Goal: Task Accomplishment & Management: Complete application form

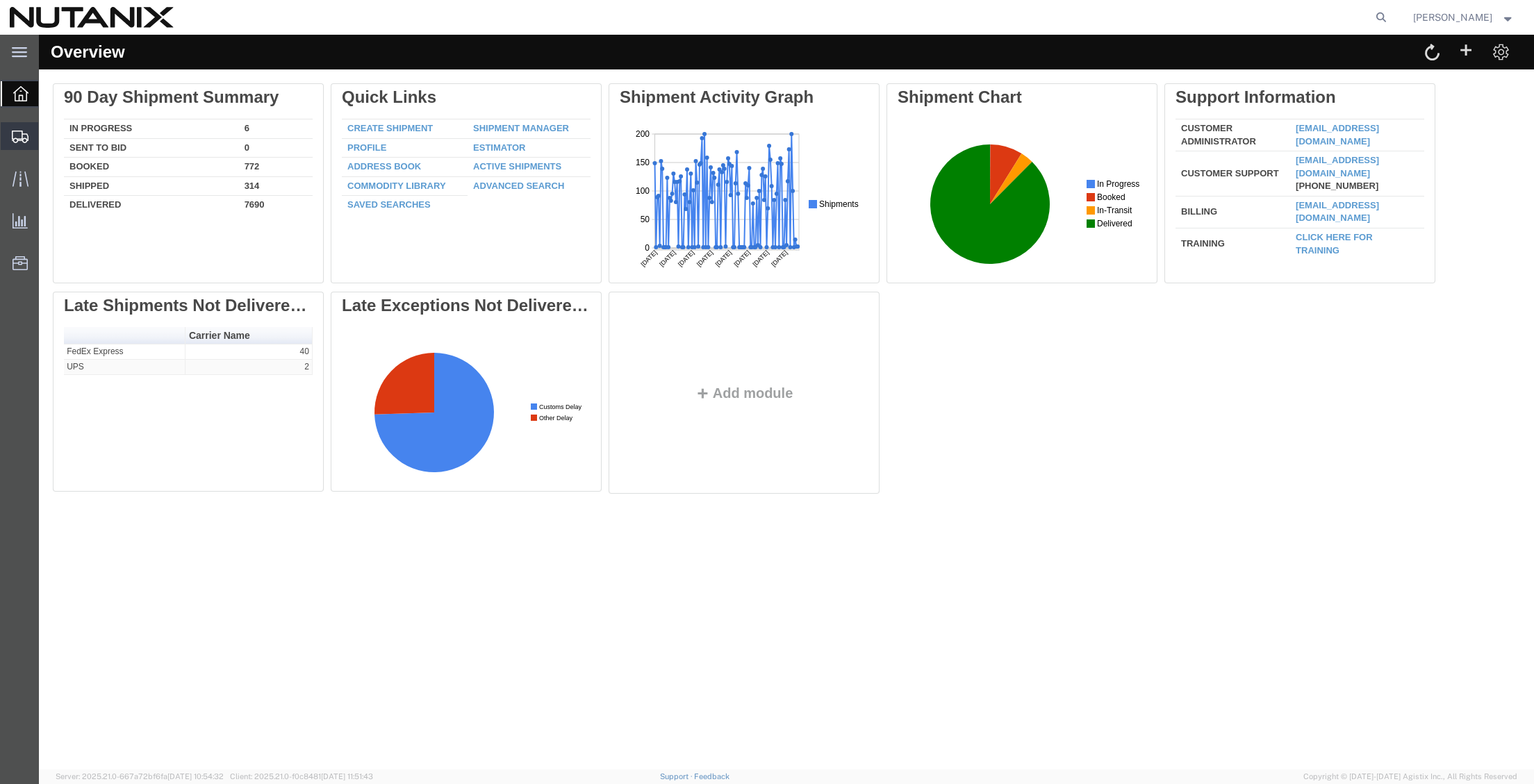
click at [0, 0] on span "Create from Template" at bounding box center [0, 0] width 0 height 0
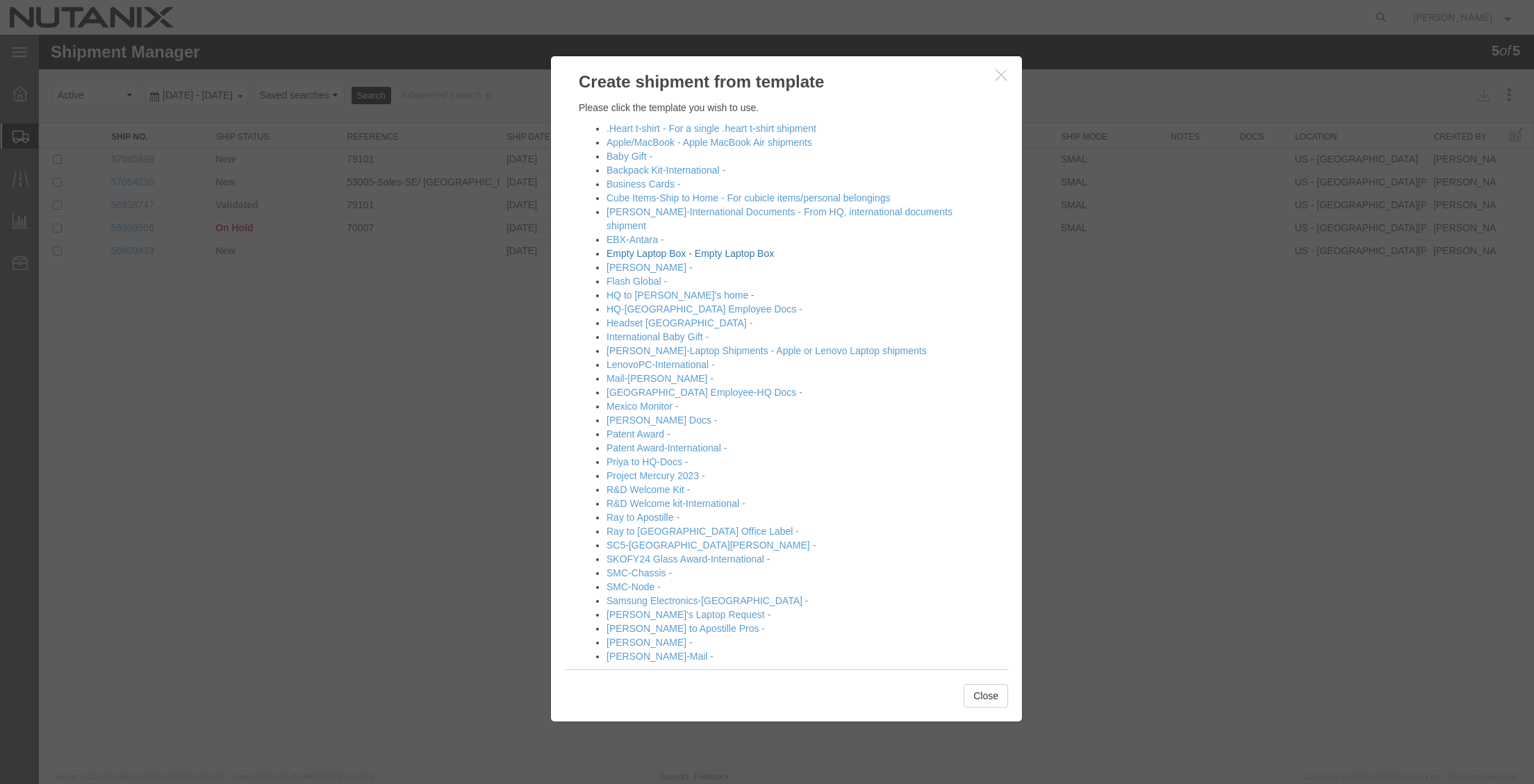
click at [663, 248] on link "Empty Laptop Box - Empty Laptop Box" at bounding box center [691, 254] width 168 height 11
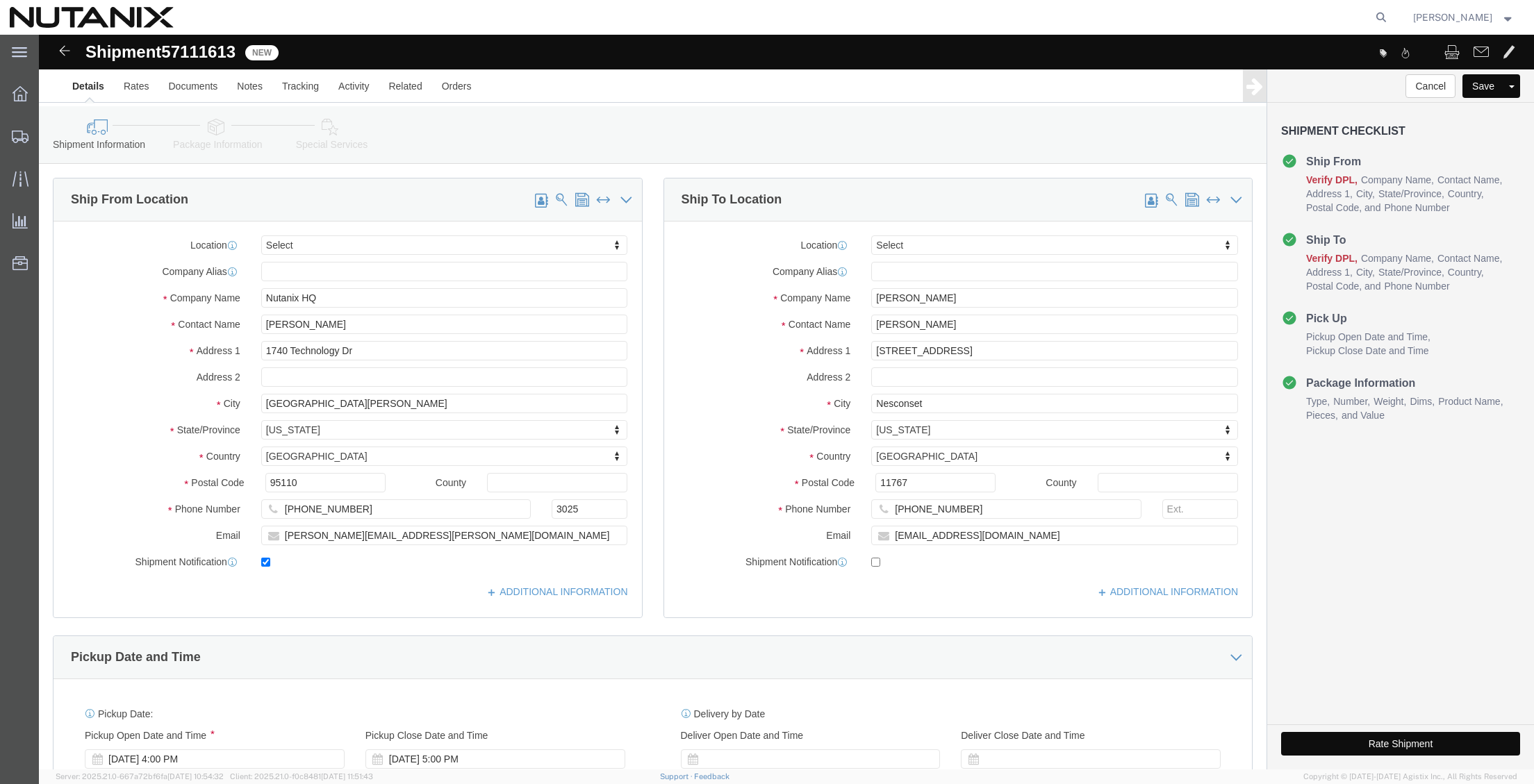
select select
drag, startPoint x: 915, startPoint y: 261, endPoint x: 736, endPoint y: 261, distance: 179.0
click div "Company Name [PERSON_NAME]"
paste input "[PERSON_NAME]"
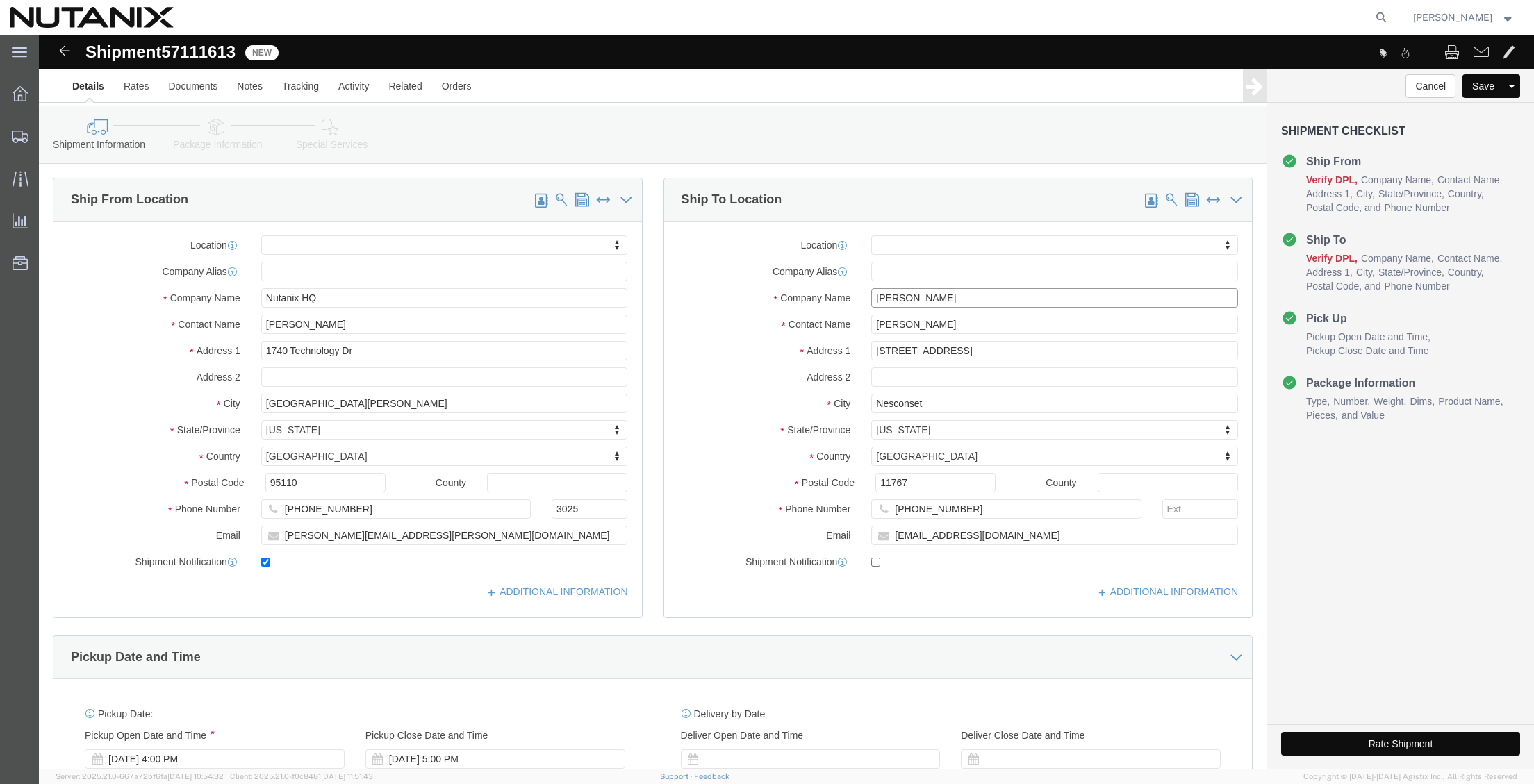
type input "[PERSON_NAME]"
drag, startPoint x: 949, startPoint y: 285, endPoint x: 569, endPoint y: 279, distance: 380.0
click div "Ship From Location Location My Profile Location [GEOGRAPHIC_DATA] - [GEOGRAPHIC…"
paste input "[PERSON_NAME]"
type input "[PERSON_NAME]"
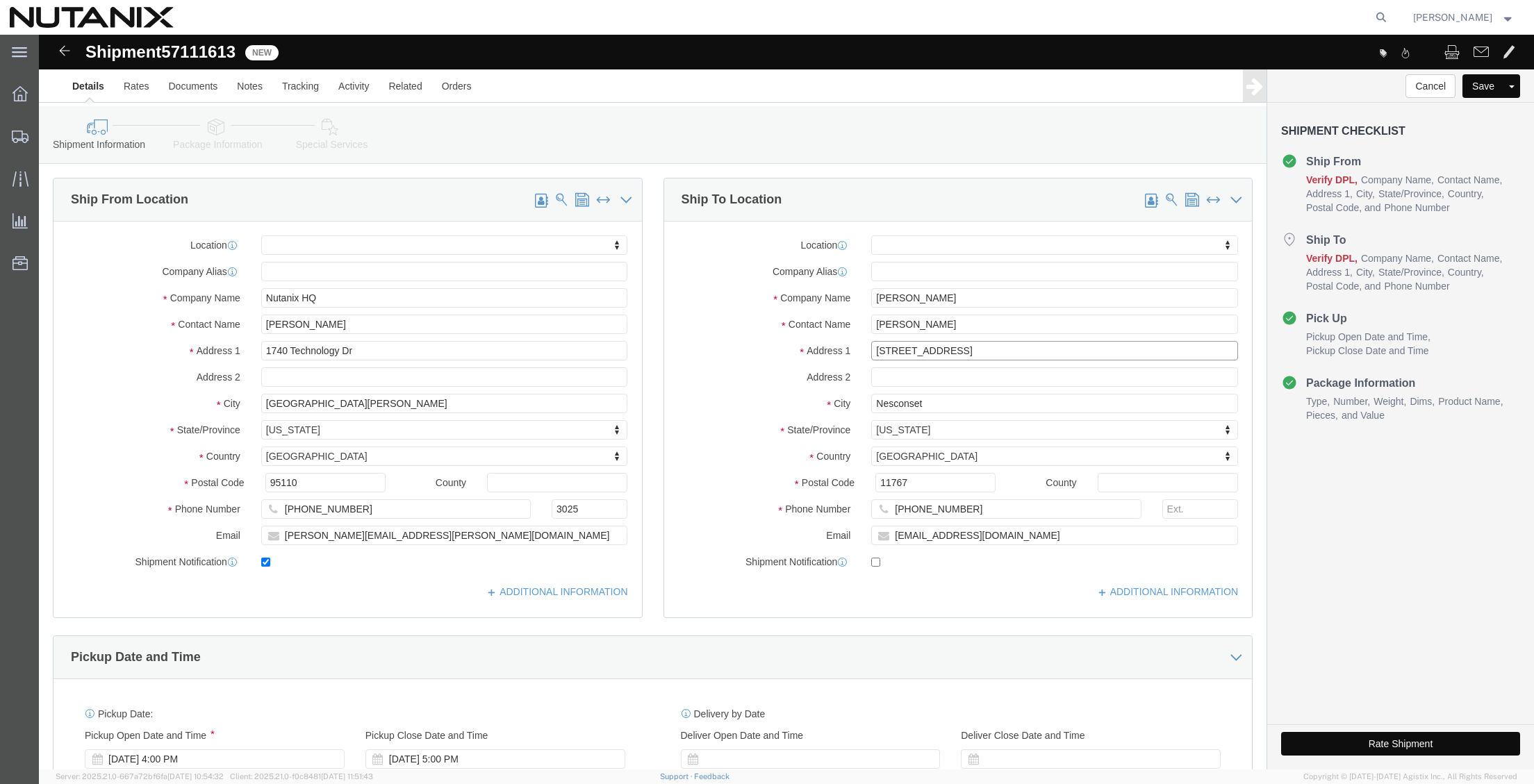
drag, startPoint x: 939, startPoint y: 316, endPoint x: 550, endPoint y: 289, distance: 389.9
click div "Ship From Location Location My Profile Location [GEOGRAPHIC_DATA] - [GEOGRAPHIC…"
paste input "1691 Doncaster dr [PERSON_NAME]"
drag, startPoint x: 903, startPoint y: 309, endPoint x: 929, endPoint y: 315, distance: 26.7
click input "1691 Doncaster dr [PERSON_NAME]"
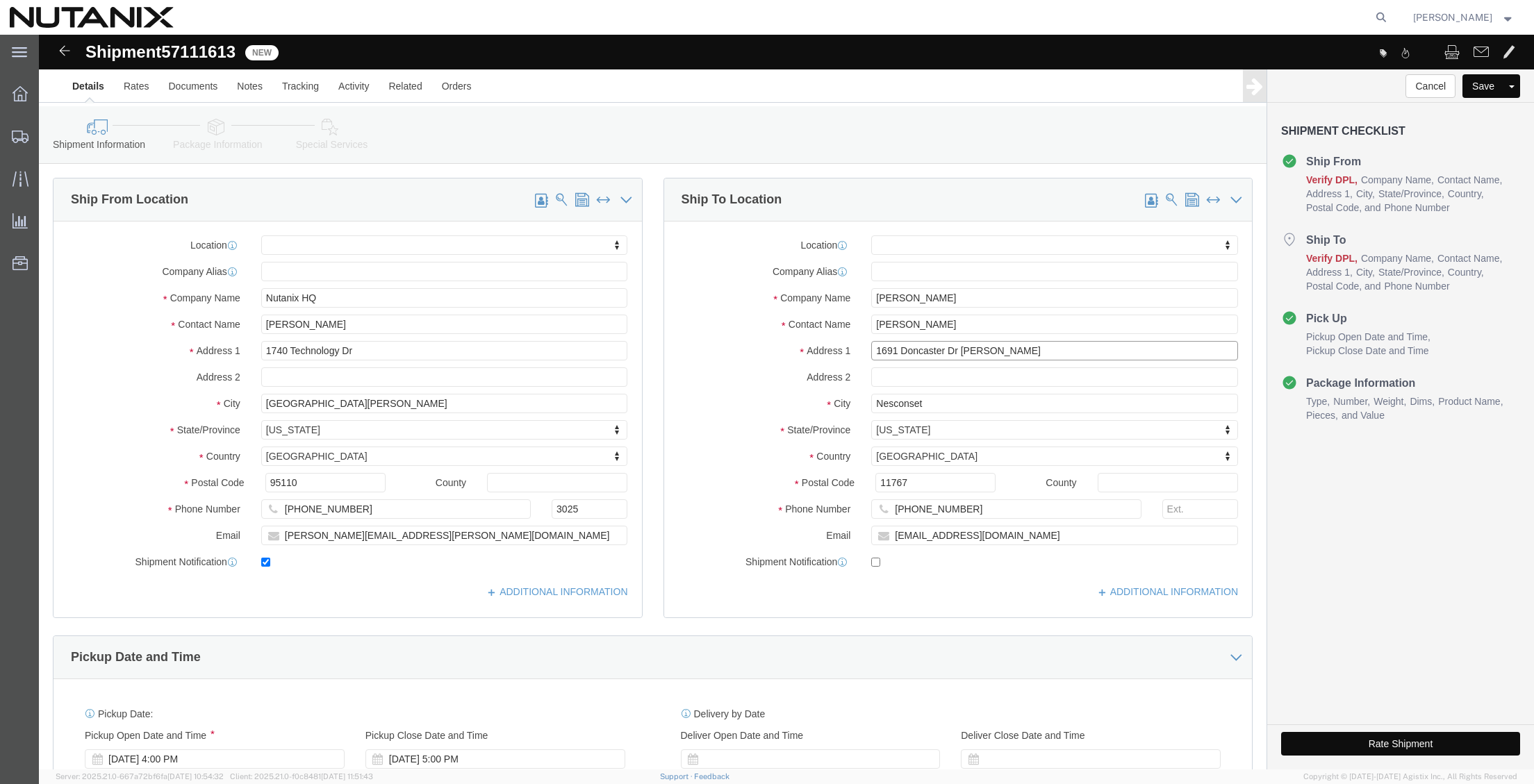
type input "1691 Doncaster Dr [PERSON_NAME]"
select select
drag, startPoint x: 902, startPoint y: 371, endPoint x: 649, endPoint y: 344, distance: 254.4
click div "Location My Profile Location [GEOGRAPHIC_DATA] - [GEOGRAPHIC_DATA] [GEOGRAPHIC_…"
paste input "[GEOGRAPHIC_DATA]"
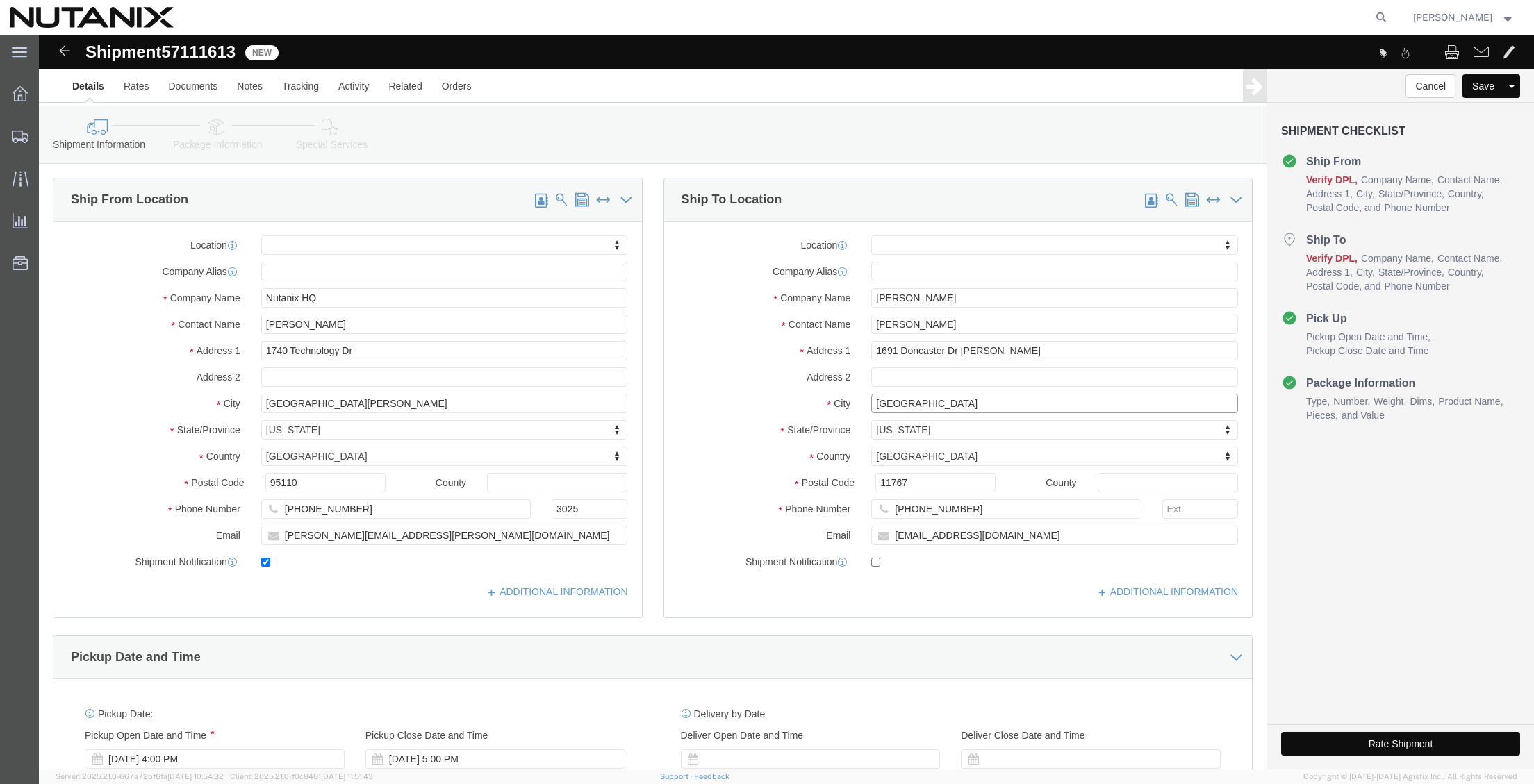
type input "[GEOGRAPHIC_DATA]"
select select
type input "g"
type input "ge"
type input "geor"
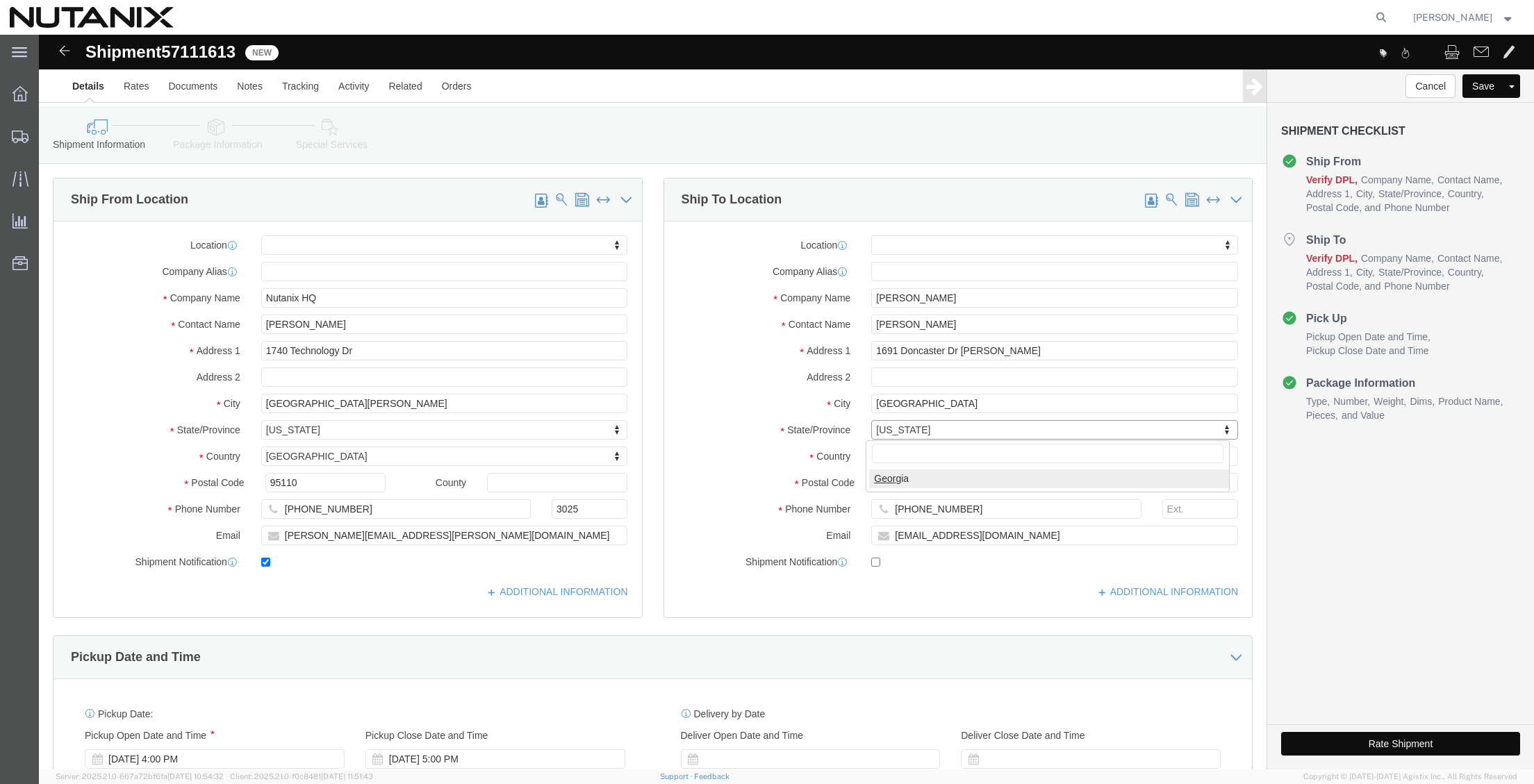
select select
select select "GA"
drag, startPoint x: 883, startPoint y: 449, endPoint x: 624, endPoint y: 419, distance: 260.7
click div "Location My Profile Location [GEOGRAPHIC_DATA] - [GEOGRAPHIC_DATA] [GEOGRAPHIC_…"
paste input "30309"
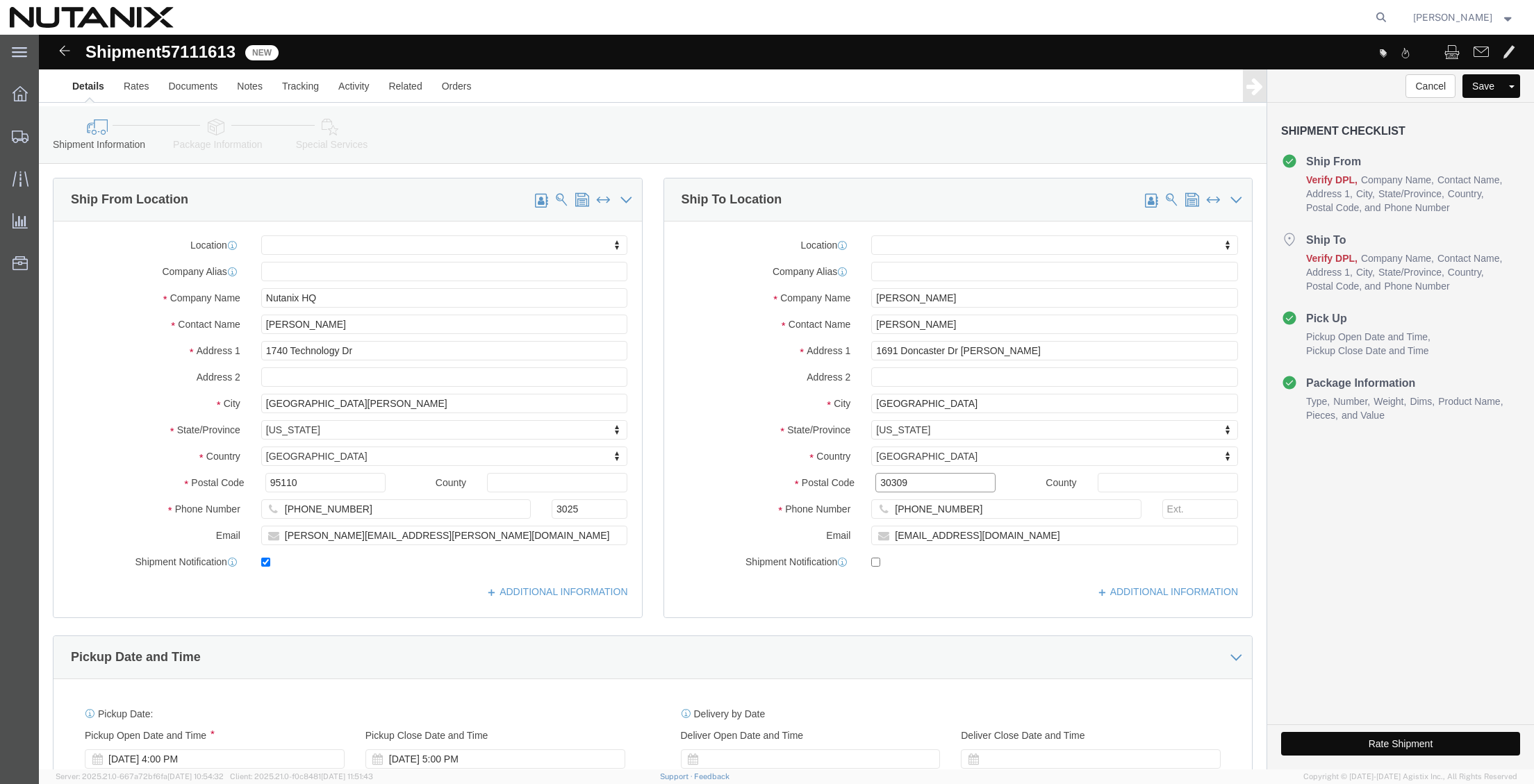
type input "30309"
select select
drag, startPoint x: 919, startPoint y: 481, endPoint x: 367, endPoint y: 453, distance: 552.7
click div "Location My Profile Location [GEOGRAPHIC_DATA] - [GEOGRAPHIC_DATA] [GEOGRAPHIC_…"
paste input "206)-719-4574"
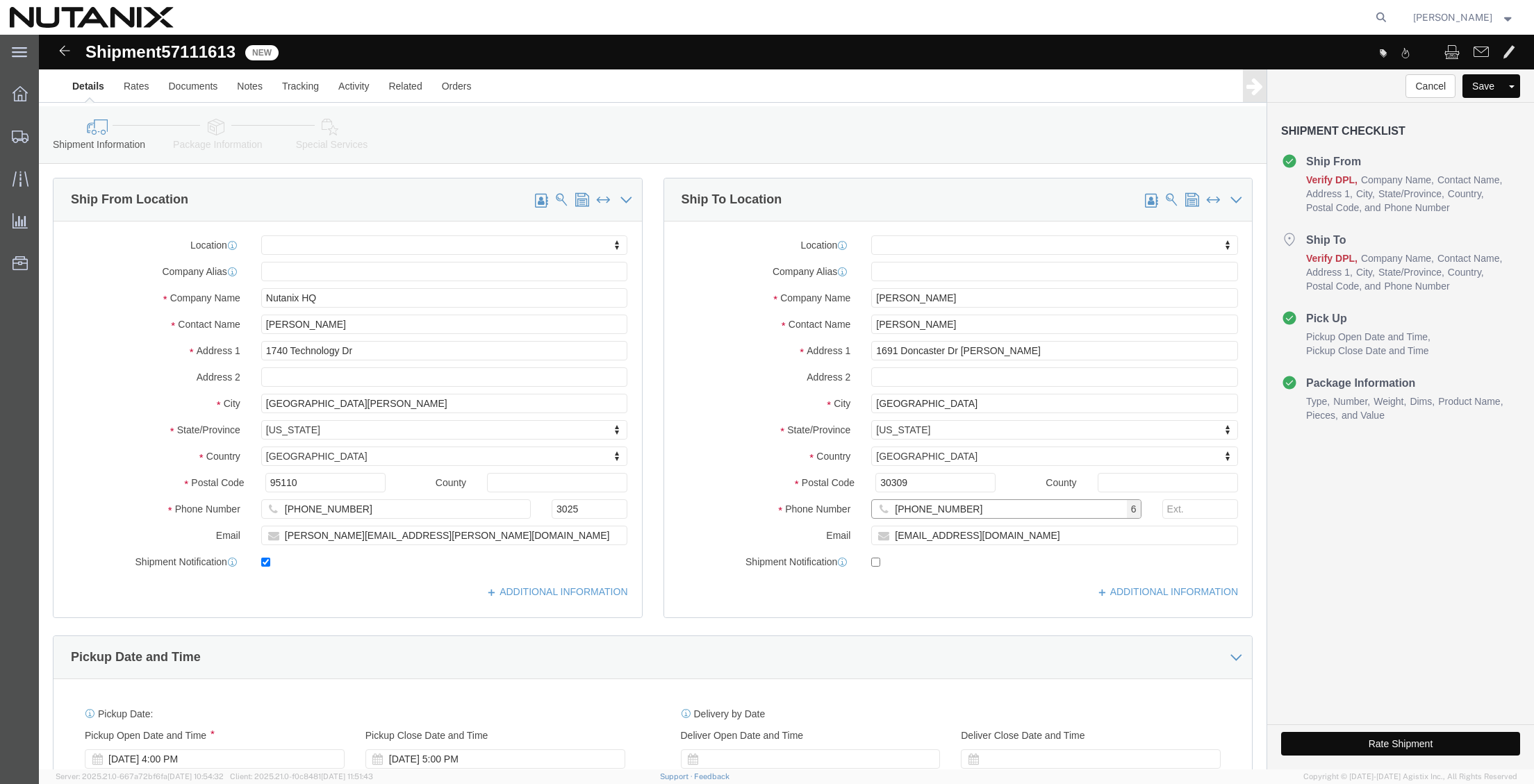
type input "[PHONE_NUMBER]"
drag, startPoint x: 770, startPoint y: 497, endPoint x: 650, endPoint y: 491, distance: 120.1
click div "Email [EMAIL_ADDRESS][DOMAIN_NAME]"
paste input "nnfusi"
type input "[EMAIL_ADDRESS][DOMAIN_NAME]"
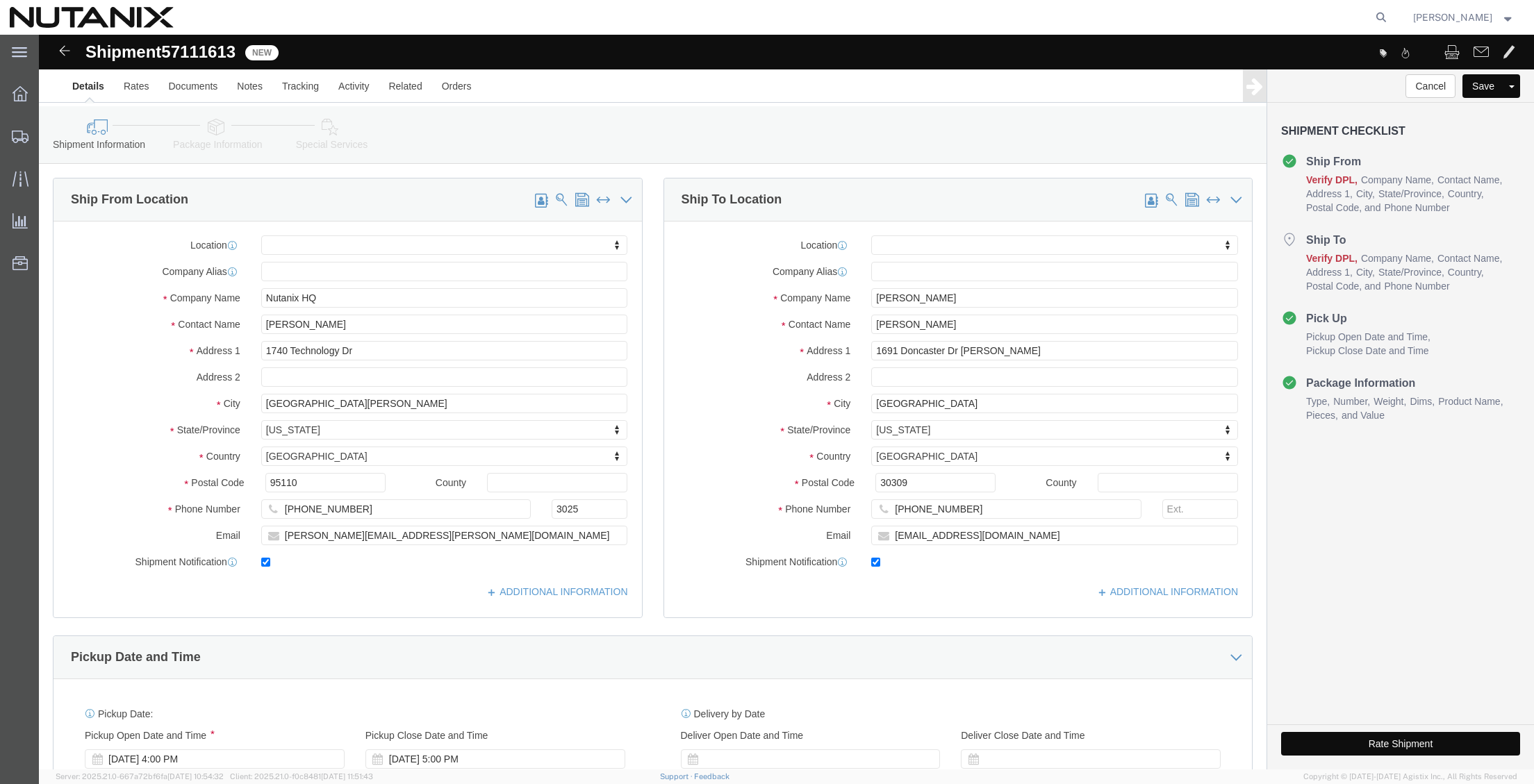
checkbox input "true"
click div "Pickup Date and Time"
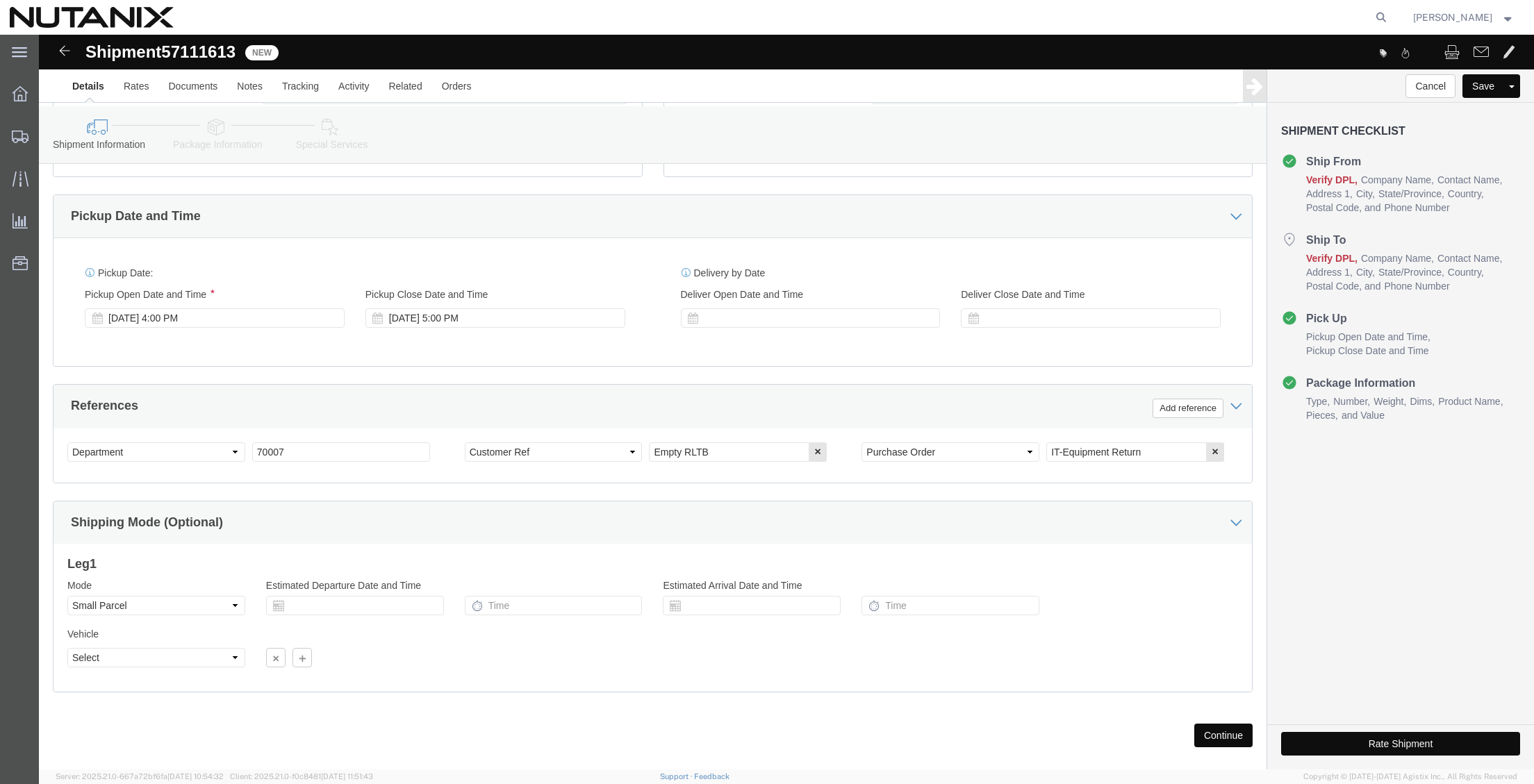
scroll to position [461, 0]
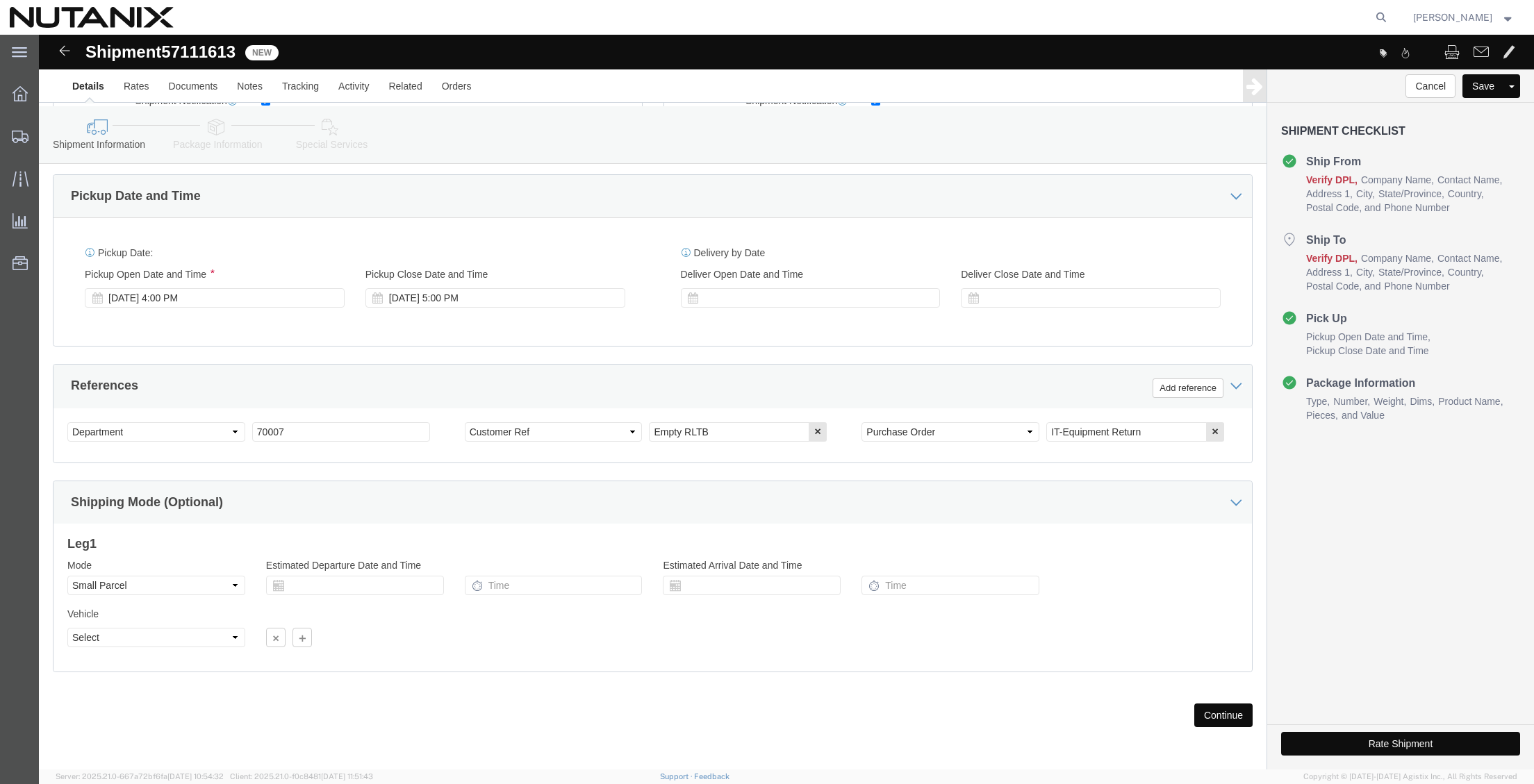
click button "Continue"
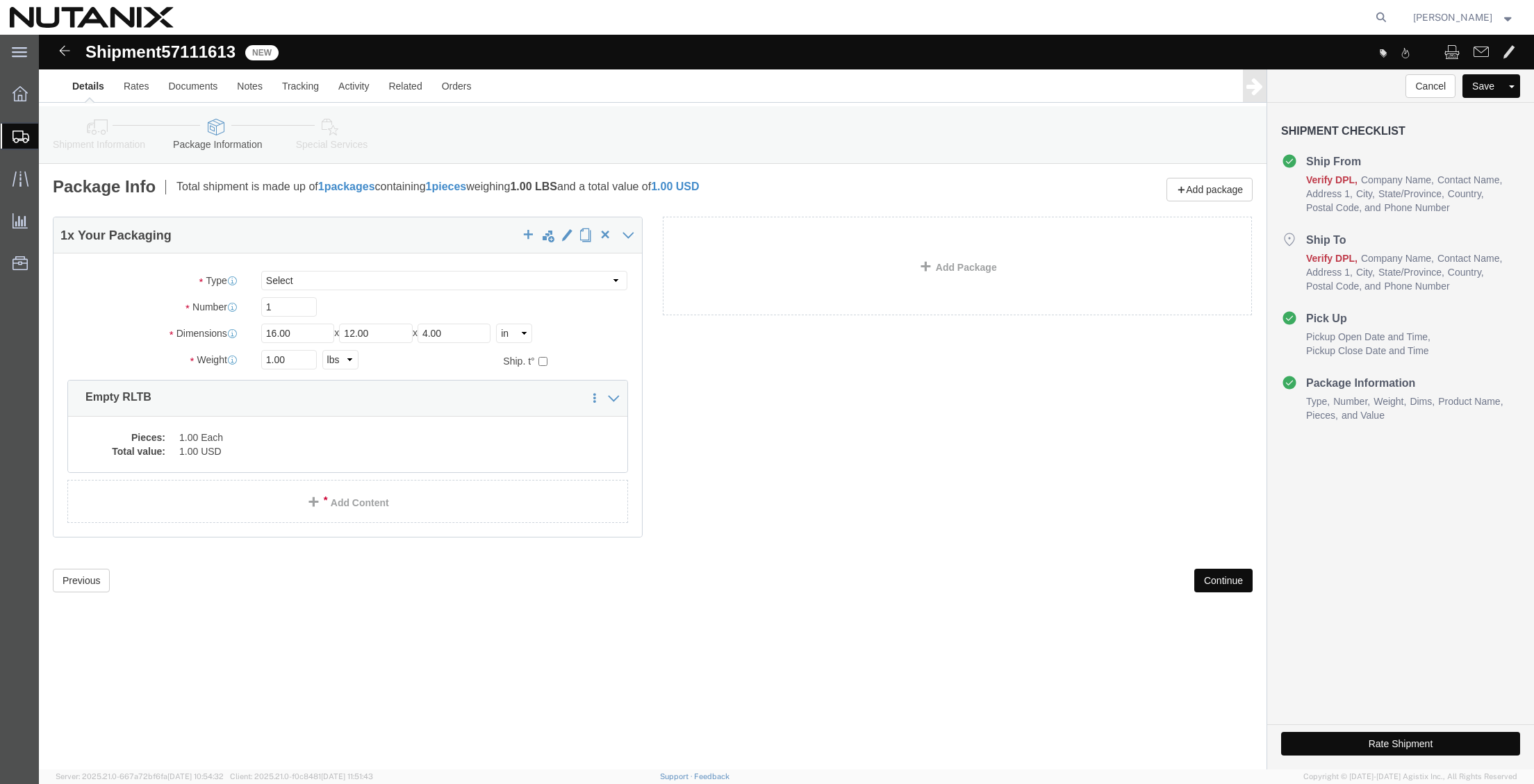
click icon
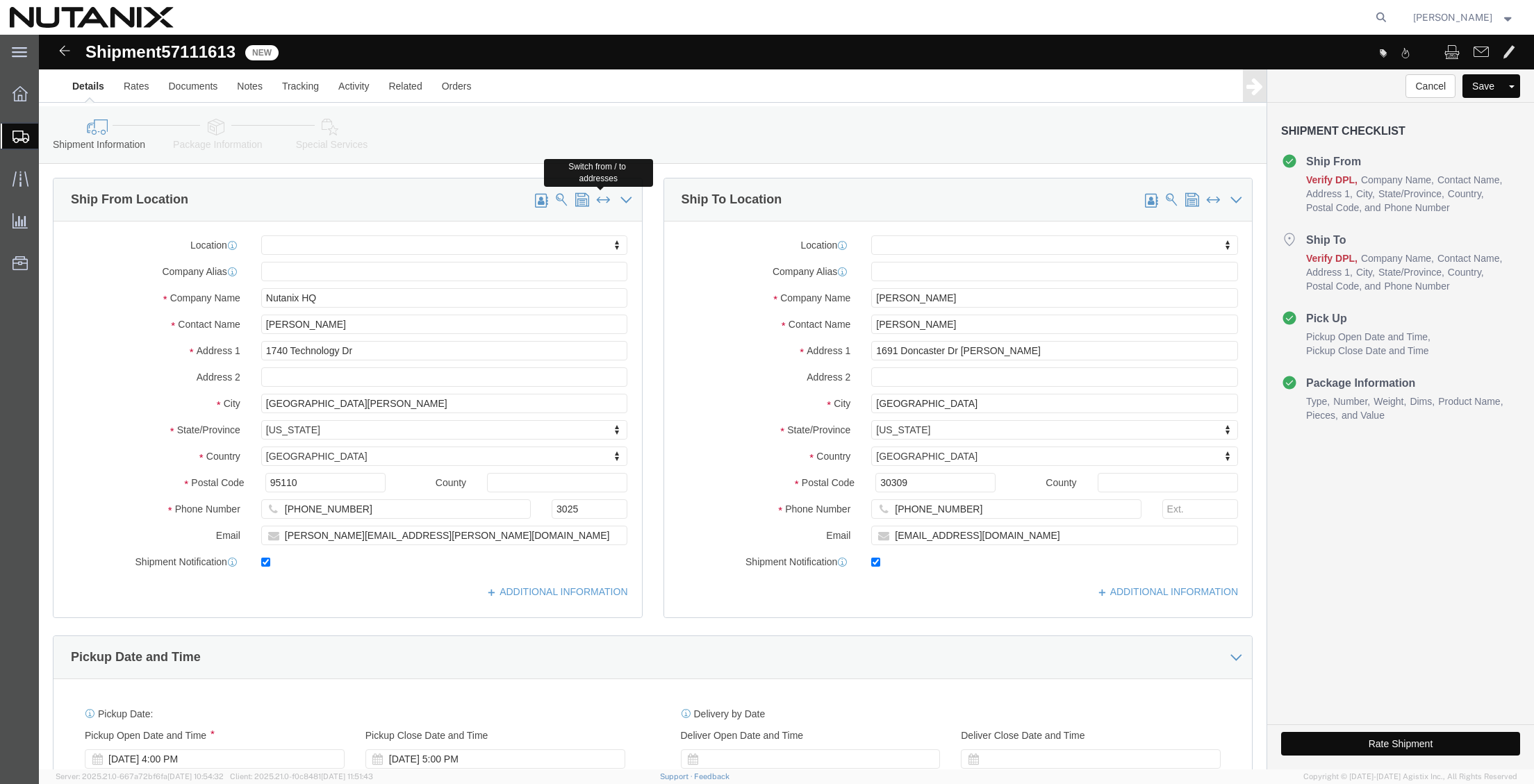
click span
type input "[PERSON_NAME]"
type input "1691 Doncaster Dr [PERSON_NAME]"
type input "[GEOGRAPHIC_DATA]"
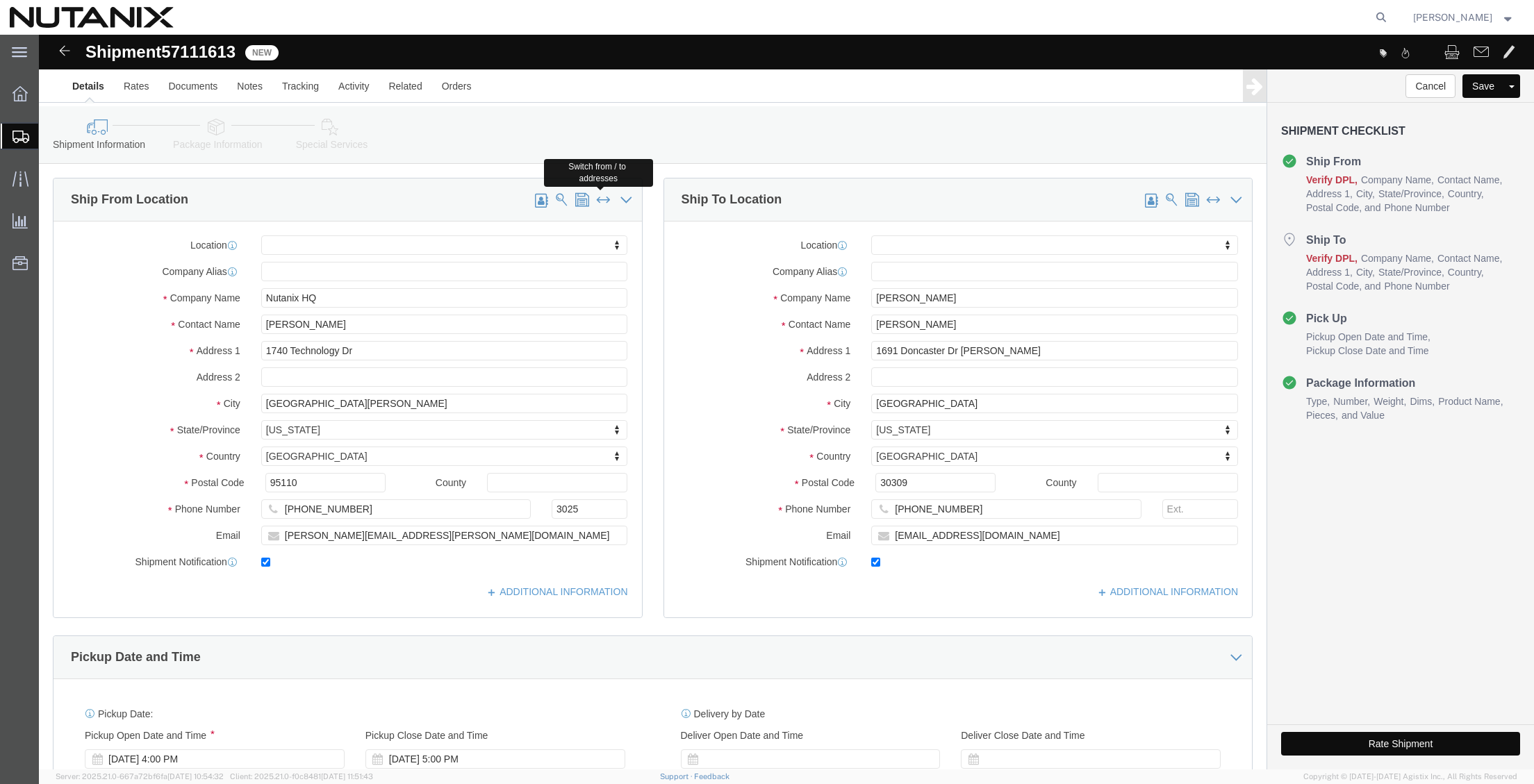
select select "GA"
type input "30309"
type input "[PHONE_NUMBER]"
type input "[EMAIL_ADDRESS][DOMAIN_NAME]"
type input "Nutanix HQ"
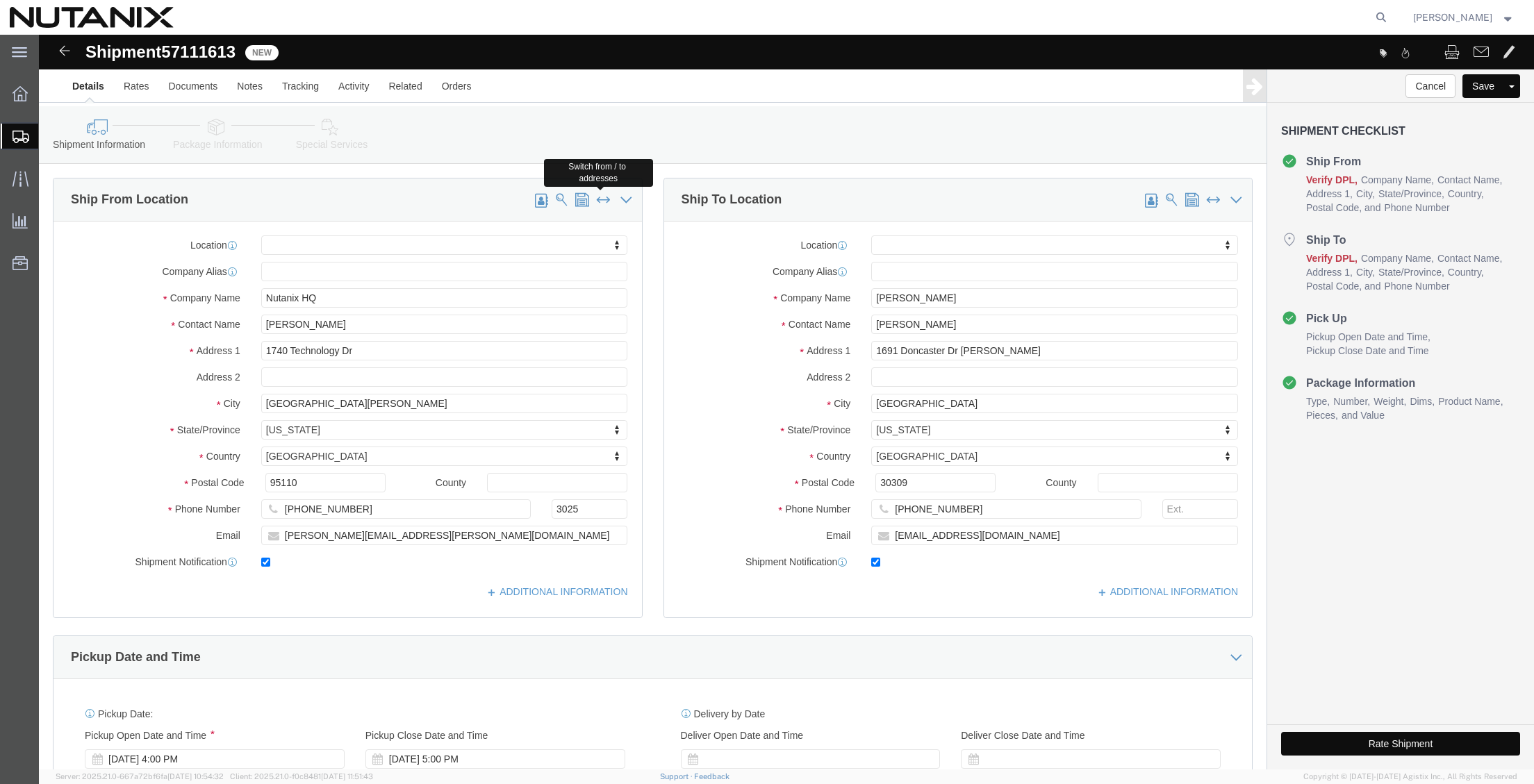
type input "[PERSON_NAME]"
type input "1740 Technology Dr"
type input "[GEOGRAPHIC_DATA][PERSON_NAME]"
select select "CA"
type input "95110"
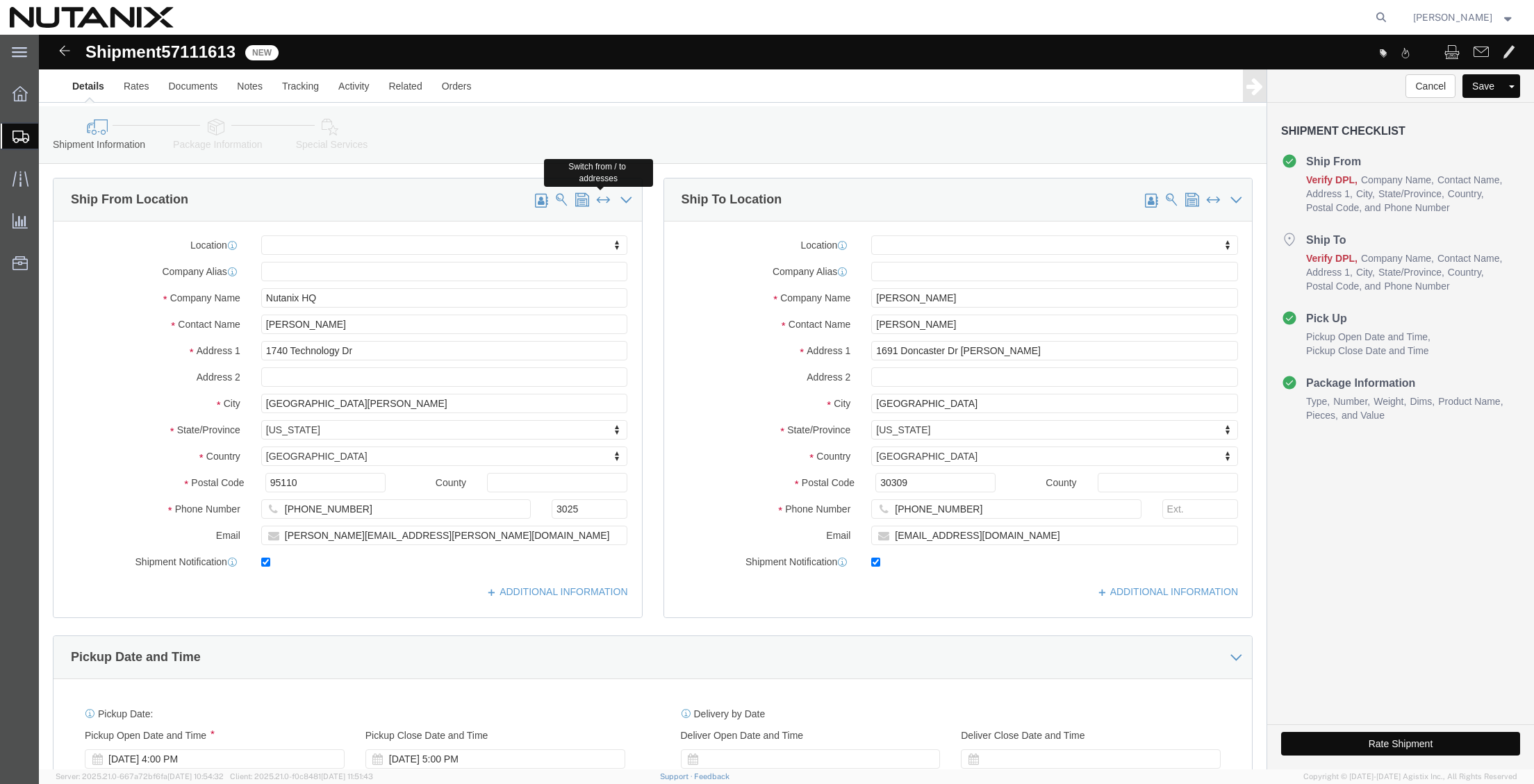
type input "[PHONE_NUMBER]"
type input "3025"
type input "[PERSON_NAME][EMAIL_ADDRESS][PERSON_NAME][DOMAIN_NAME]"
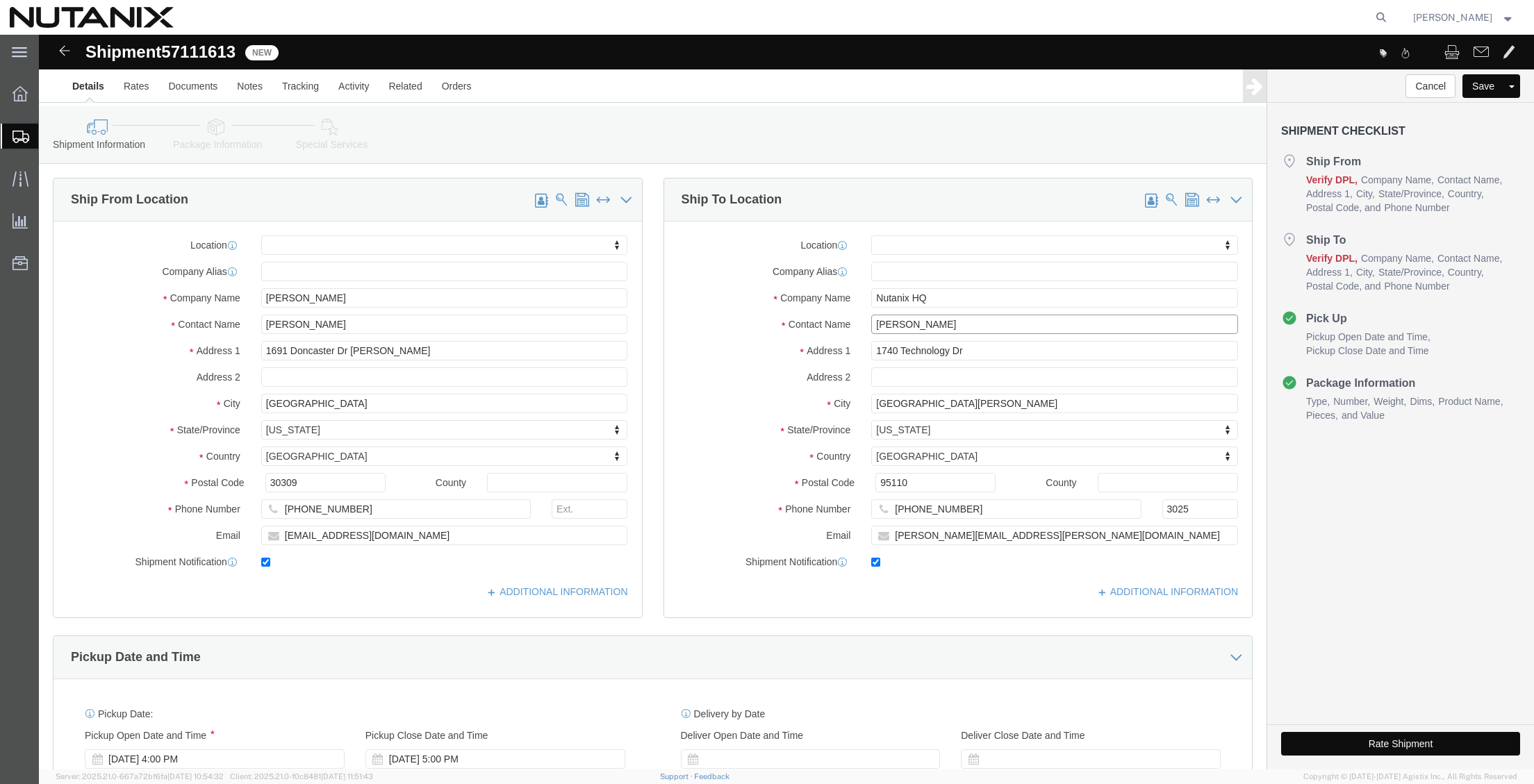
drag, startPoint x: 920, startPoint y: 292, endPoint x: 698, endPoint y: 268, distance: 223.3
click div "Location My Profile Location [GEOGRAPHIC_DATA] - [GEOGRAPHIC_DATA] [GEOGRAPHIC_…"
type input "[PERSON_NAME]"
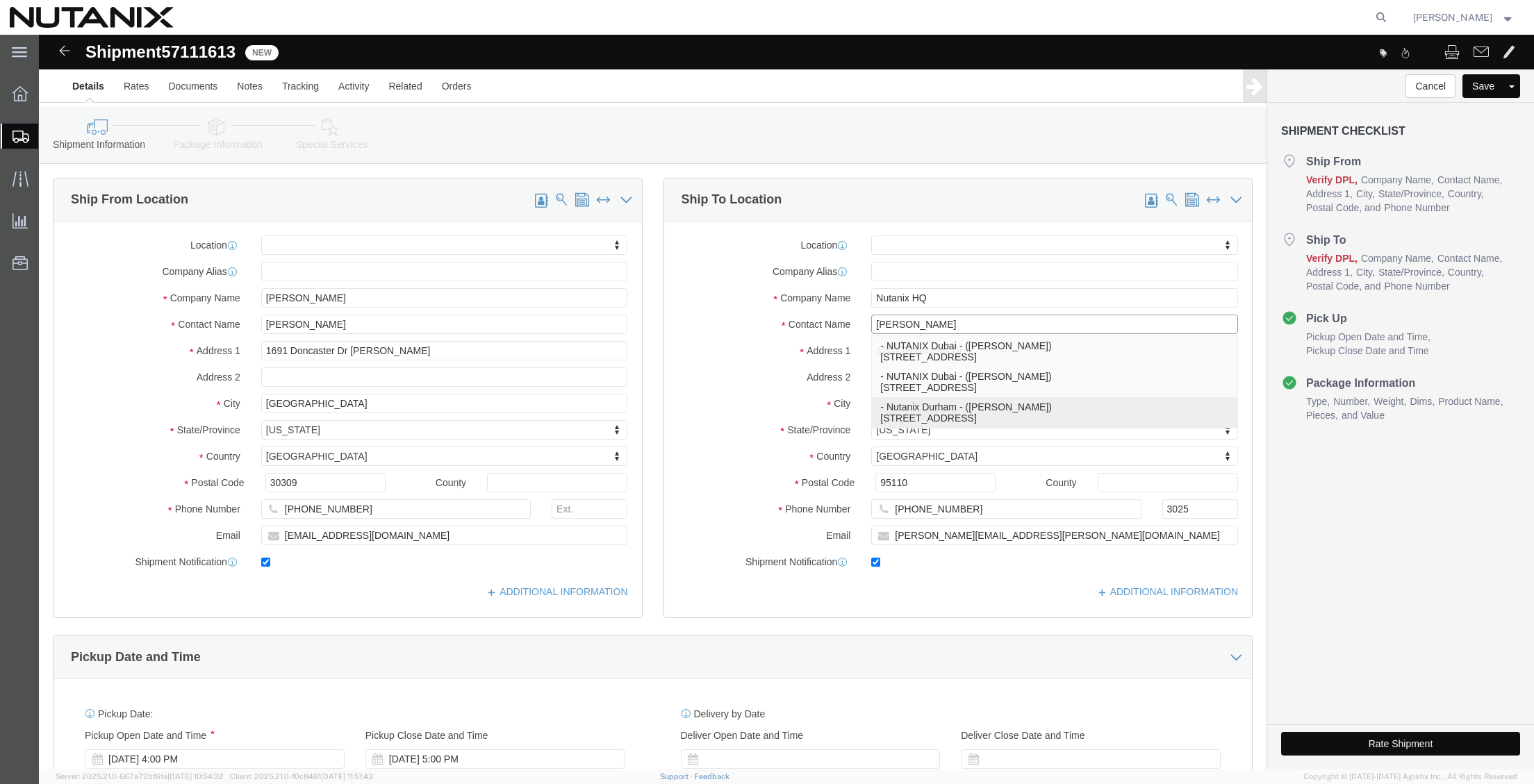
click p "- Nutanix Durham - ([PERSON_NAME]) [STREET_ADDRESS]"
select select
type input "Nutanix Durham"
type input "[PERSON_NAME]"
type input "[STREET_ADDRESS]"
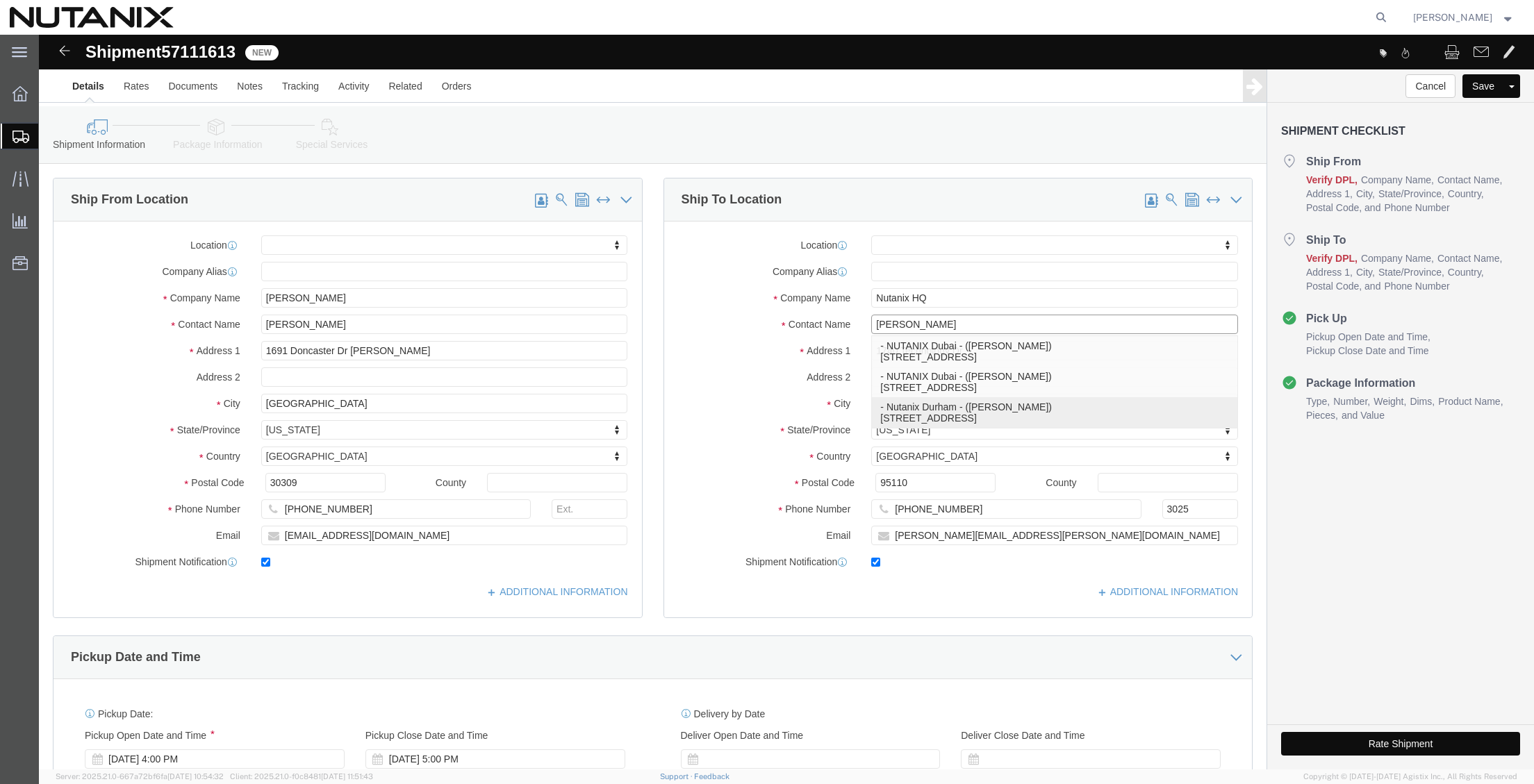
type input "Ste 700"
type input "[GEOGRAPHIC_DATA]"
type input "27701"
type input "9194447004"
type input "[PERSON_NAME][EMAIL_ADDRESS][PERSON_NAME][DOMAIN_NAME]"
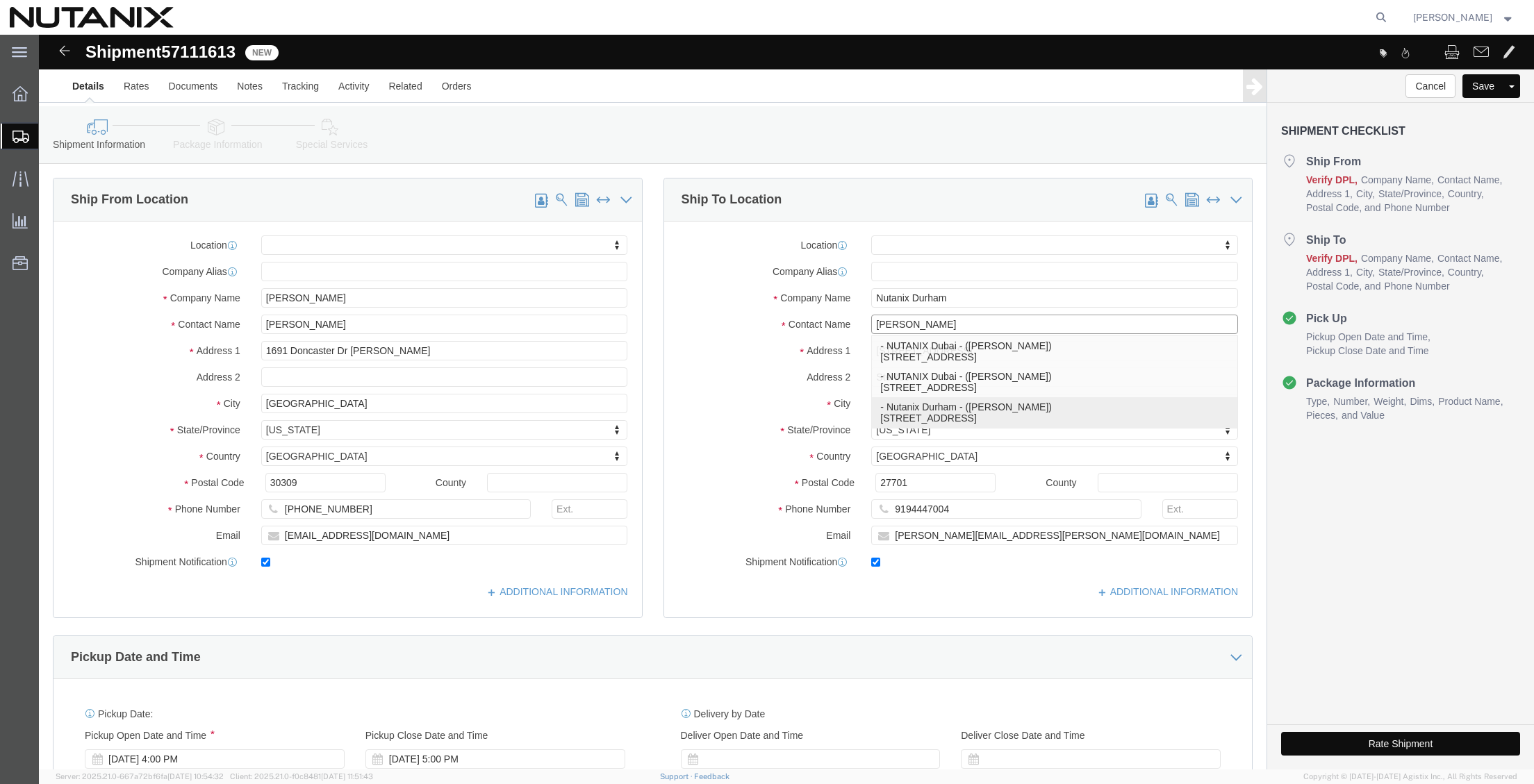
select select "NC"
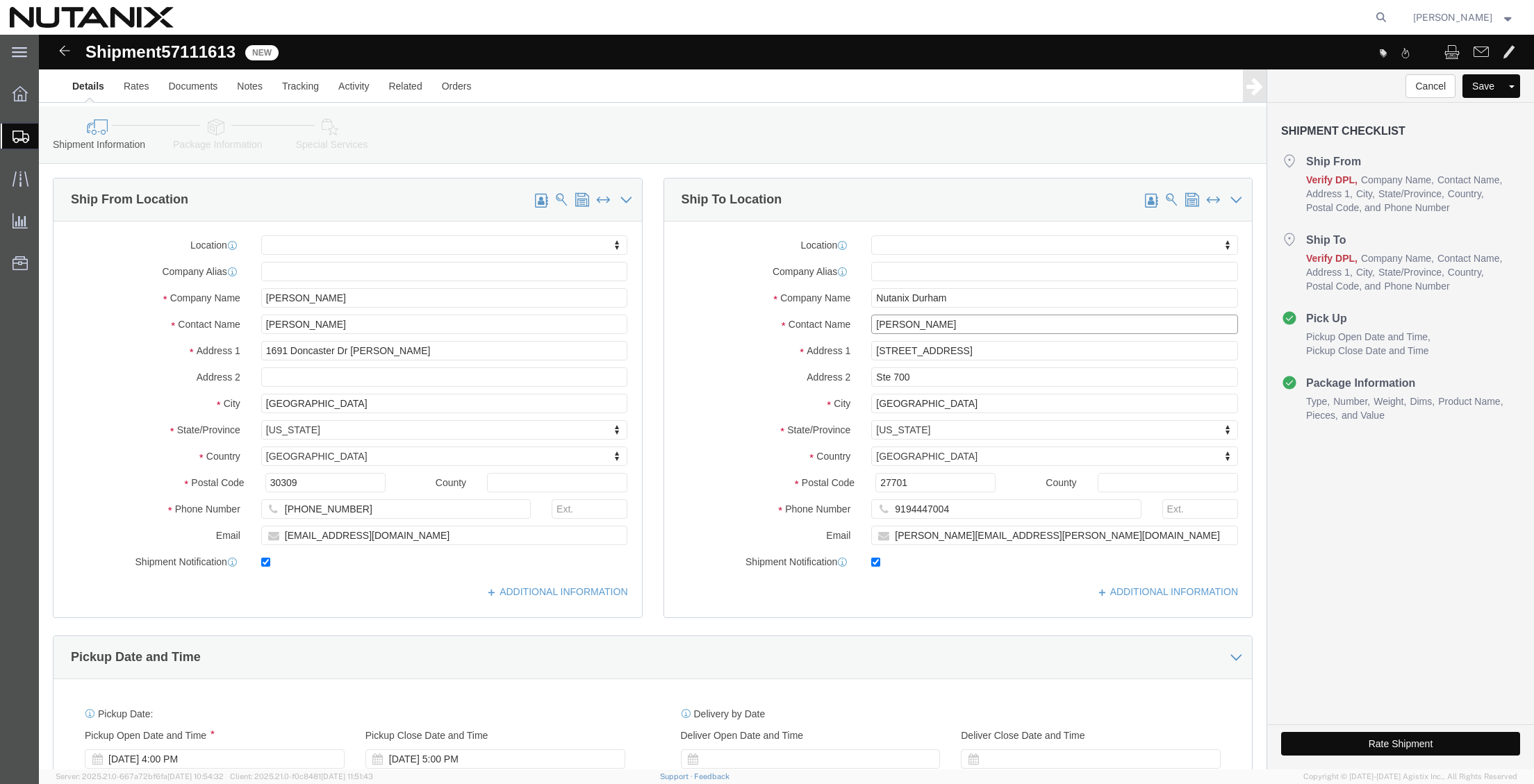
type input "[PERSON_NAME]"
click icon
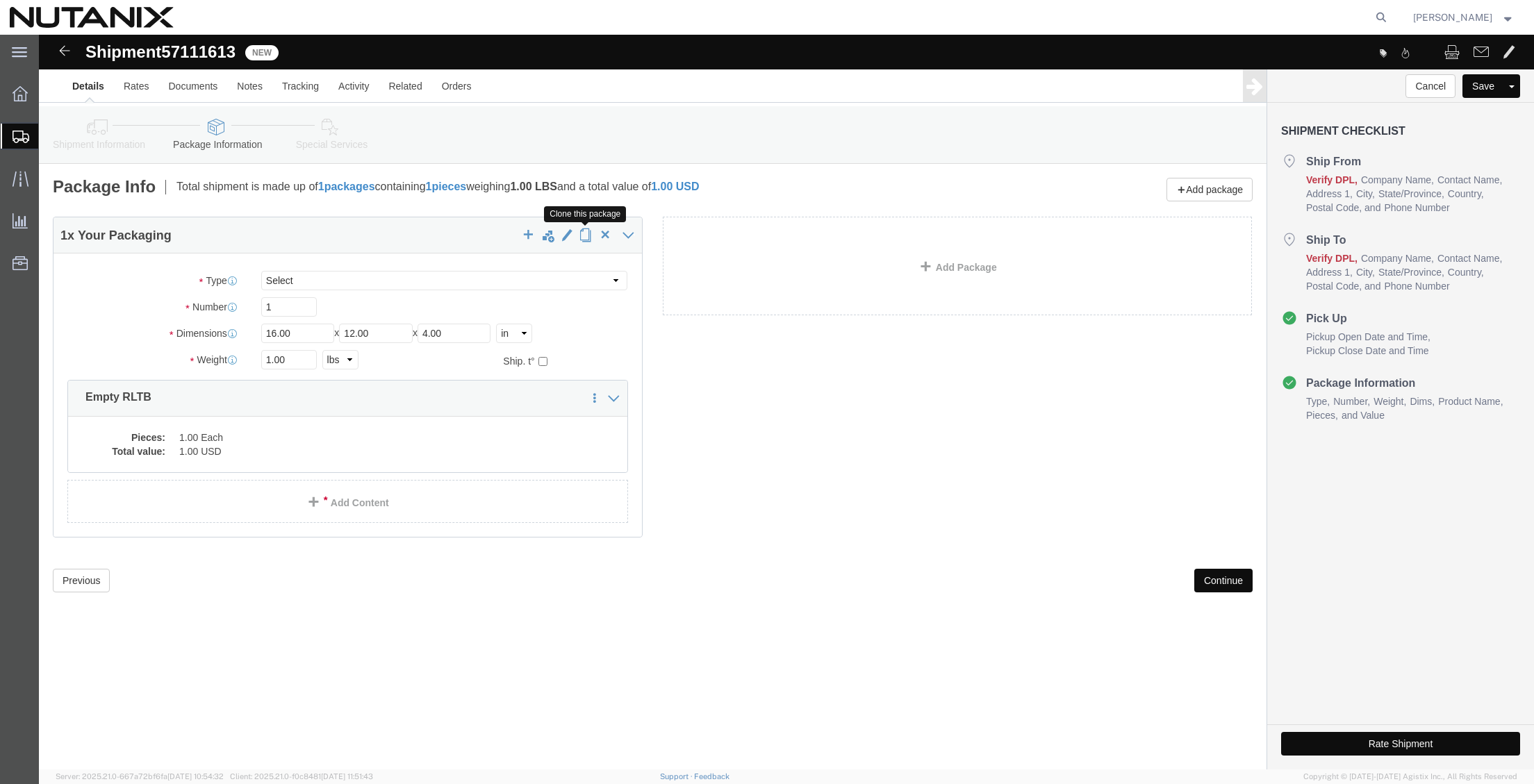
click span "button"
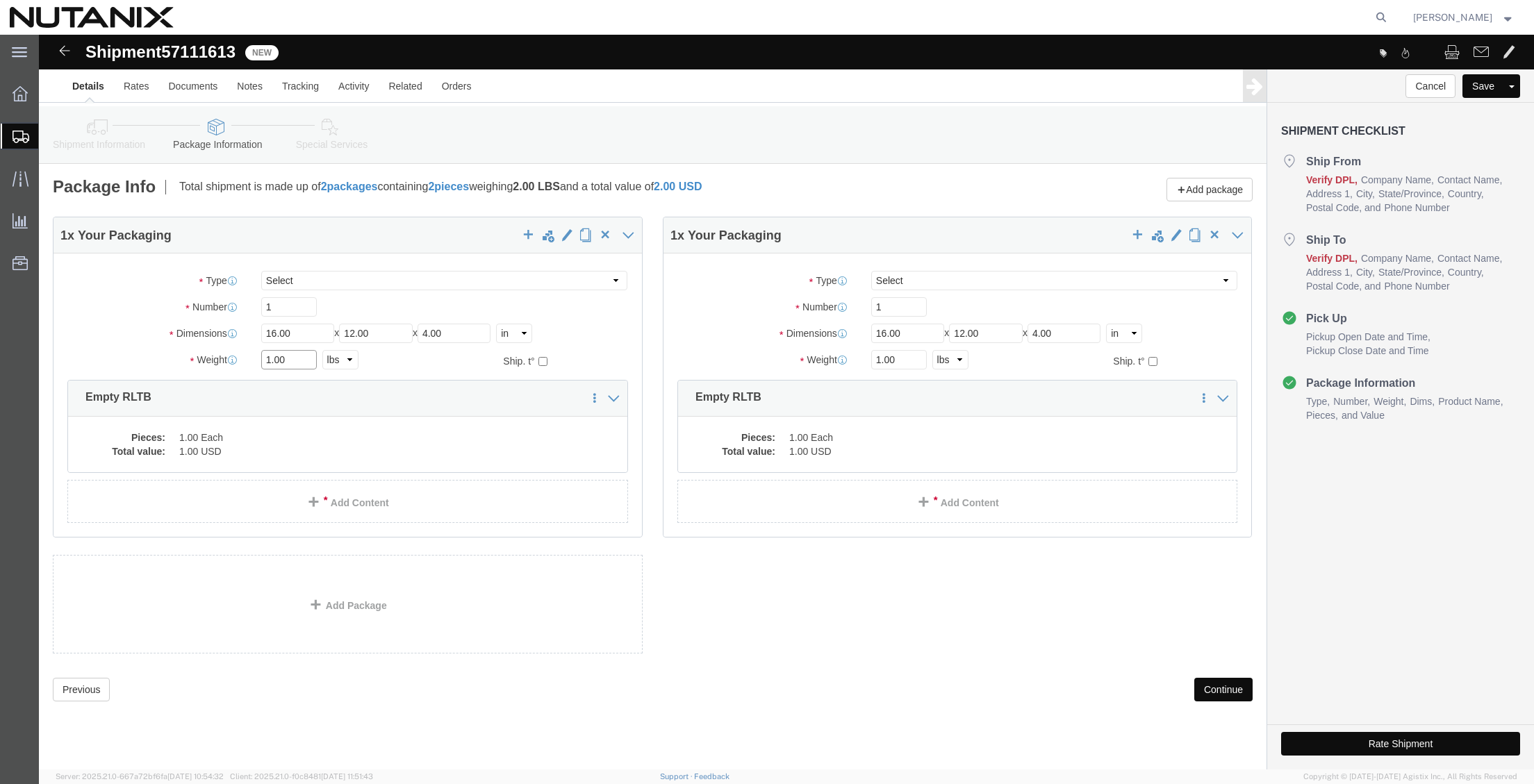
drag, startPoint x: 213, startPoint y: 329, endPoint x: 92, endPoint y: 324, distance: 121.1
click div "Weight 1.00 Select kgs lbs Ship. t°"
type input "7"
click div "Save in commodity library Clone this content Delete this content Empty RLTB"
click dl "Pieces: 1.00 Each Total value: 1.00 USD"
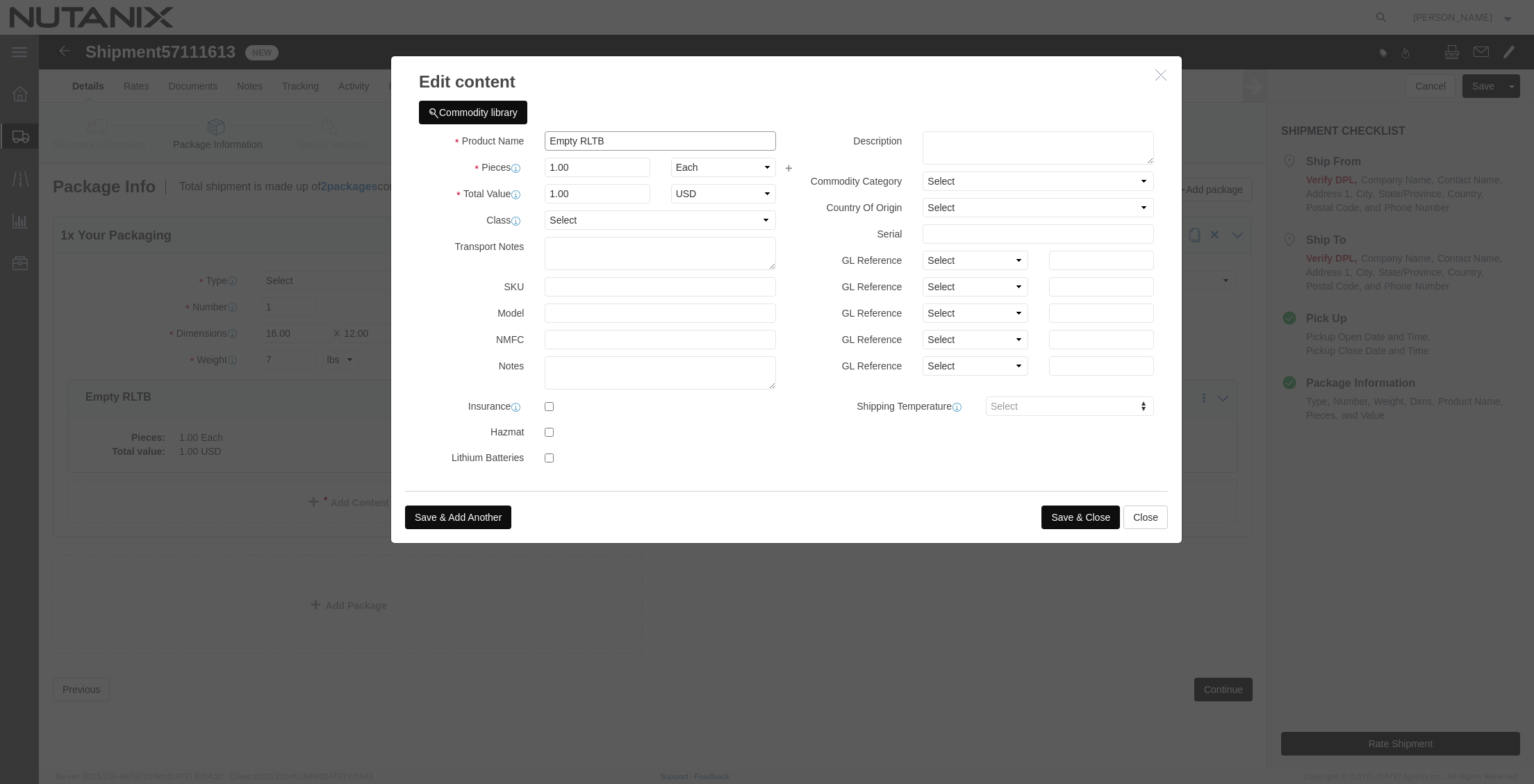
drag, startPoint x: 590, startPoint y: 101, endPoint x: 414, endPoint y: 71, distance: 178.5
click div "Commodity library Product Name Empty RLTB Pieces 1.00 Select Bag Barrels 100Boa…"
type input "Laptop Return"
type input "1"
type input "800"
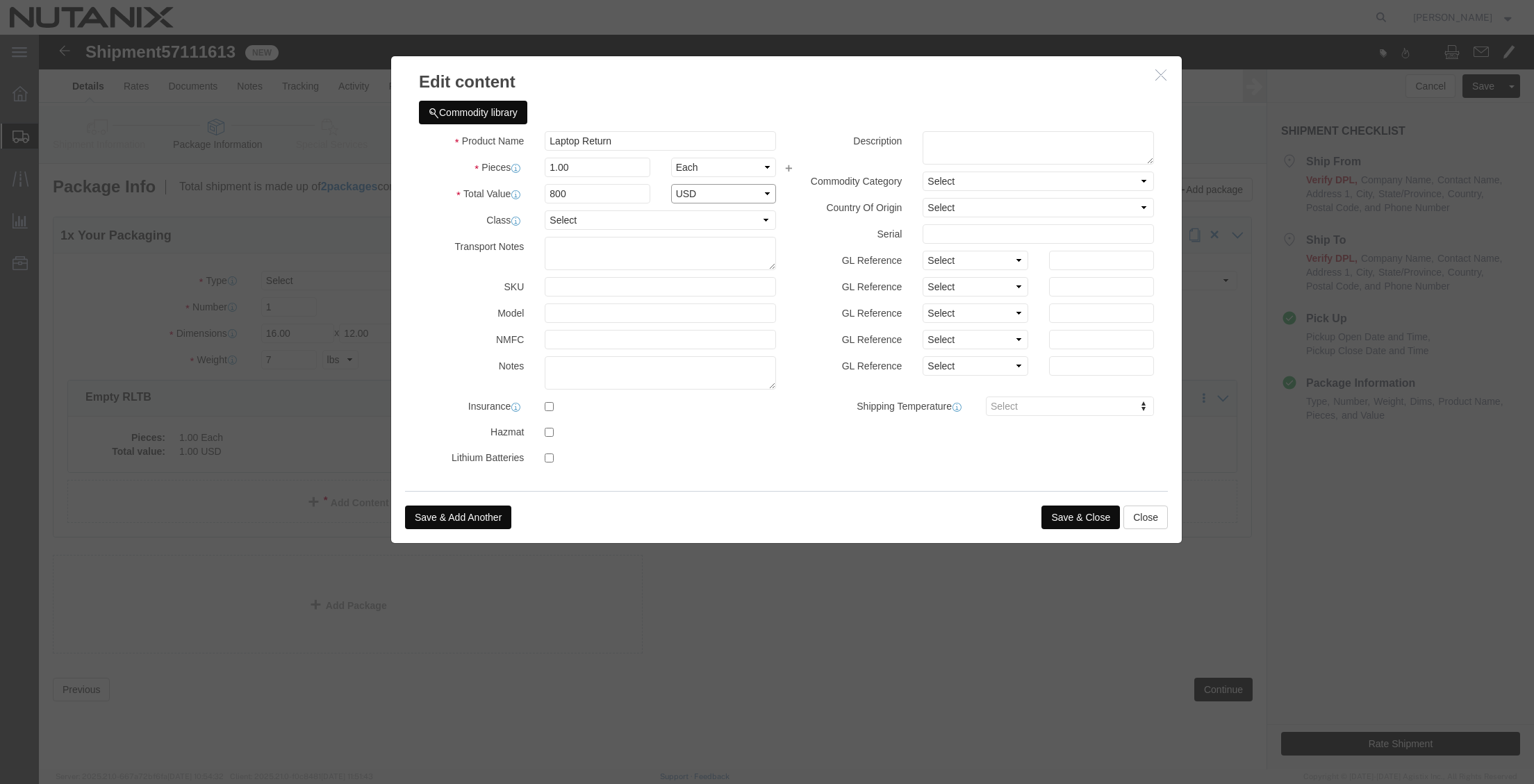
select select "USD"
click button "Save & Close"
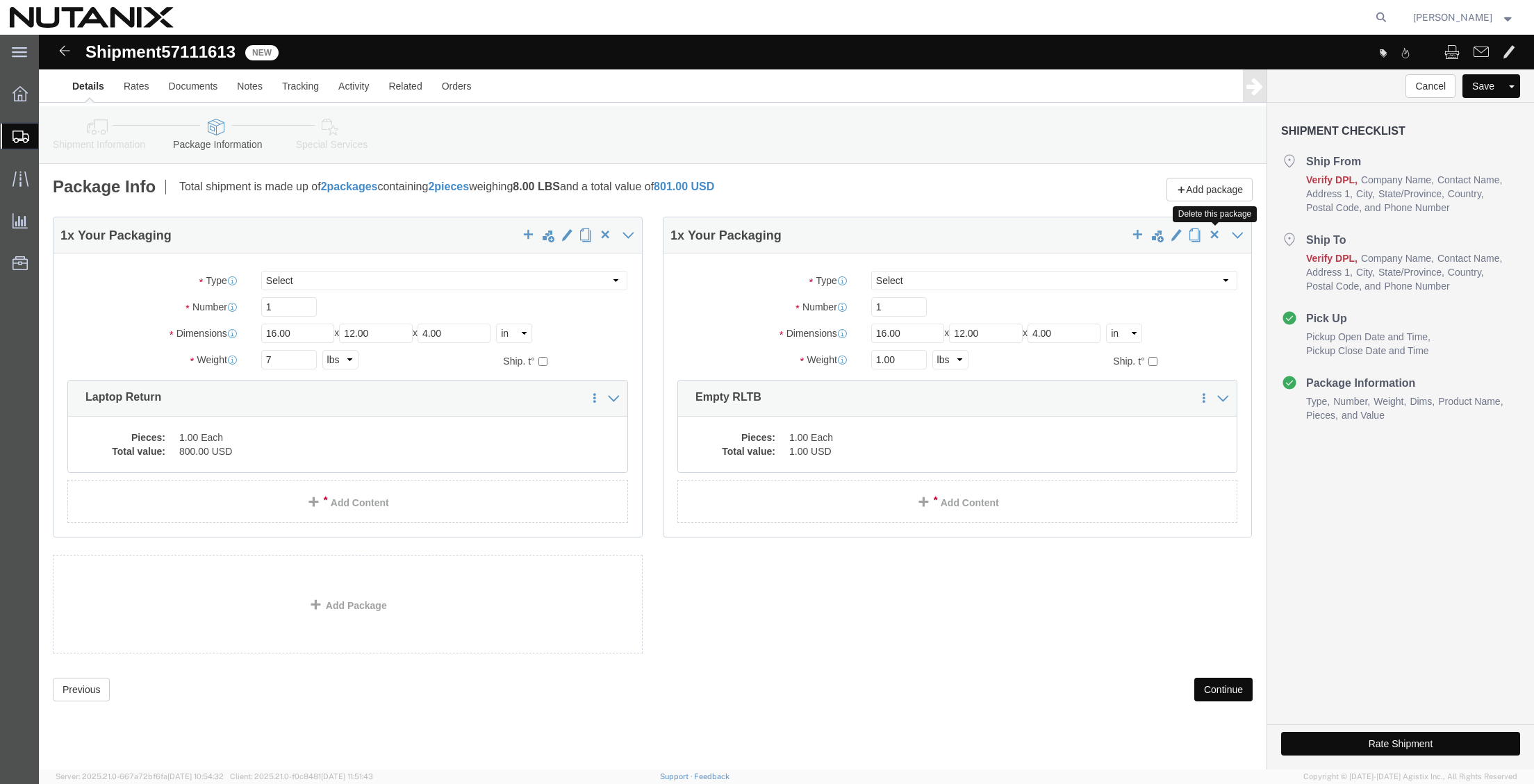
click span "button"
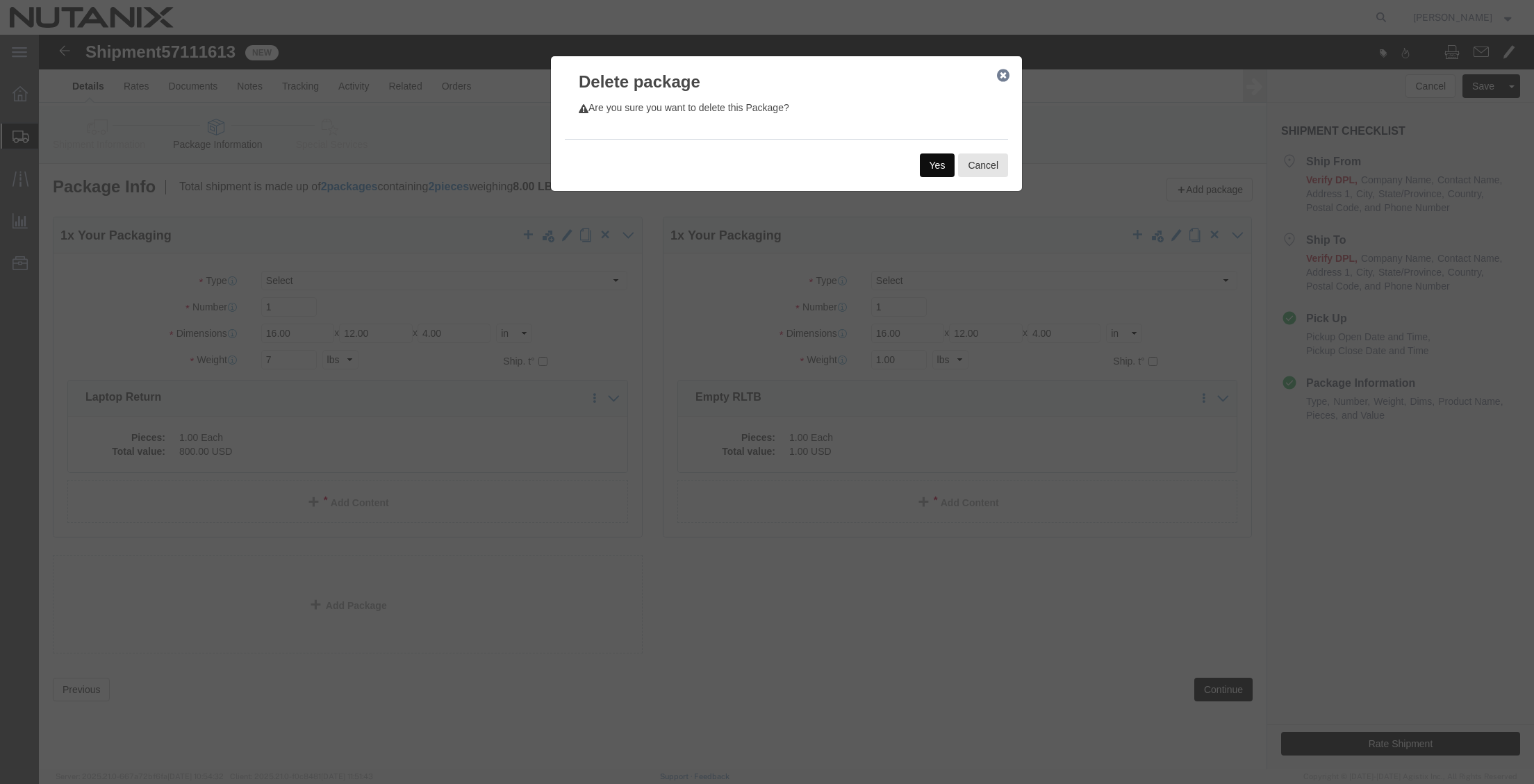
click button "Yes"
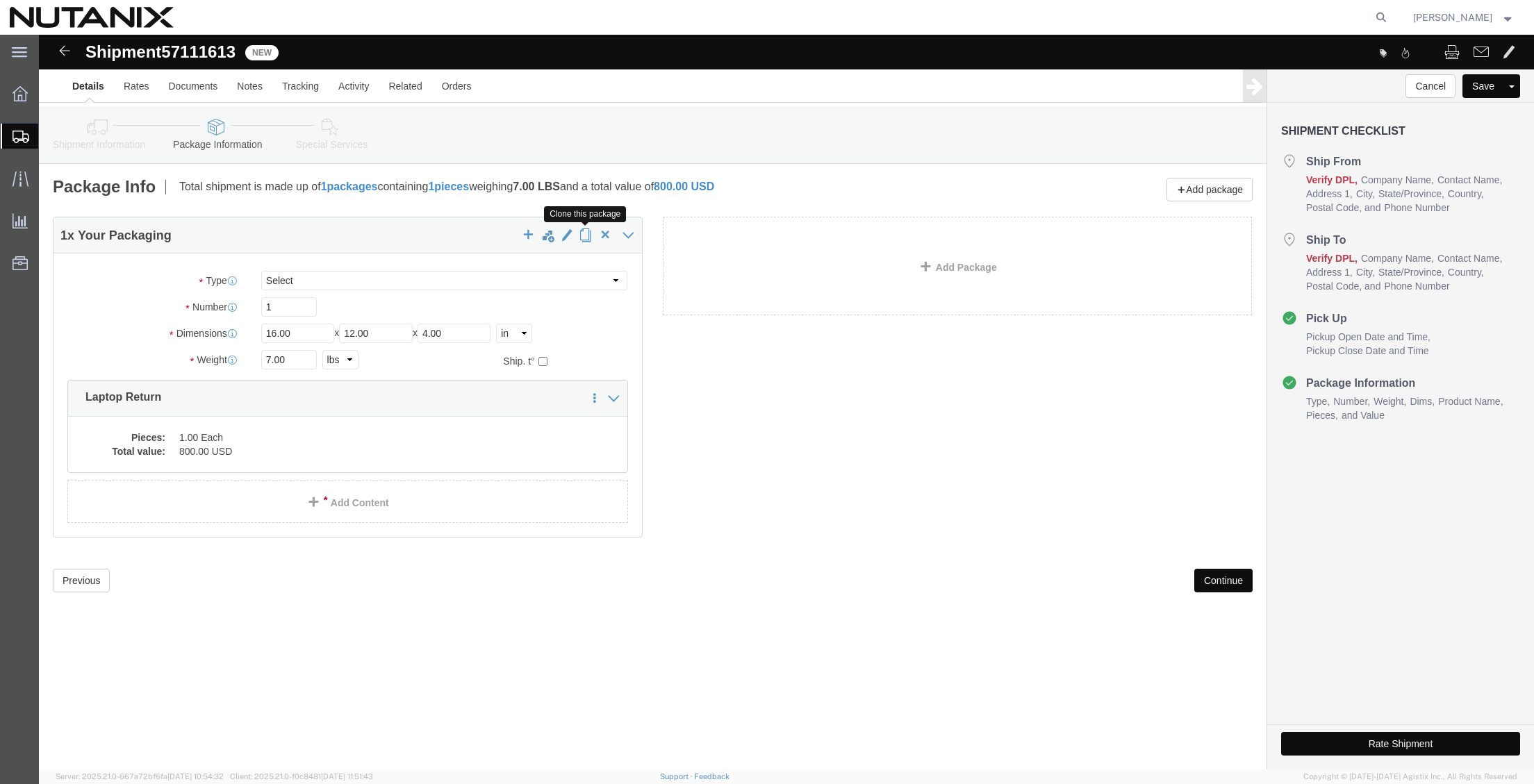
click span "button"
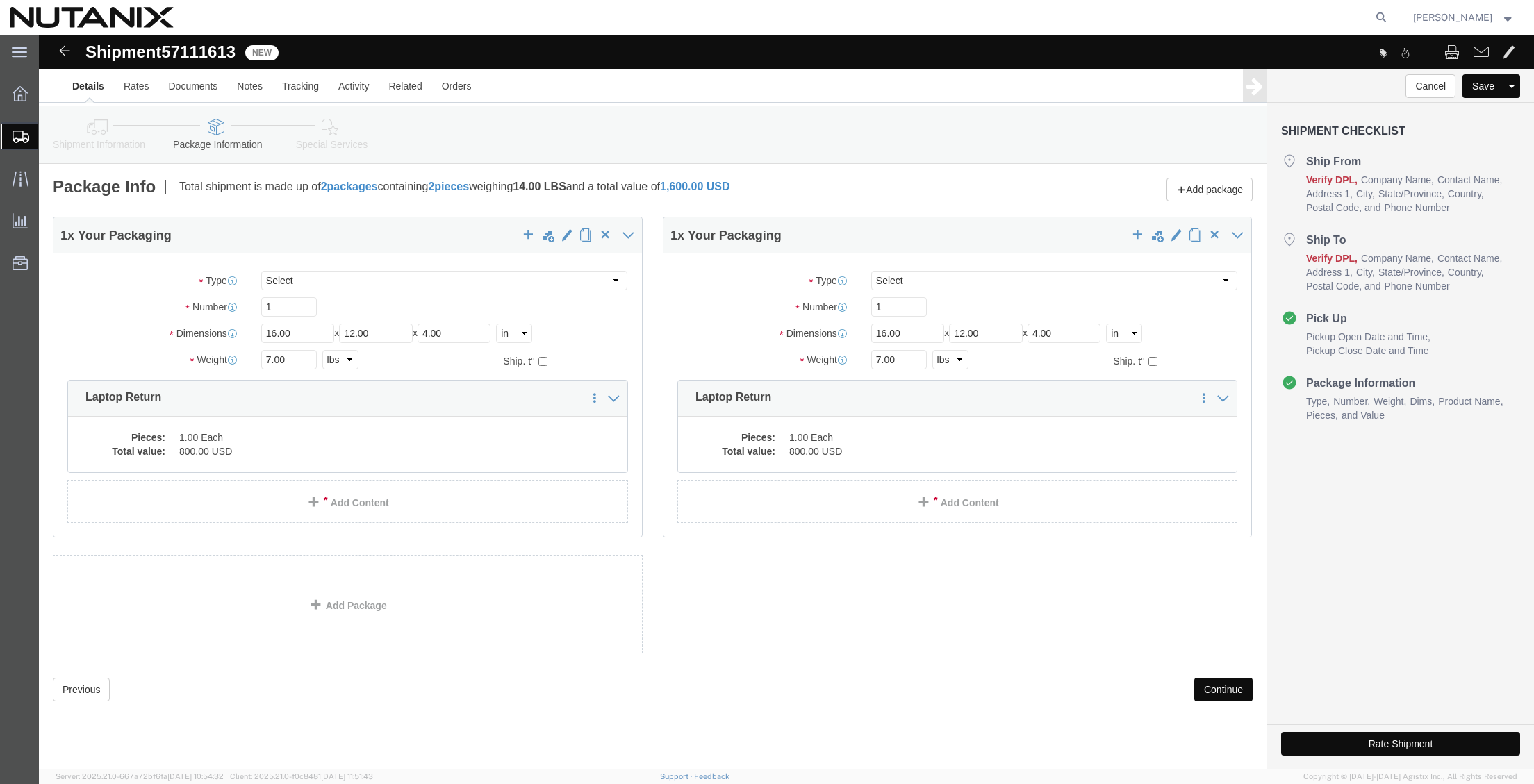
click button "Continue"
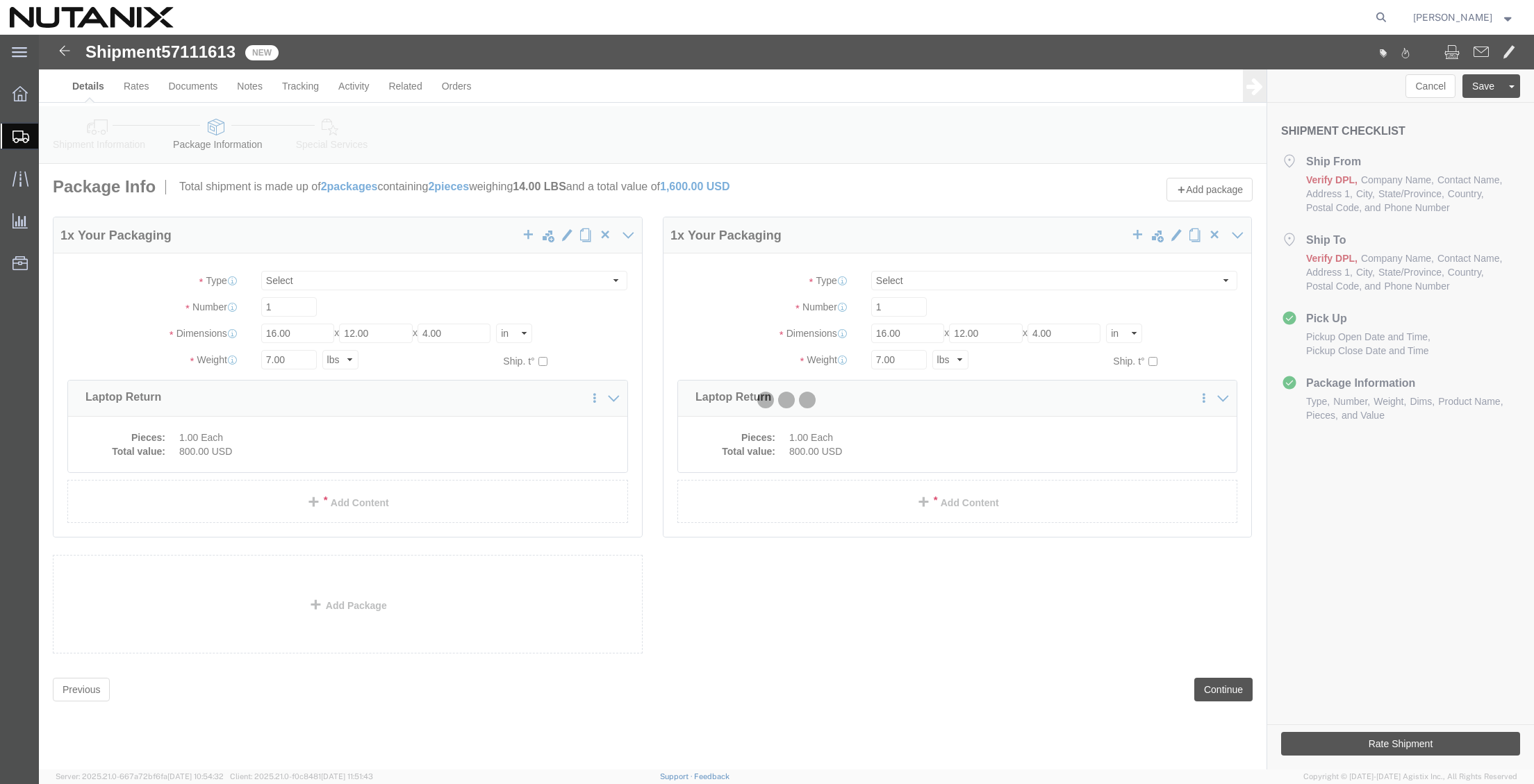
select select
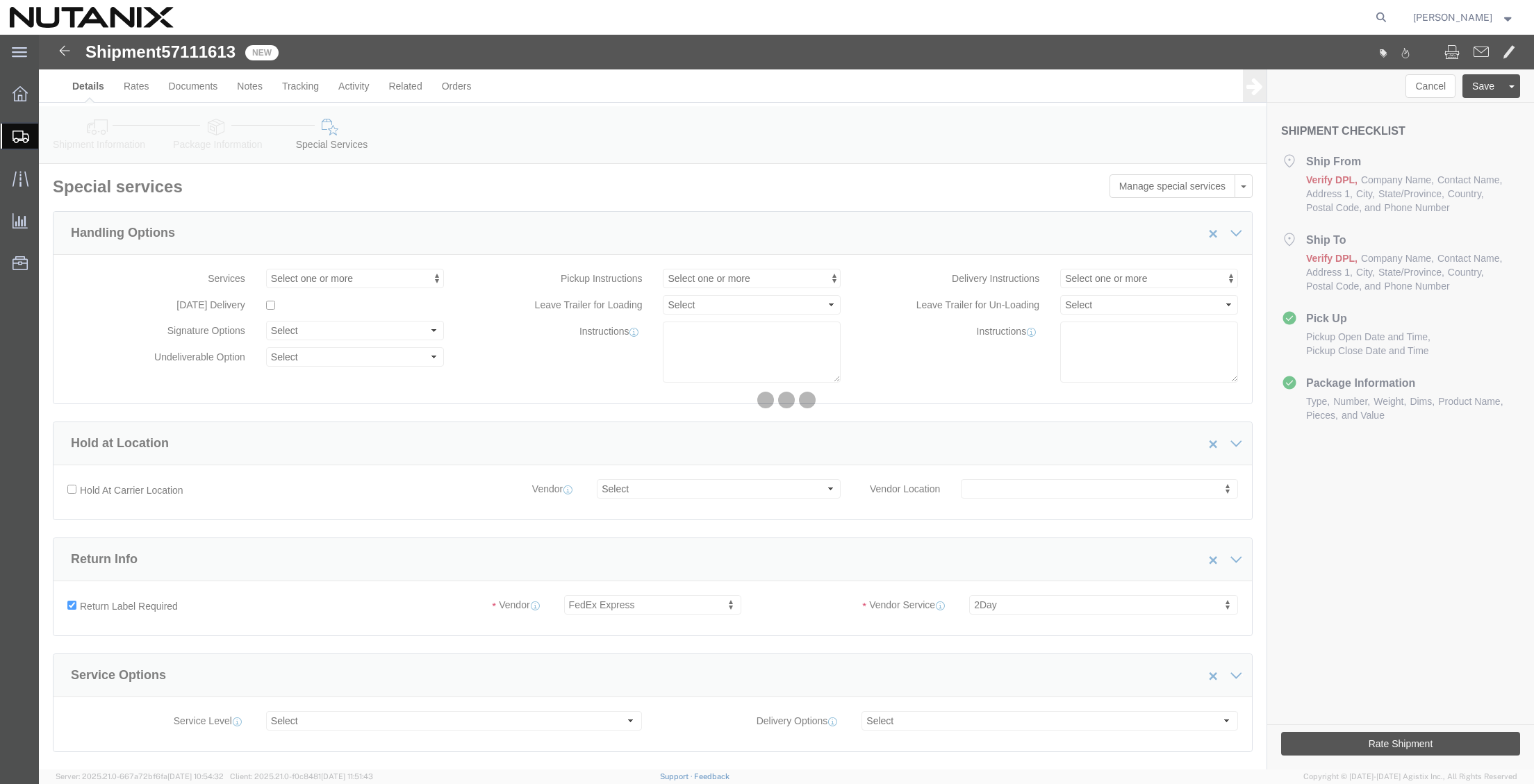
select select "COSTCENTER"
select select "59656"
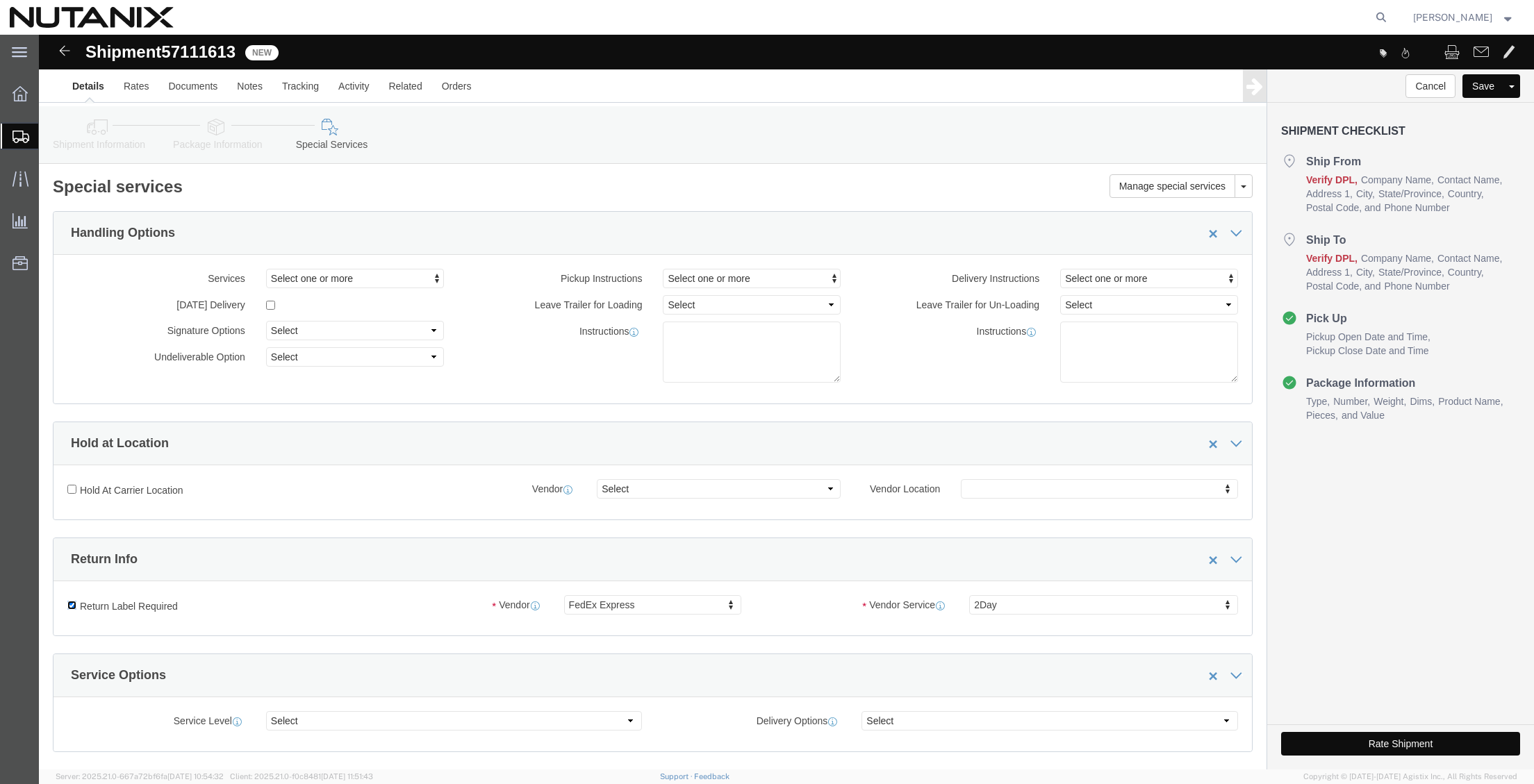
click input "Return Label Required"
checkbox input "false"
select select
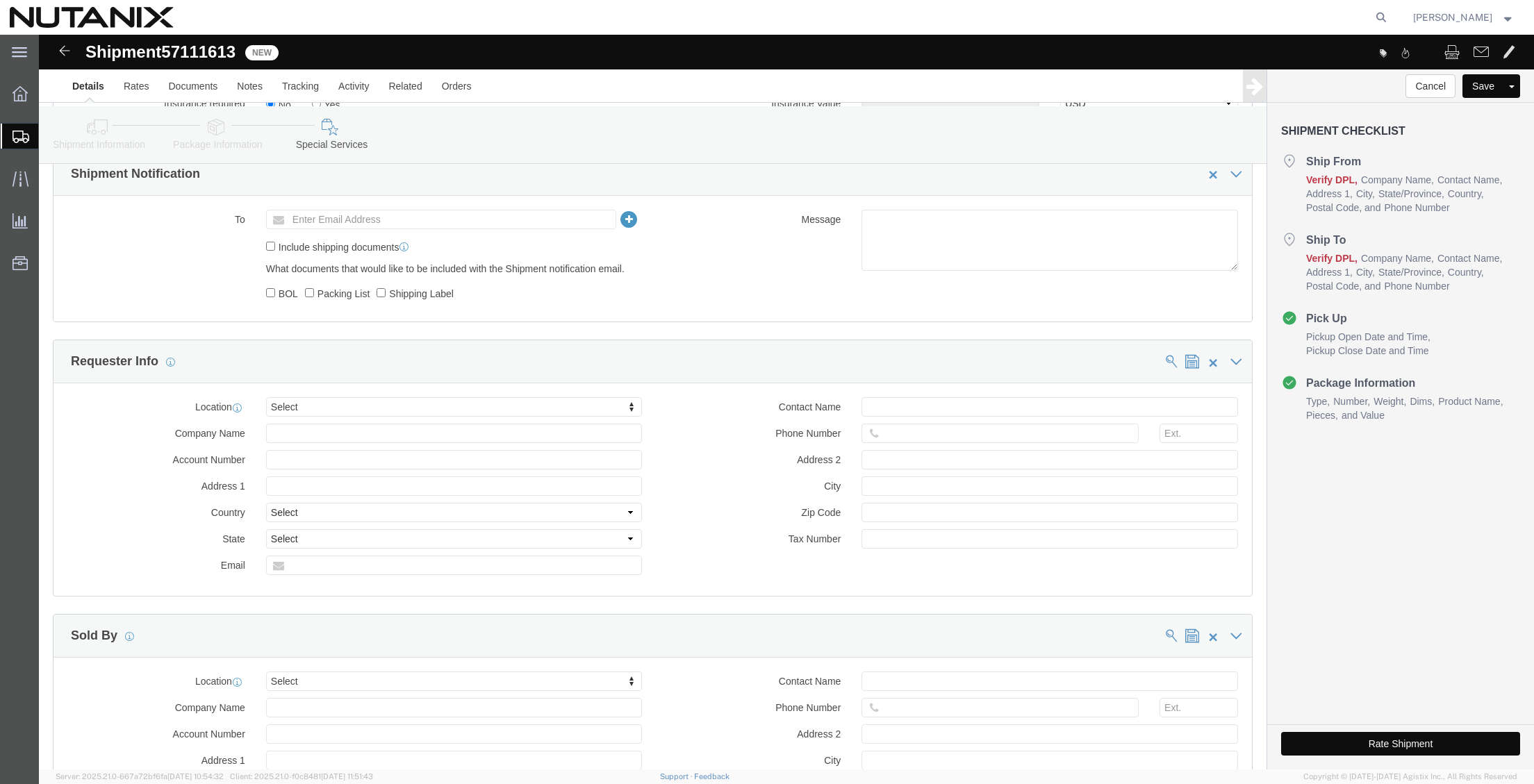
scroll to position [972, 0]
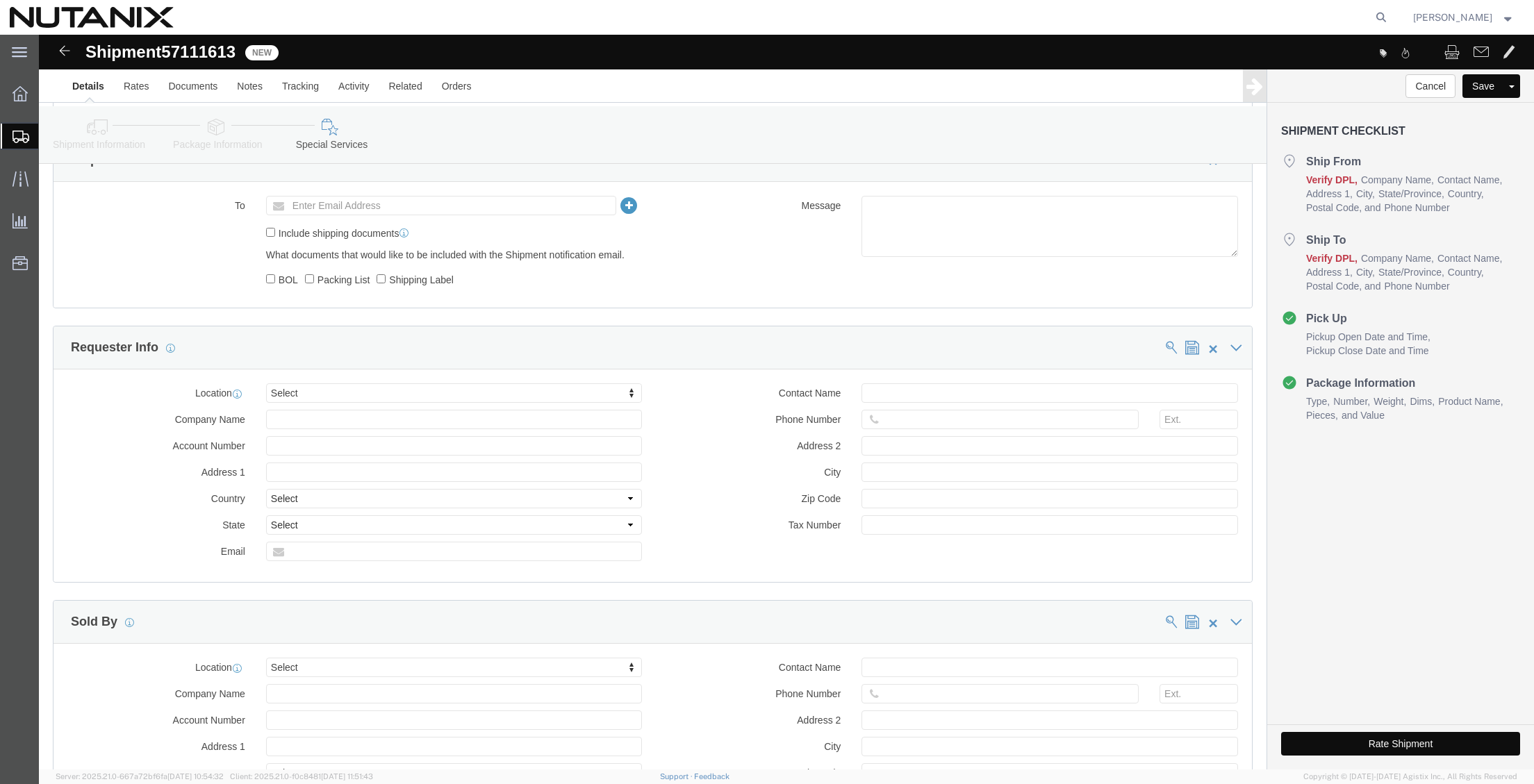
click button "Rate Shipment"
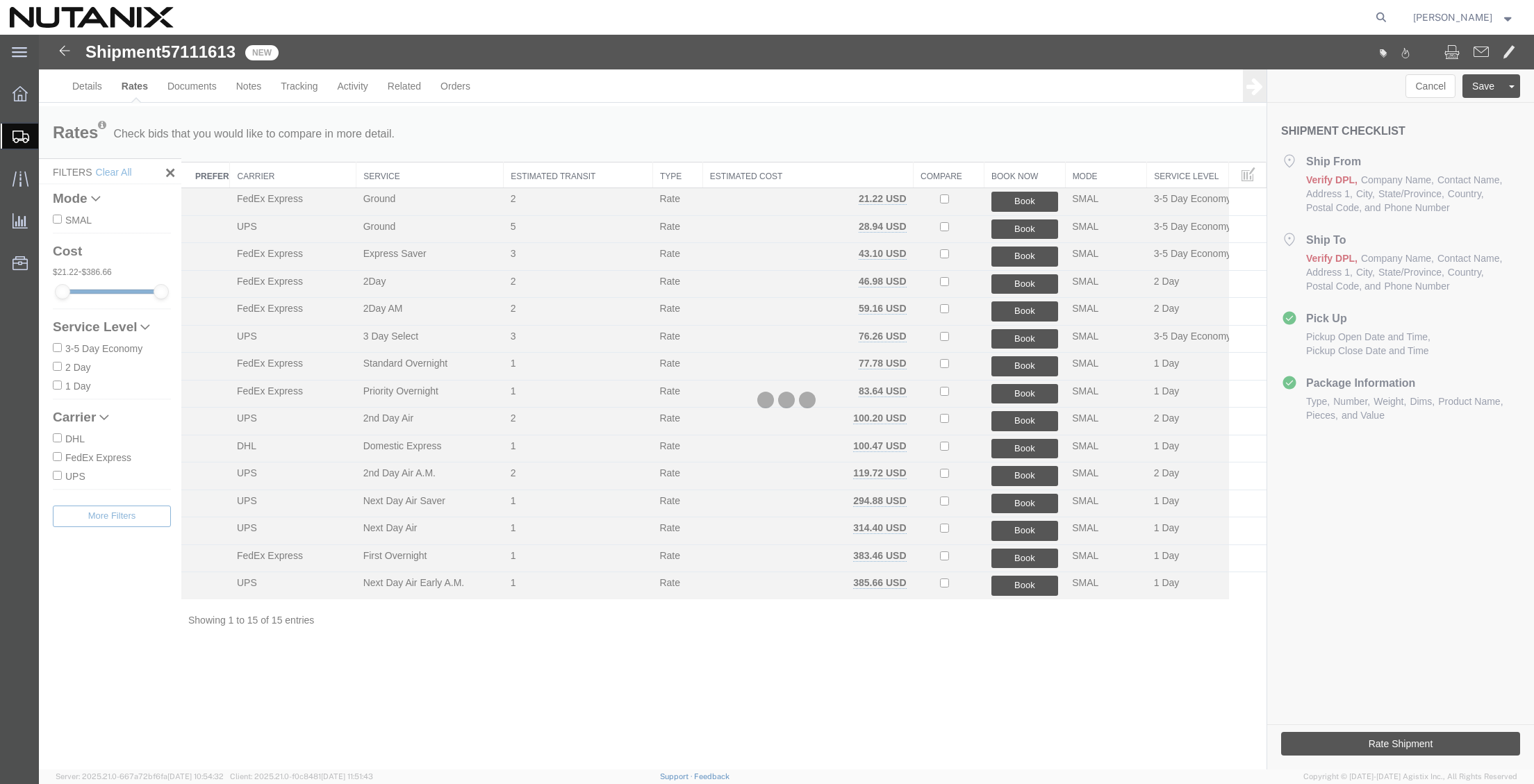
scroll to position [0, 0]
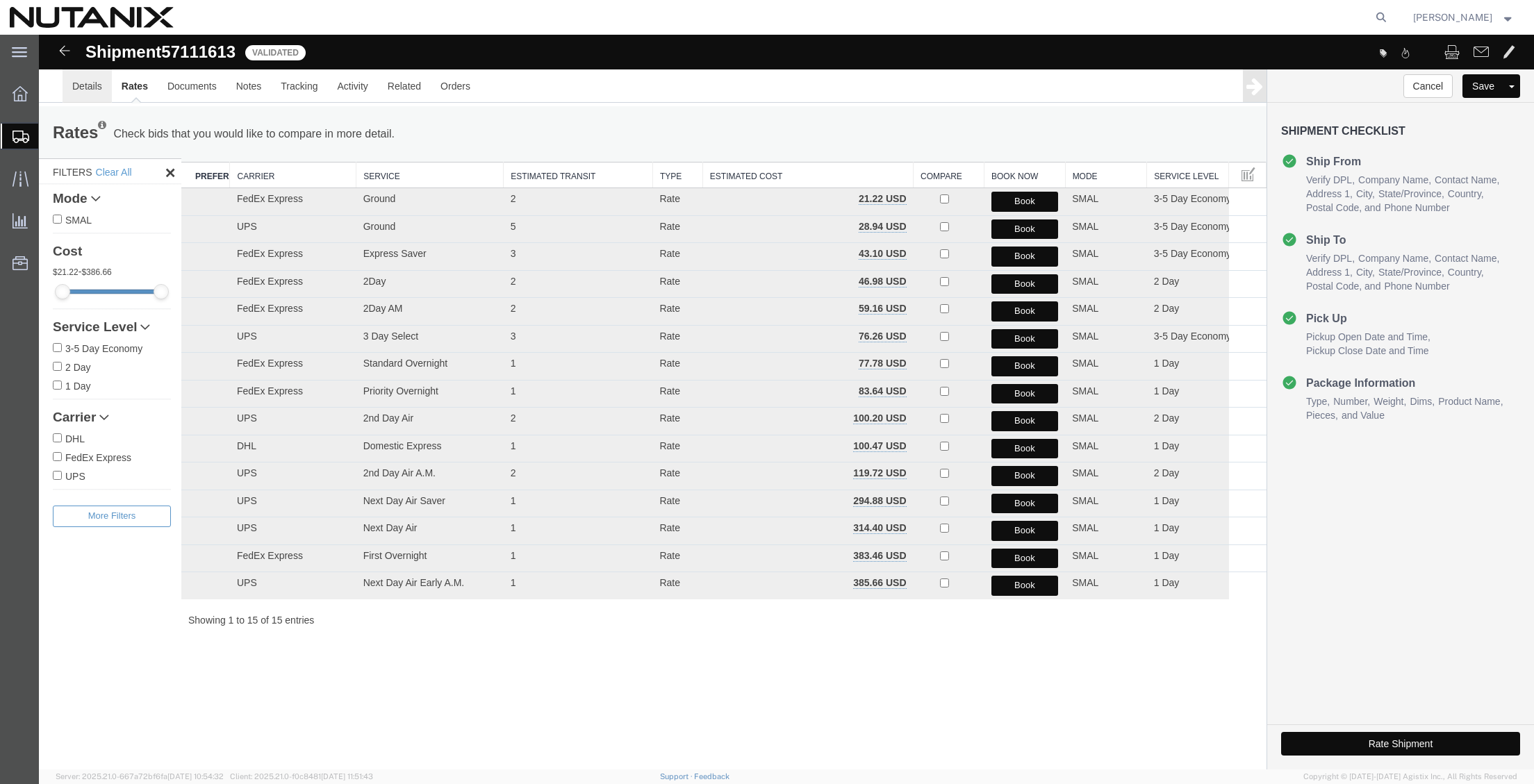
click at [76, 84] on link "Details" at bounding box center [88, 86] width 50 height 33
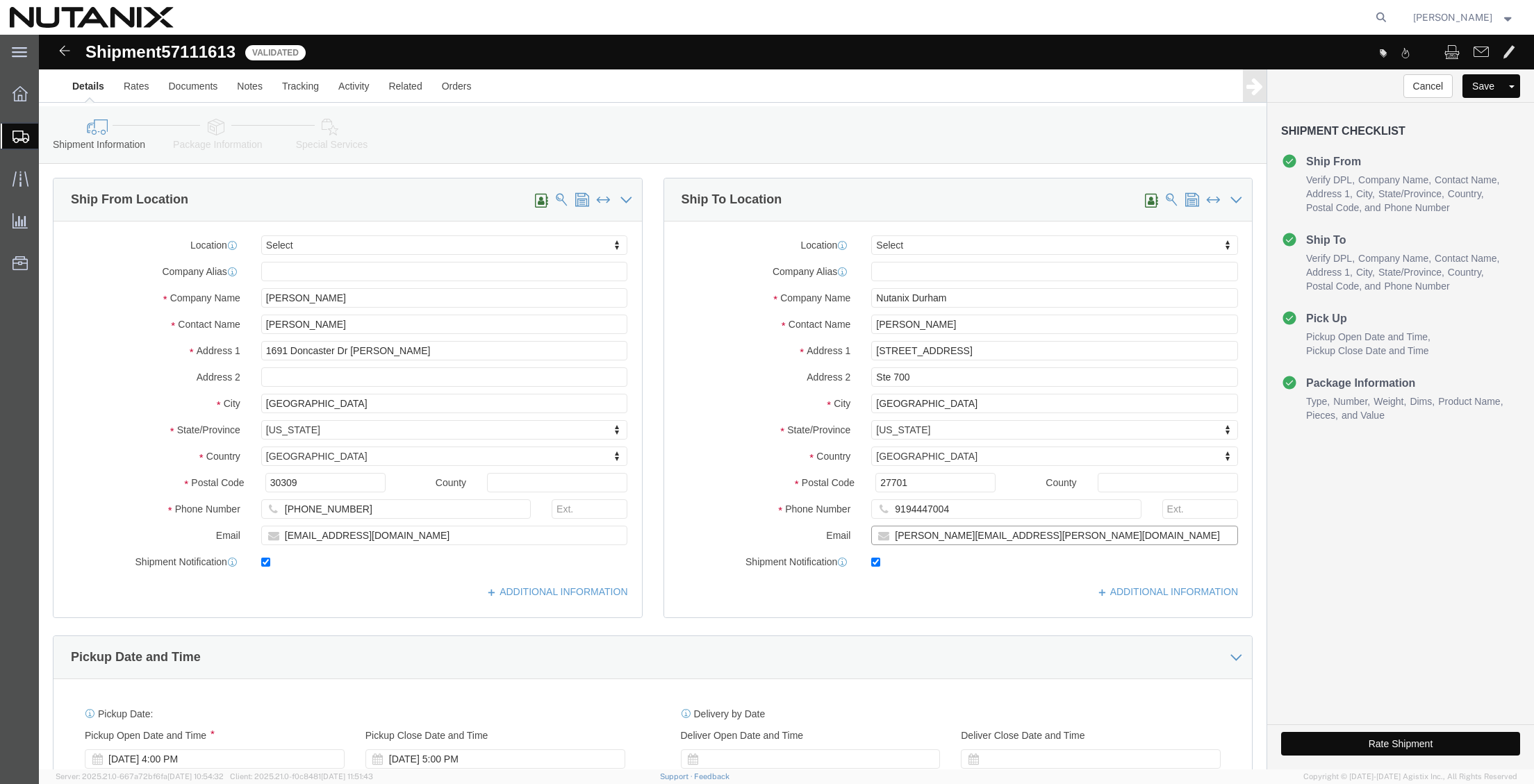
drag, startPoint x: 1003, startPoint y: 506, endPoint x: 715, endPoint y: 503, distance: 288.0
click div "Email [PERSON_NAME][EMAIL_ADDRESS][PERSON_NAME][DOMAIN_NAME]"
paste input "nahshon.[PERSON_NAME]"
type input "[EMAIL_ADDRESS][PERSON_NAME][DOMAIN_NAME]"
click button "Rate Shipment"
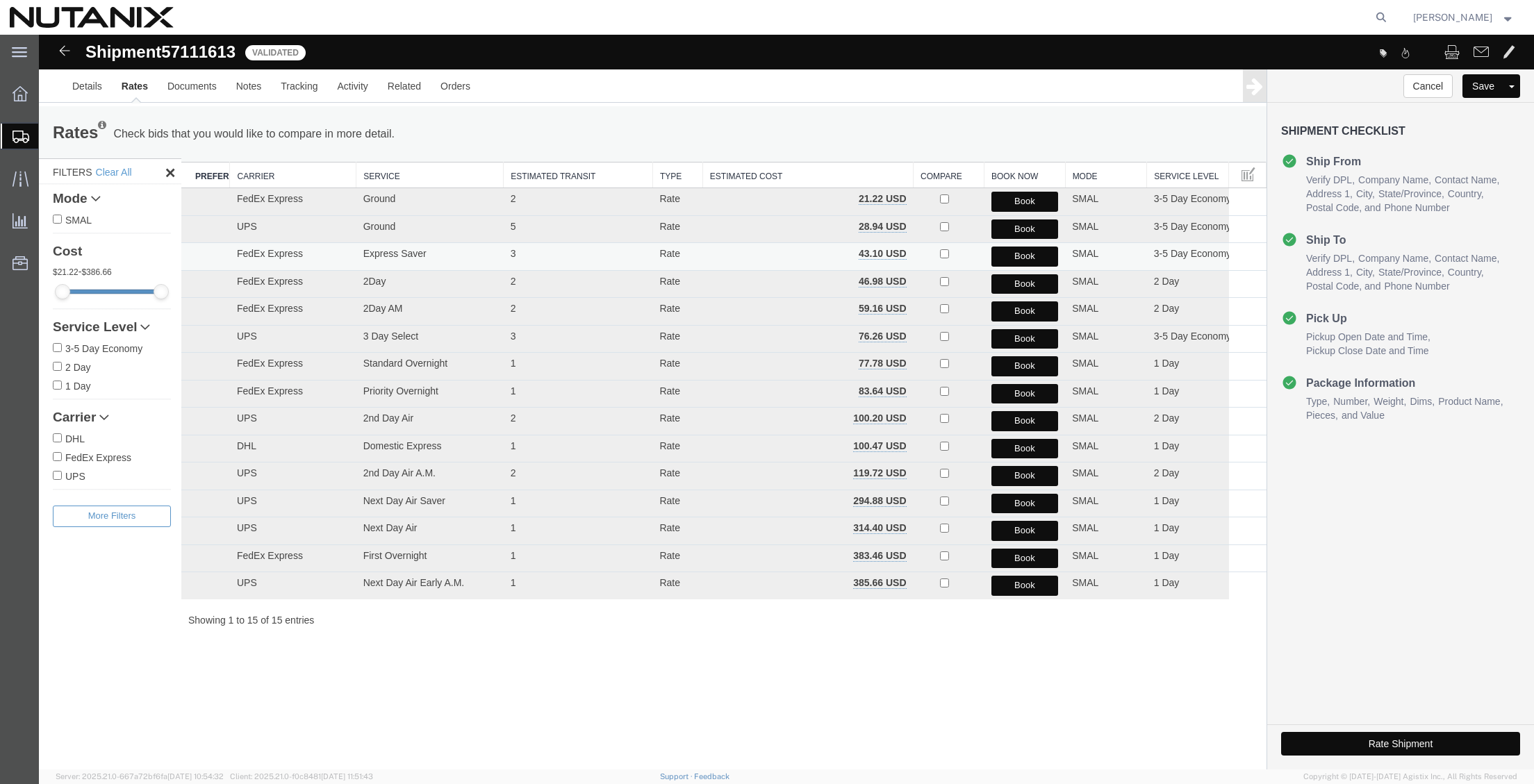
click at [1010, 256] on button "Book" at bounding box center [1025, 257] width 68 height 20
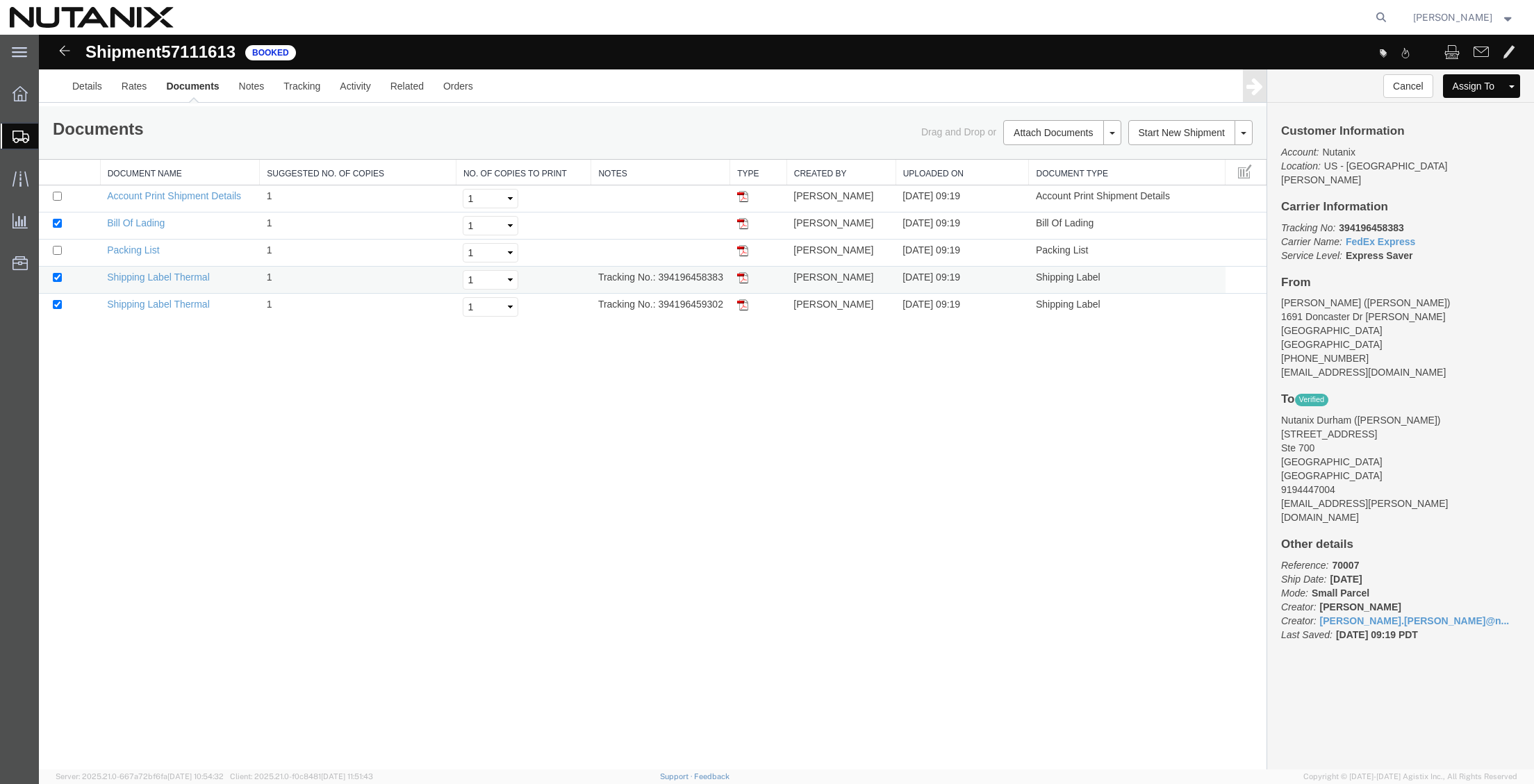
drag, startPoint x: 726, startPoint y: 278, endPoint x: 658, endPoint y: 278, distance: 68.0
click at [658, 278] on td "Tracking No.: 394196458383" at bounding box center [660, 280] width 139 height 27
copy td "394196458383"
drag, startPoint x: 658, startPoint y: 306, endPoint x: 724, endPoint y: 302, distance: 66.1
click at [724, 302] on td "Tracking No.: 394196459302" at bounding box center [660, 307] width 139 height 27
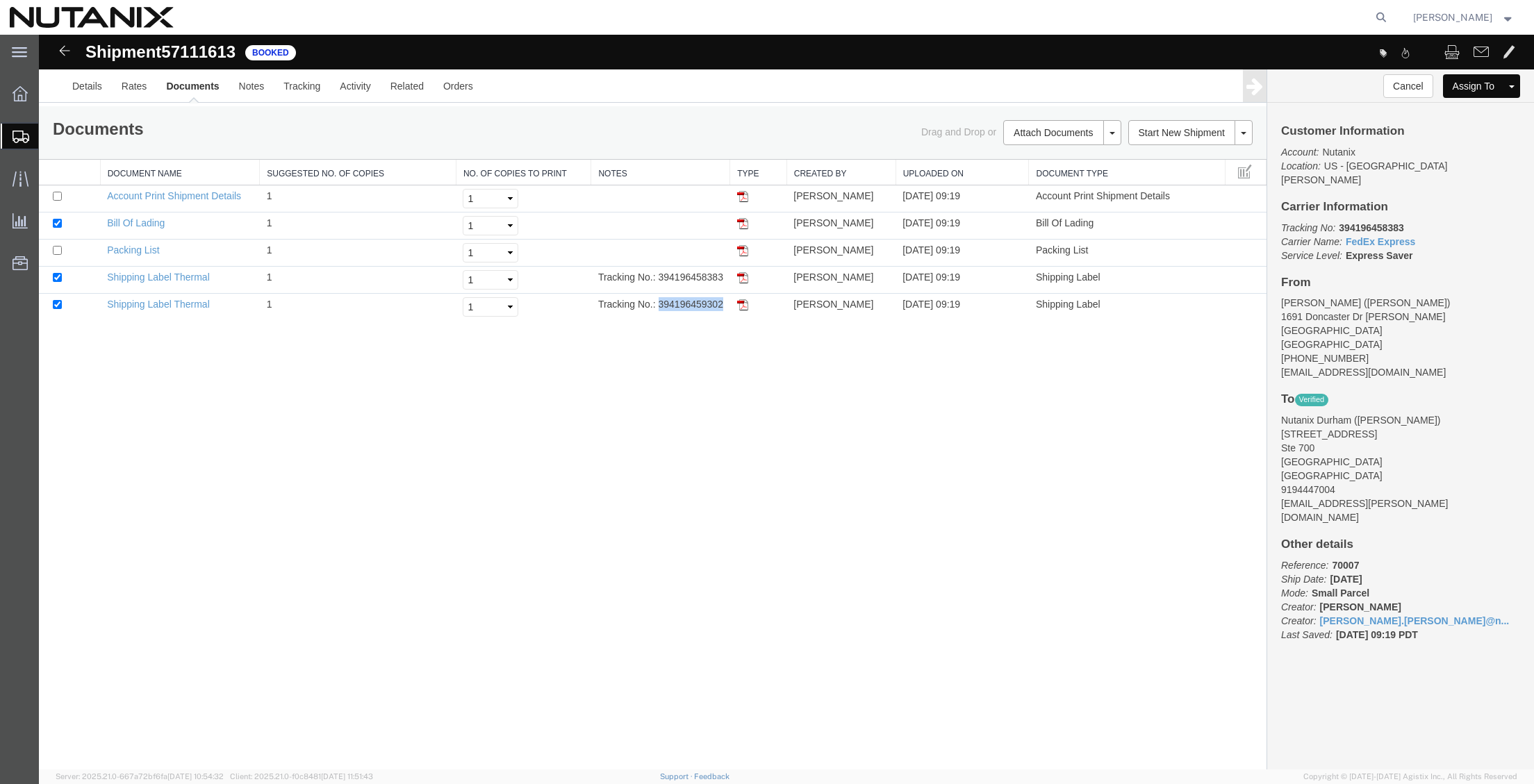
copy td "394196459302"
click at [1477, 106] on link "Clone Shipment" at bounding box center [1459, 109] width 120 height 21
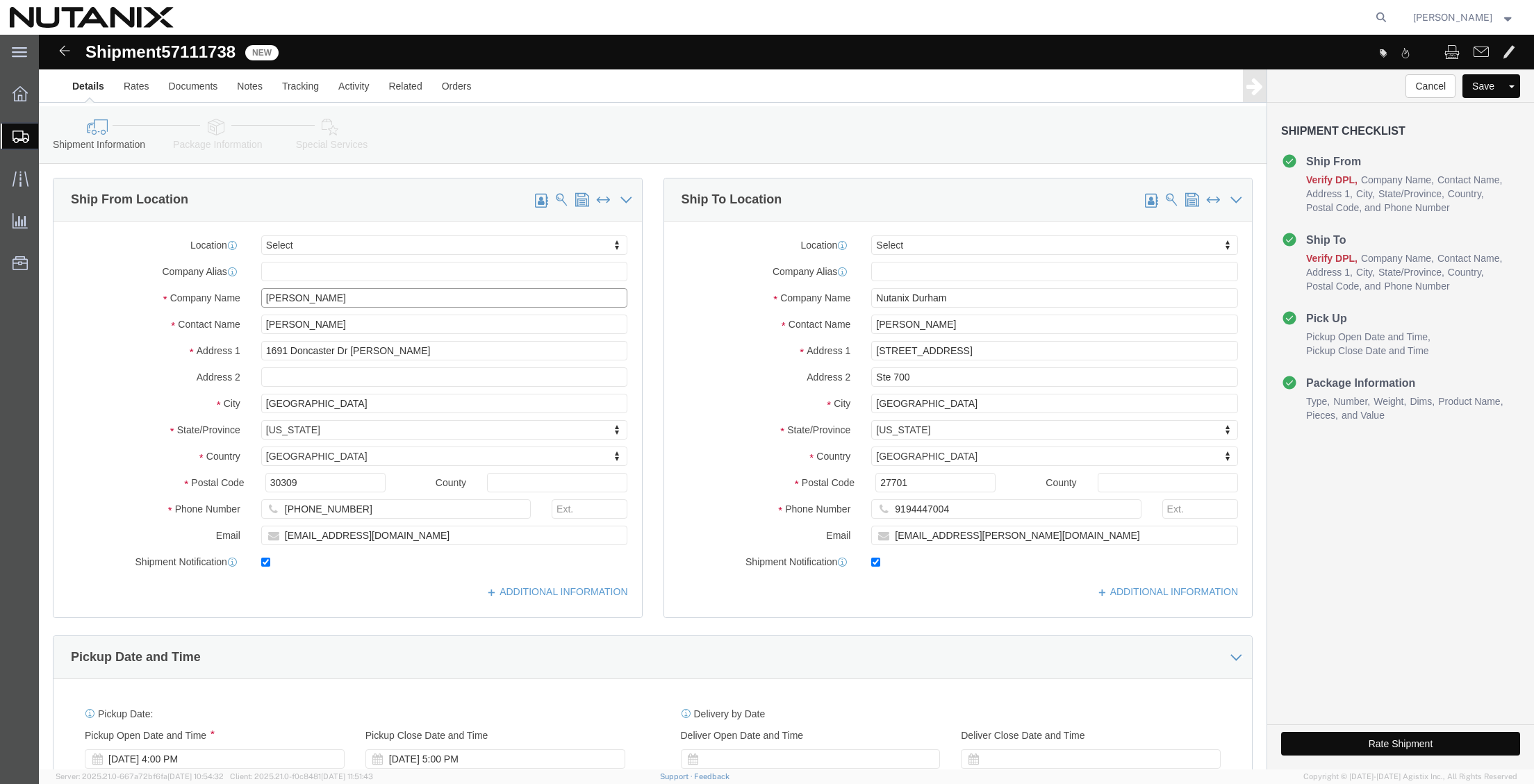
drag, startPoint x: 286, startPoint y: 267, endPoint x: 235, endPoint y: 282, distance: 53.2
click div "Company Name [PERSON_NAME]"
paste input "[PERSON_NAME]"
type input "[PERSON_NAME]"
drag, startPoint x: 317, startPoint y: 290, endPoint x: 25, endPoint y: 294, distance: 292.0
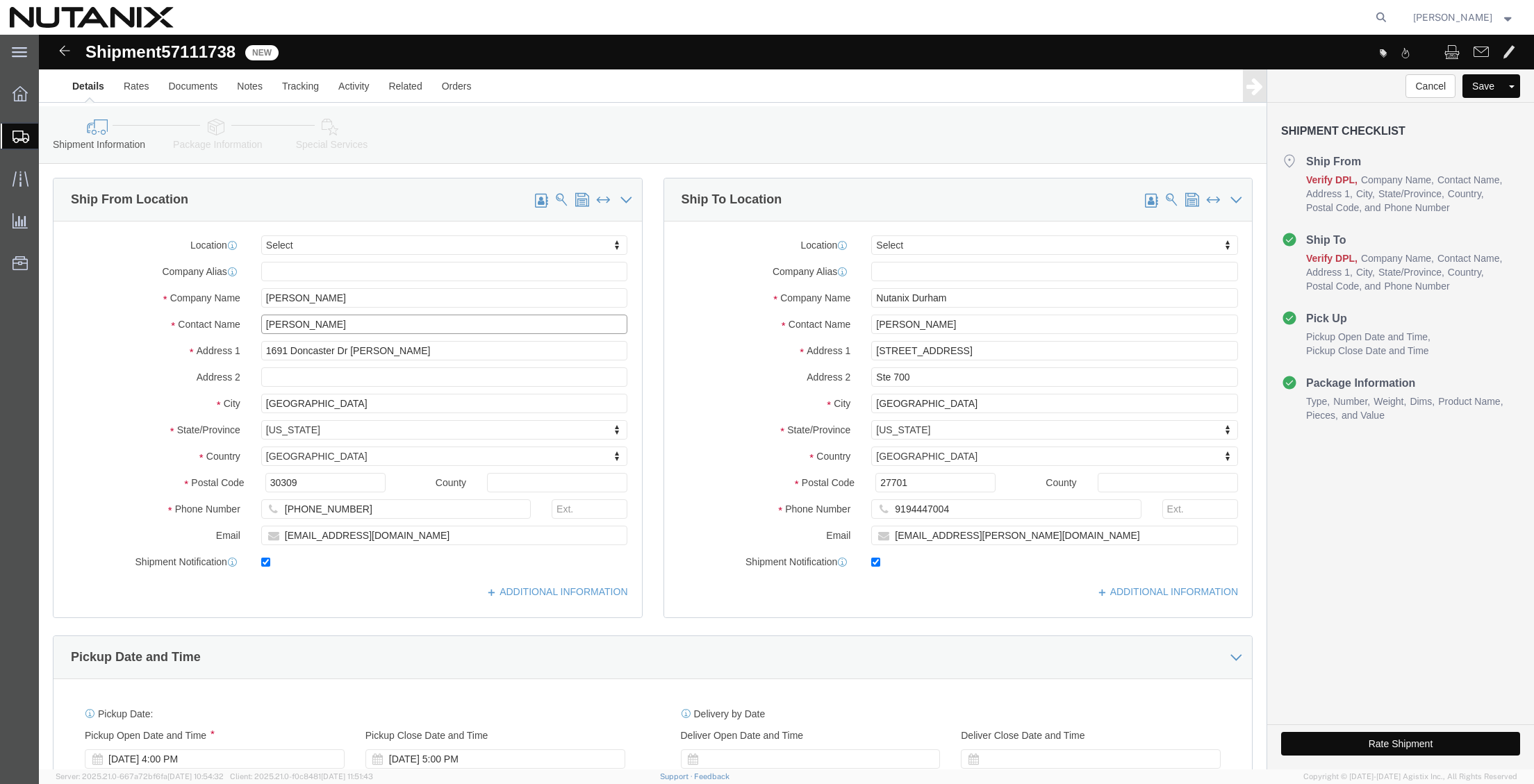
click div "Contact Name [PERSON_NAME]"
paste input "[PERSON_NAME]"
type input "[PERSON_NAME]"
drag, startPoint x: 338, startPoint y: 313, endPoint x: -119, endPoint y: 316, distance: 457.0
click html "Shipment 57111738 New Details Rates Documents Notes Tracking Activity Related O…"
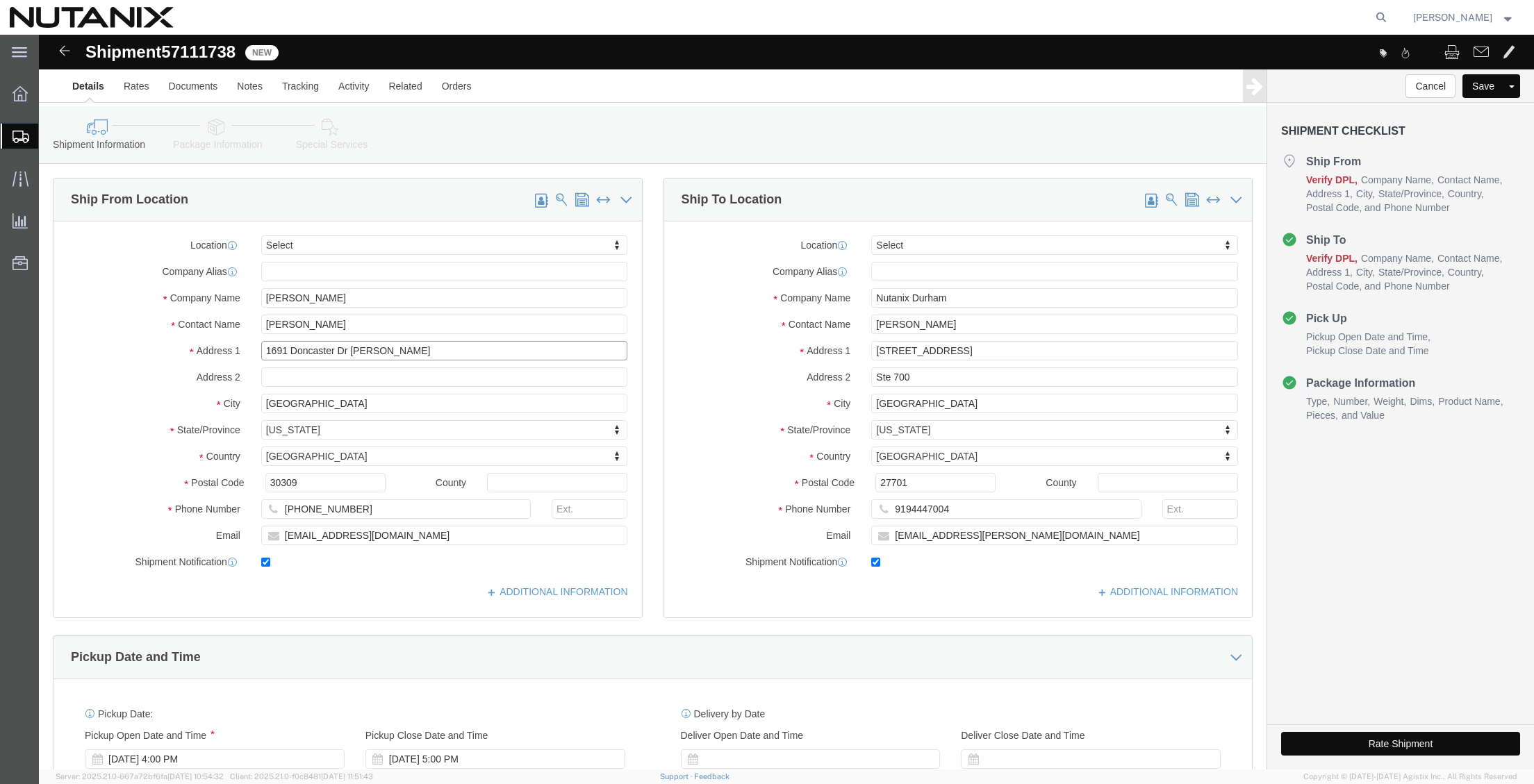
paste input "[STREET_ADDRESS]"
drag, startPoint x: 345, startPoint y: 316, endPoint x: 309, endPoint y: 316, distance: 36.0
click input "[STREET_ADDRESS]"
type input "[STREET_ADDRESS]"
paste input "Apt 708"
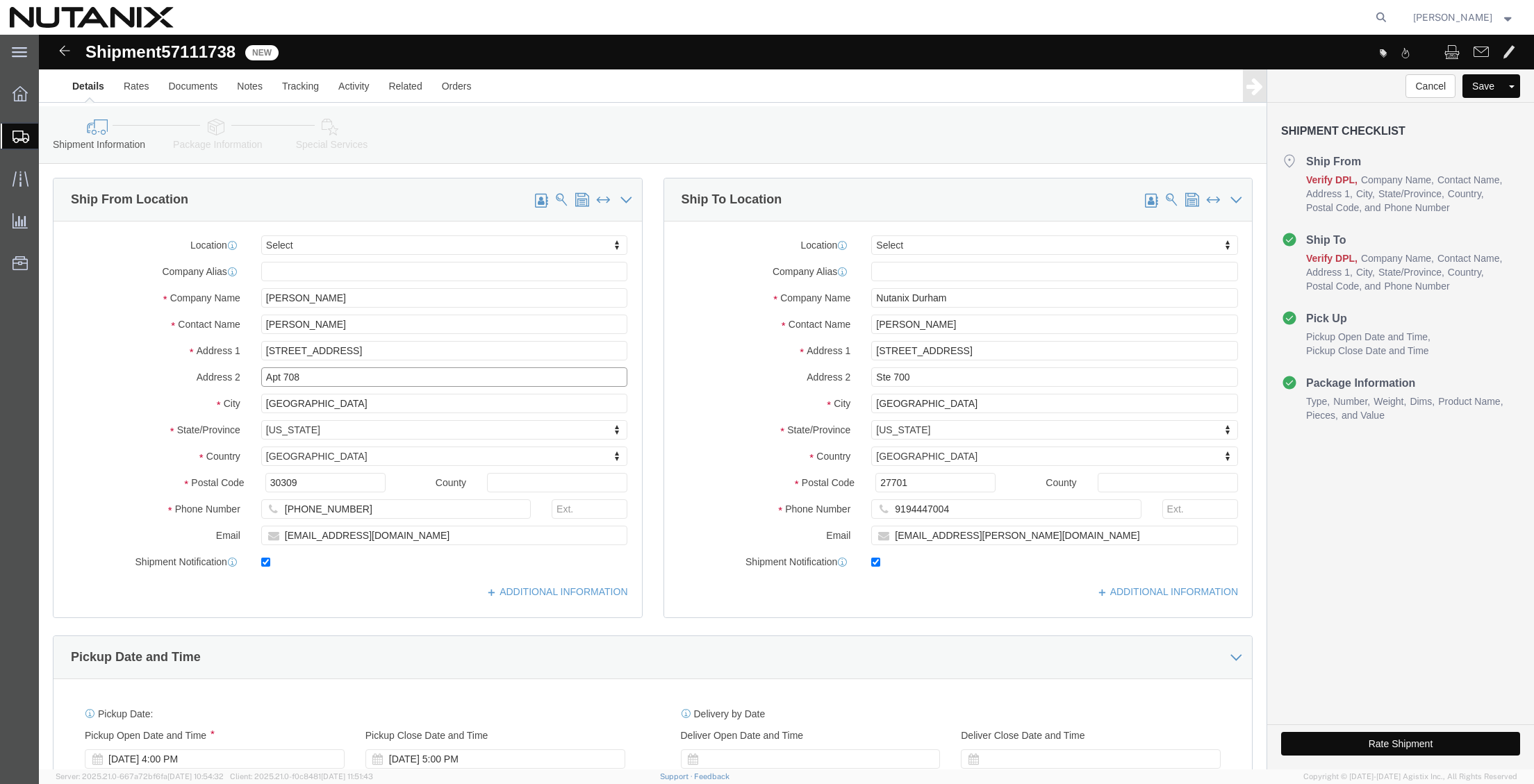
type input "Apt 708"
click input "text"
paste input "[GEOGRAPHIC_DATA]"
type input "[GEOGRAPHIC_DATA]"
type input "califo"
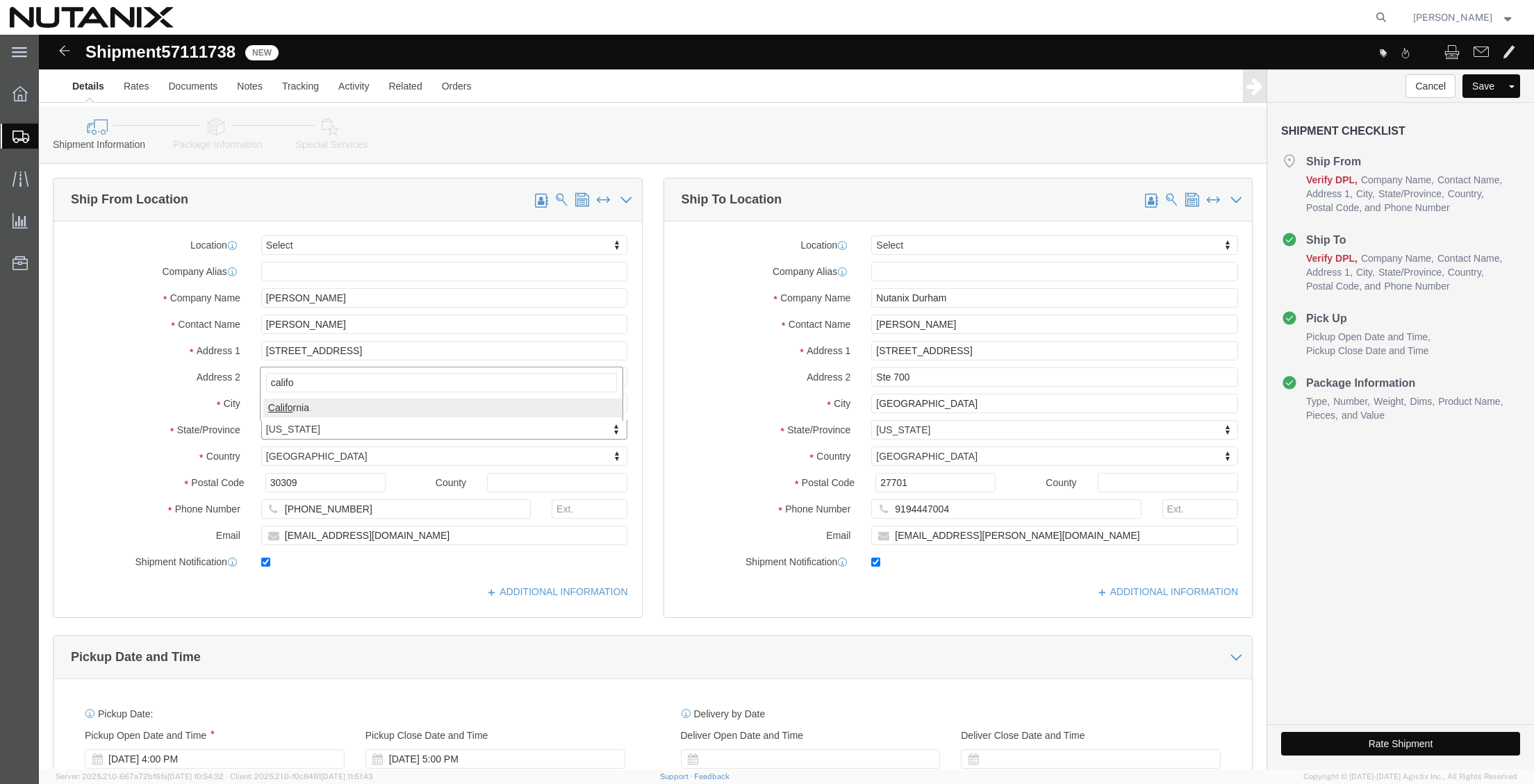
select select "CA"
drag, startPoint x: 275, startPoint y: 453, endPoint x: 120, endPoint y: 468, distance: 155.7
click div "Location Select Select My Profile Location [GEOGRAPHIC_DATA] - [GEOGRAPHIC_DATA…"
paste input "90010"
type input "90010"
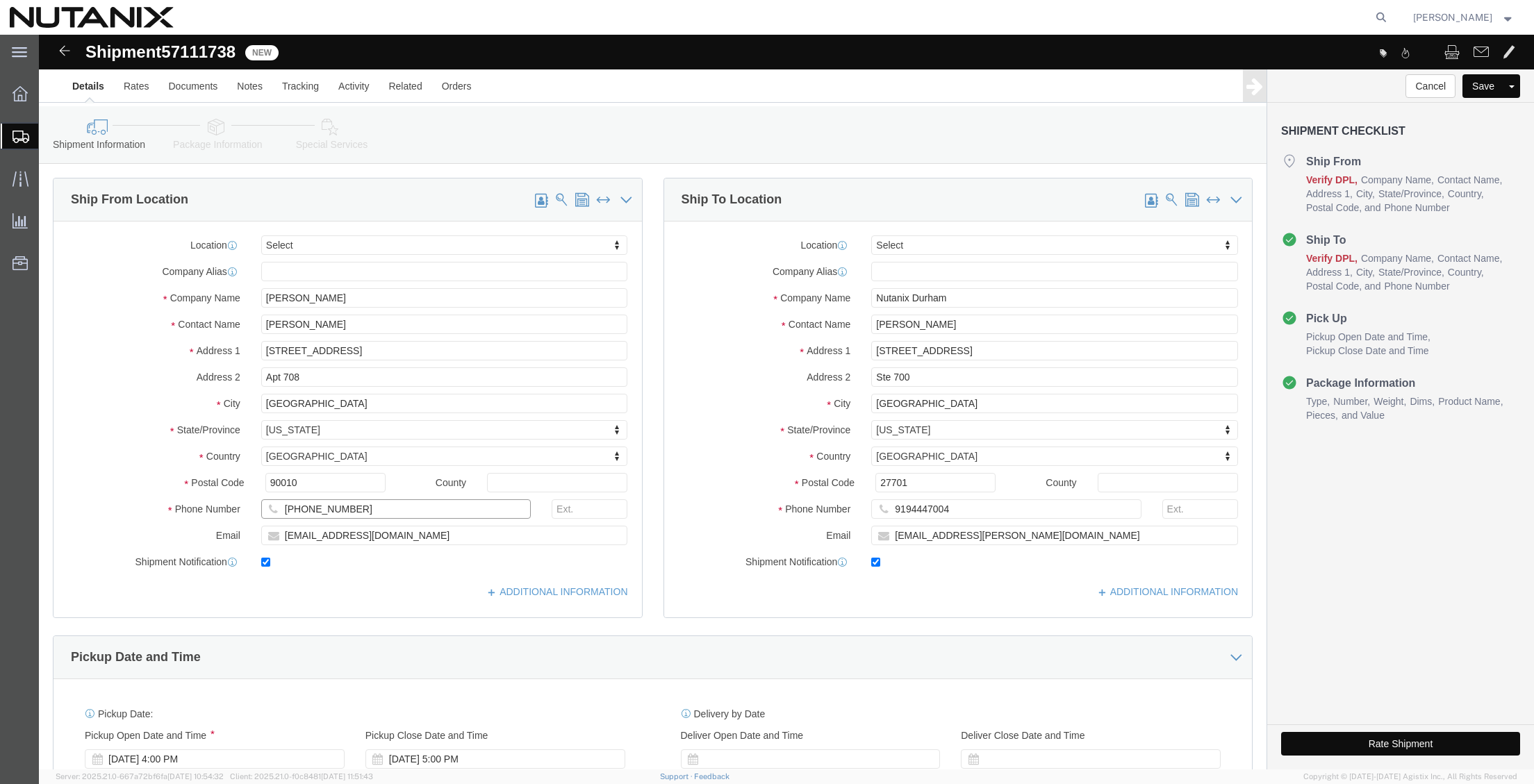
drag, startPoint x: 270, startPoint y: 478, endPoint x: -77, endPoint y: 460, distance: 347.5
click html "Shipment 57111738 New Details Rates Documents Notes Tracking Activity Related O…"
paste input "4436681157"
type input "4436681157"
drag, startPoint x: 348, startPoint y: 497, endPoint x: -31, endPoint y: 480, distance: 379.4
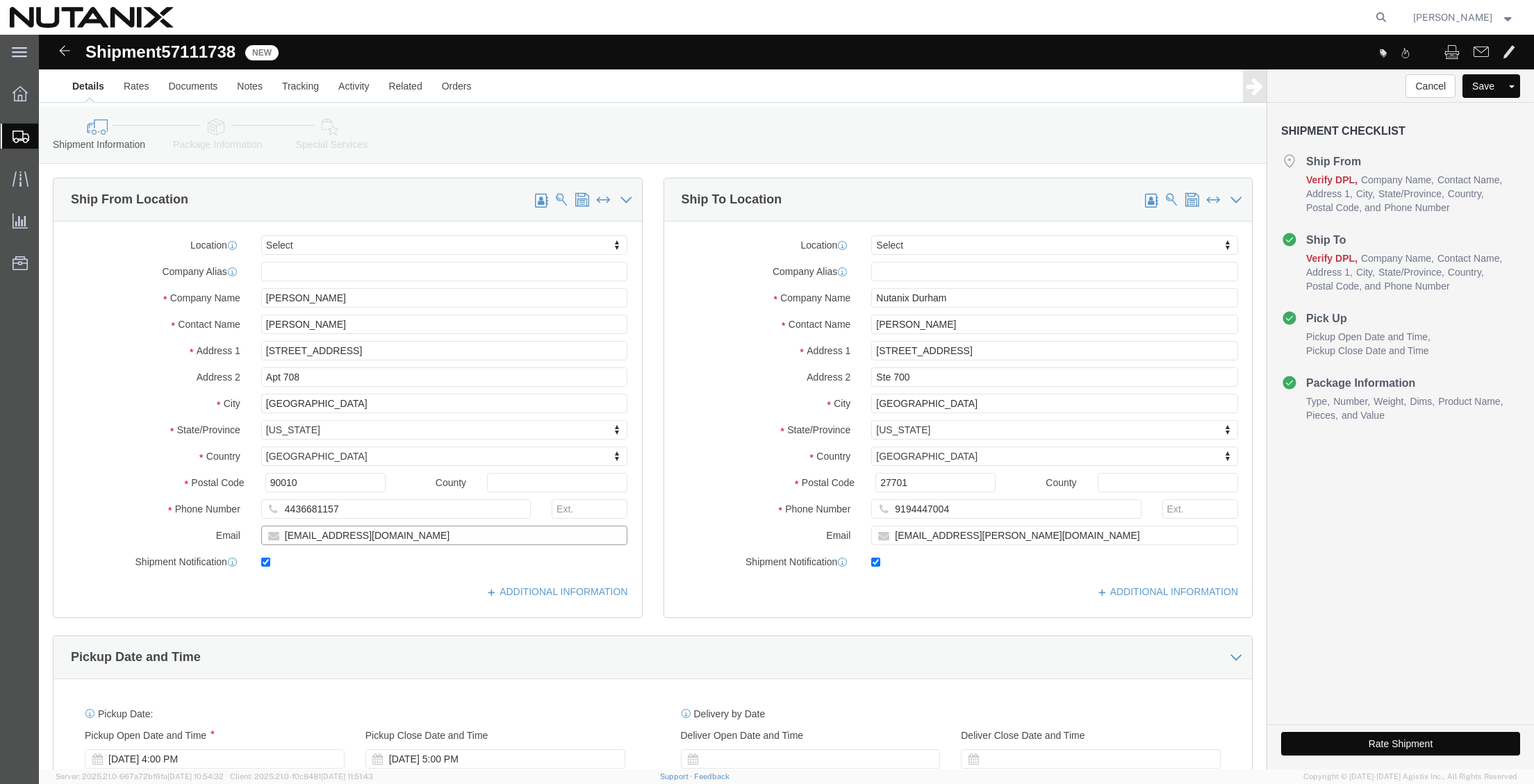
click html "Shipment 57111738 New Details Rates Documents Notes Tracking Activity Related O…"
paste input "[PERSON_NAME]"
type input "[PERSON_NAME][EMAIL_ADDRESS][DOMAIN_NAME]"
drag, startPoint x: 865, startPoint y: 289, endPoint x: 694, endPoint y: 285, distance: 171.0
click div "Contact Name [PERSON_NAME]"
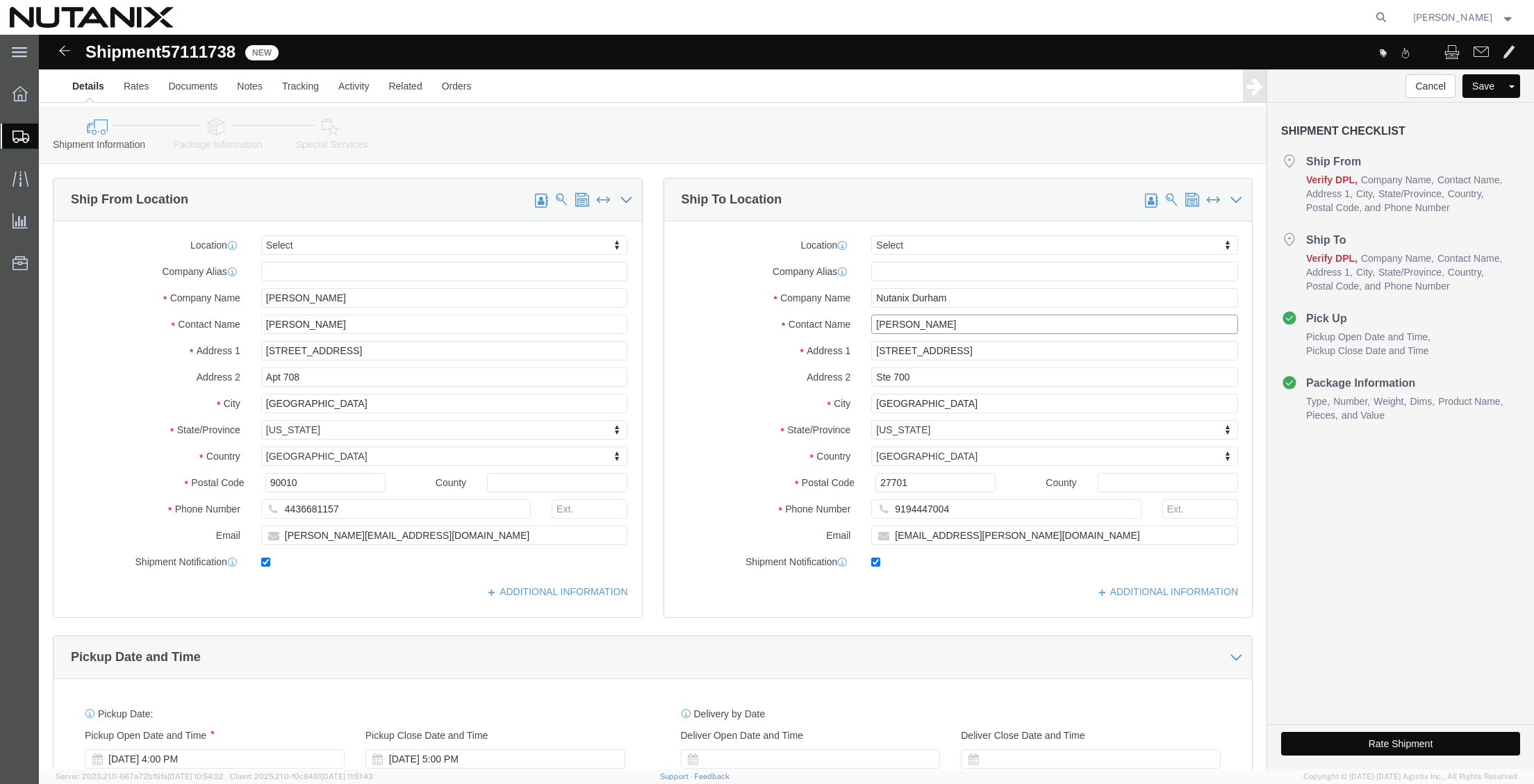
type input "[PERSON_NAME]"
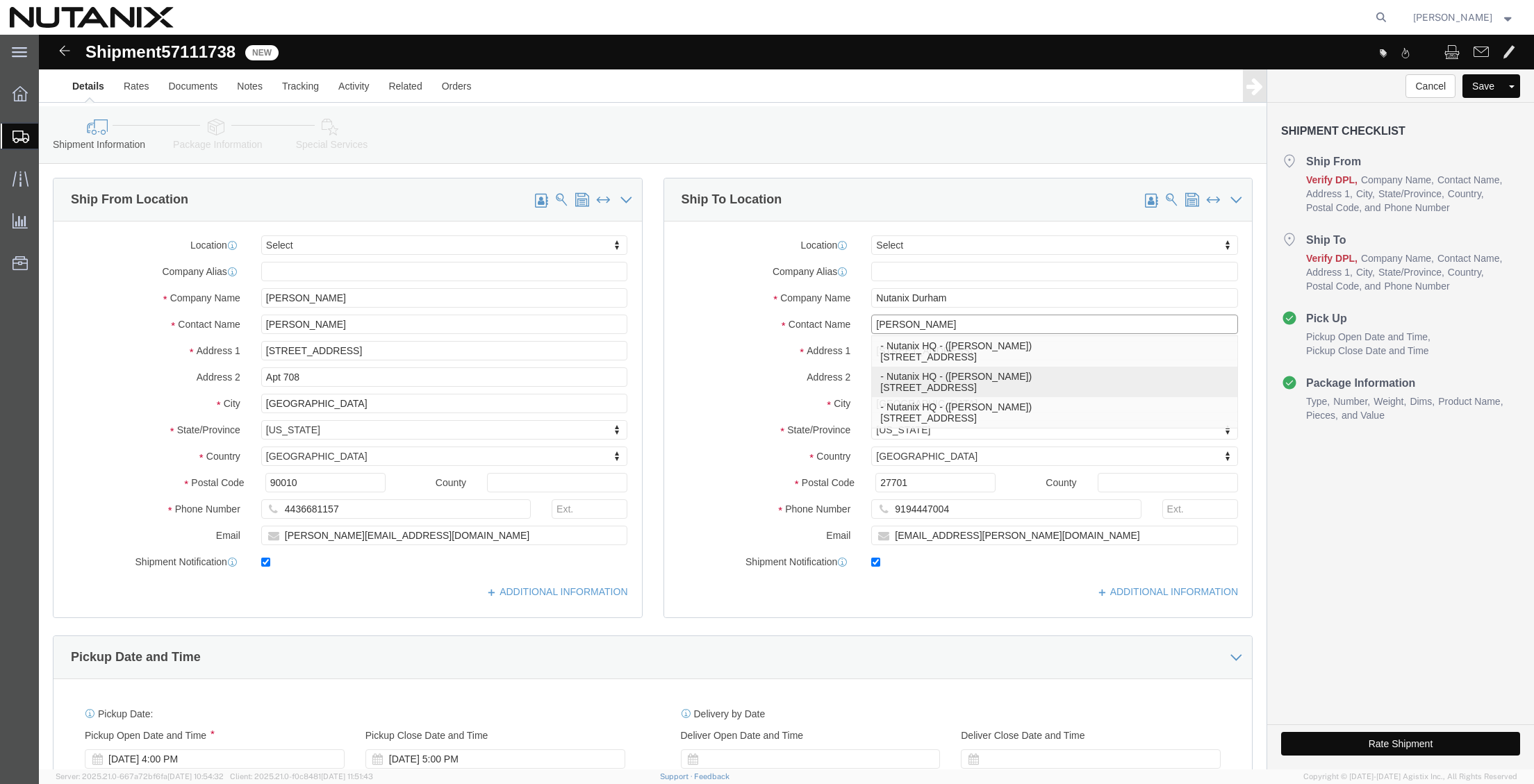
click p "- Nutanix HQ - ([PERSON_NAME]) [STREET_ADDRESS]"
type input "Nutanix HQ"
type input "[PERSON_NAME]"
type input "1740 Technology Dr"
type input "[GEOGRAPHIC_DATA][PERSON_NAME]"
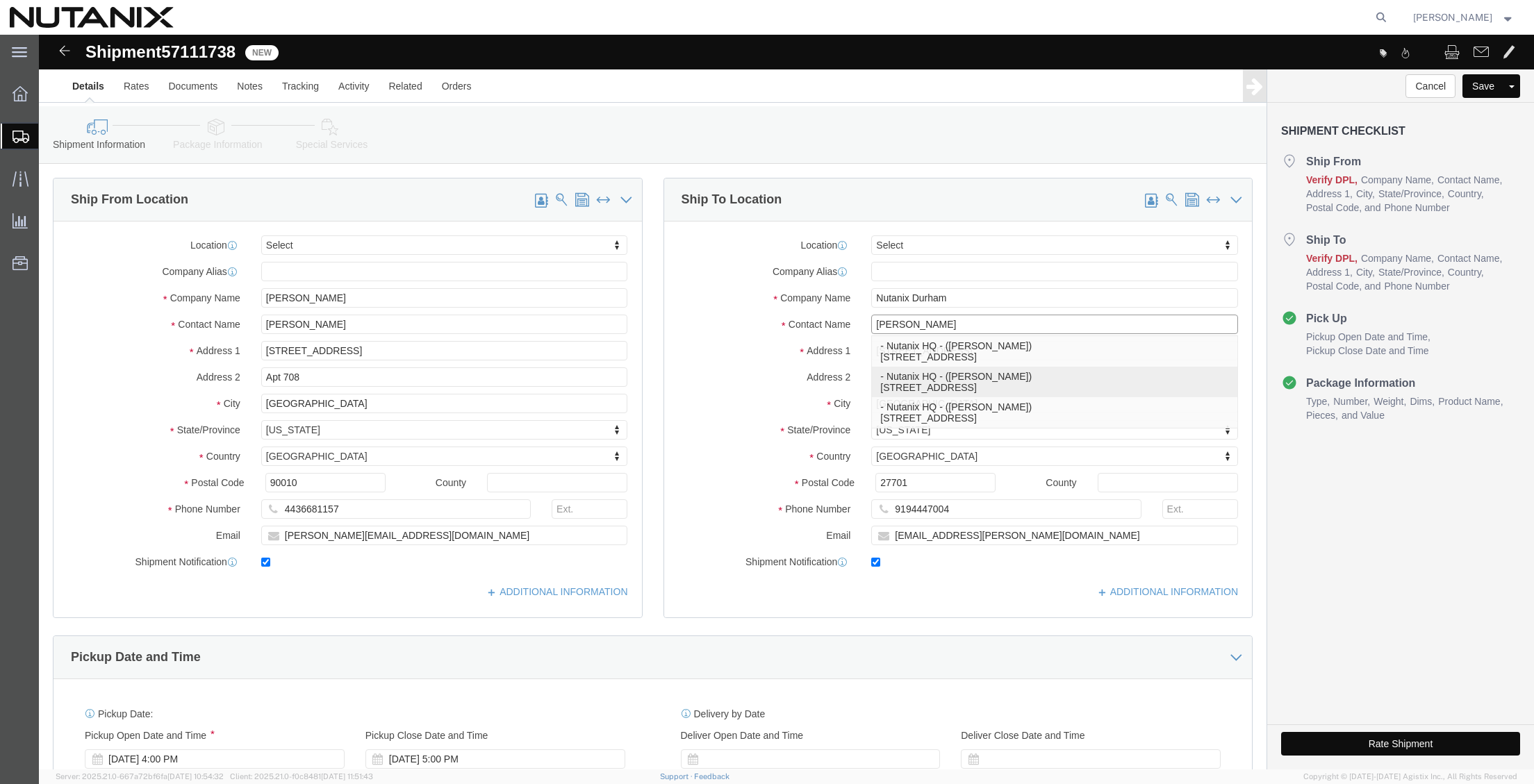
type input "95110"
type input "[PHONE_NUMBER]"
type input "3025"
type input "[PERSON_NAME][EMAIL_ADDRESS][PERSON_NAME][DOMAIN_NAME]"
select select "CA"
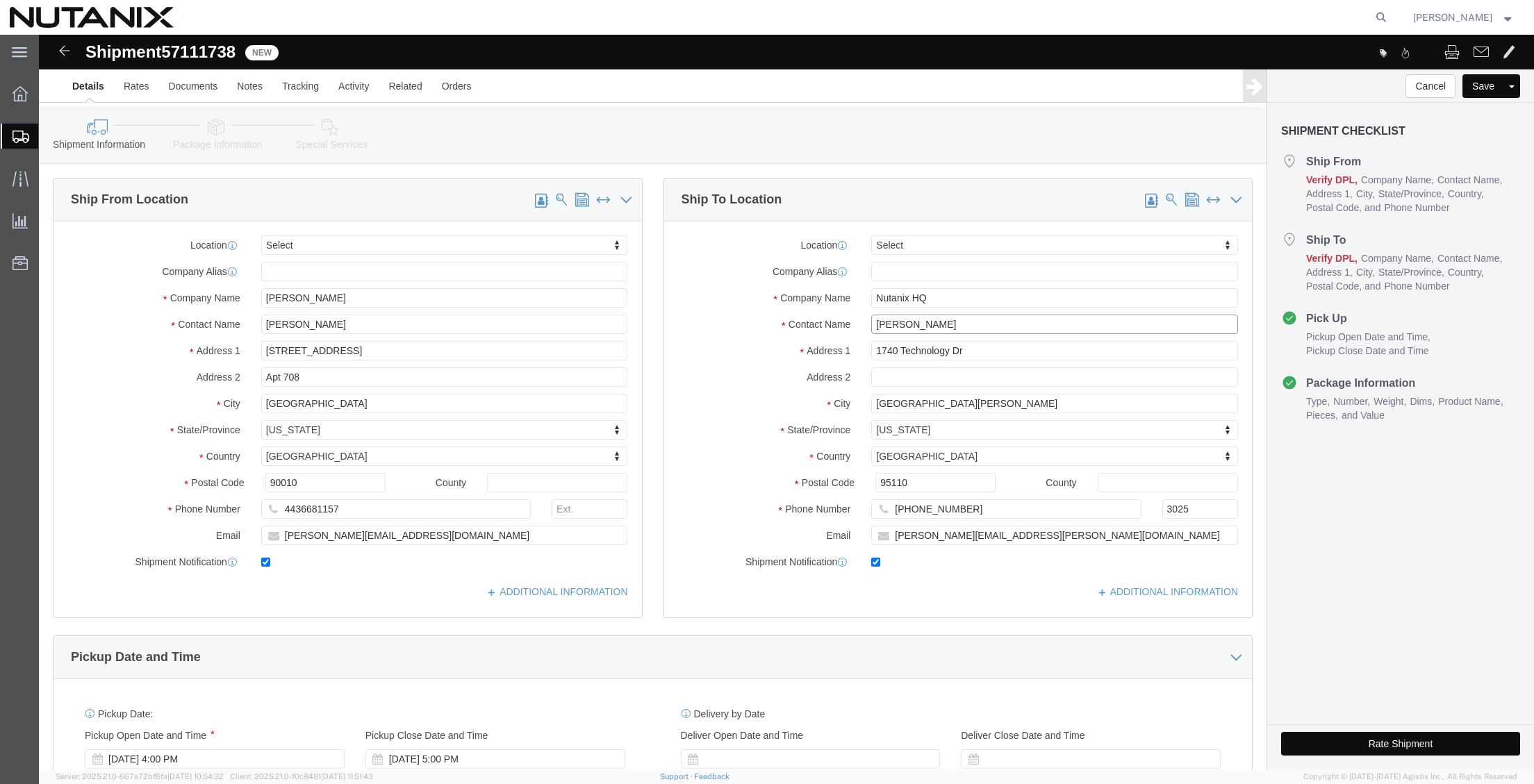
type input "[PERSON_NAME]"
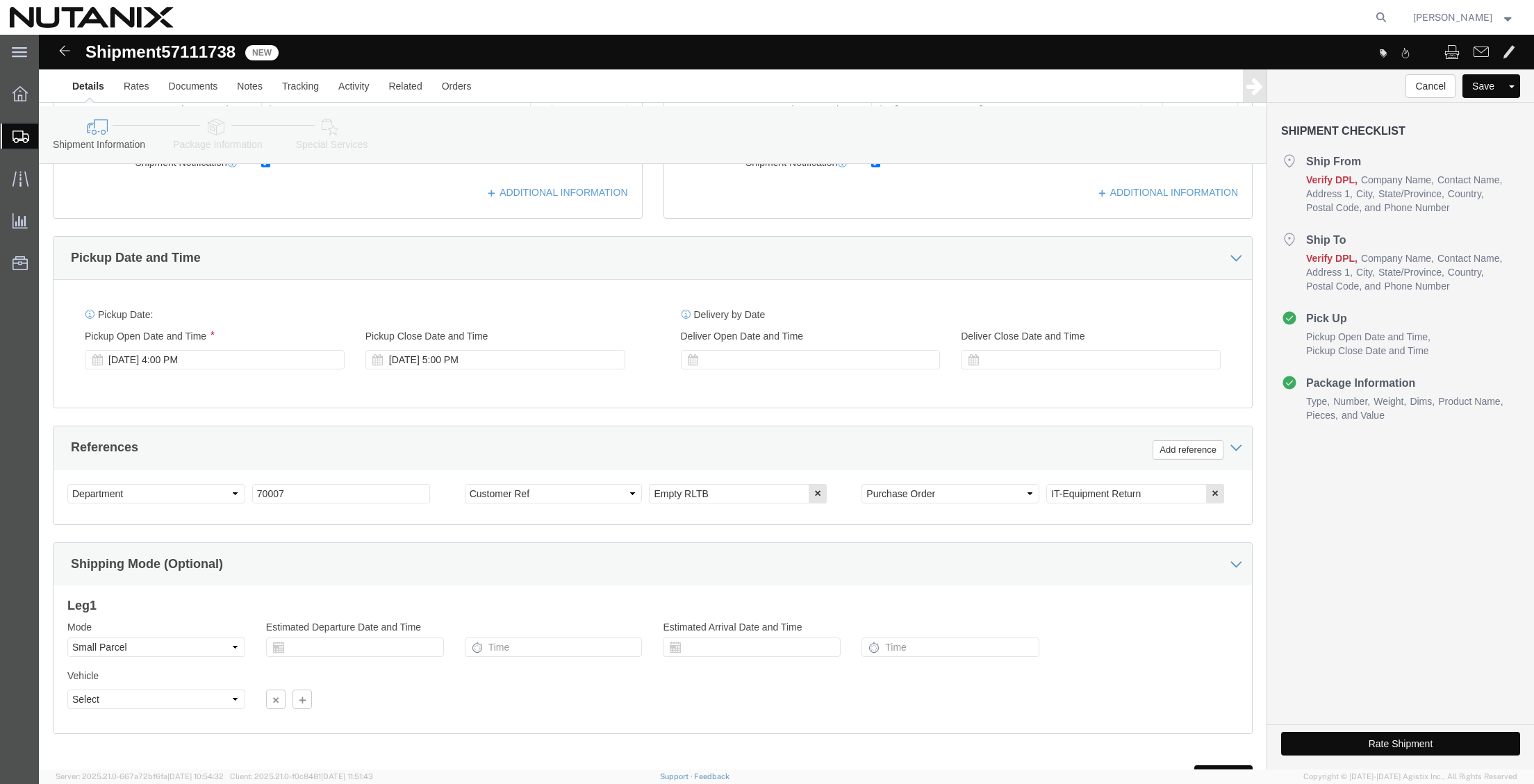
scroll to position [416, 0]
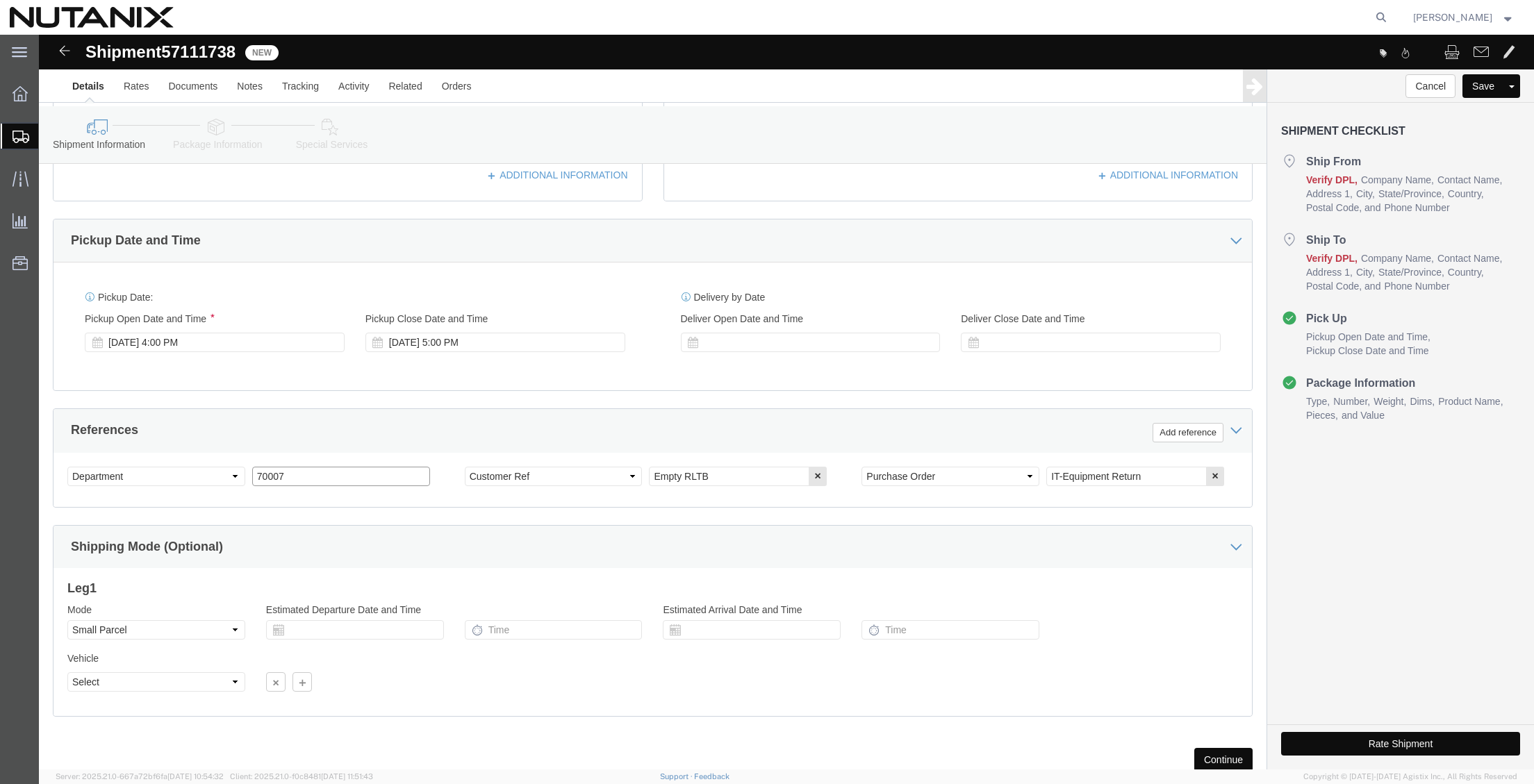
drag, startPoint x: 203, startPoint y: 447, endPoint x: 89, endPoint y: 444, distance: 114.0
click div "Select Account Type Activity ID Airline Appointment Number ASN Batch Request # …"
type input "79101"
click icon "button"
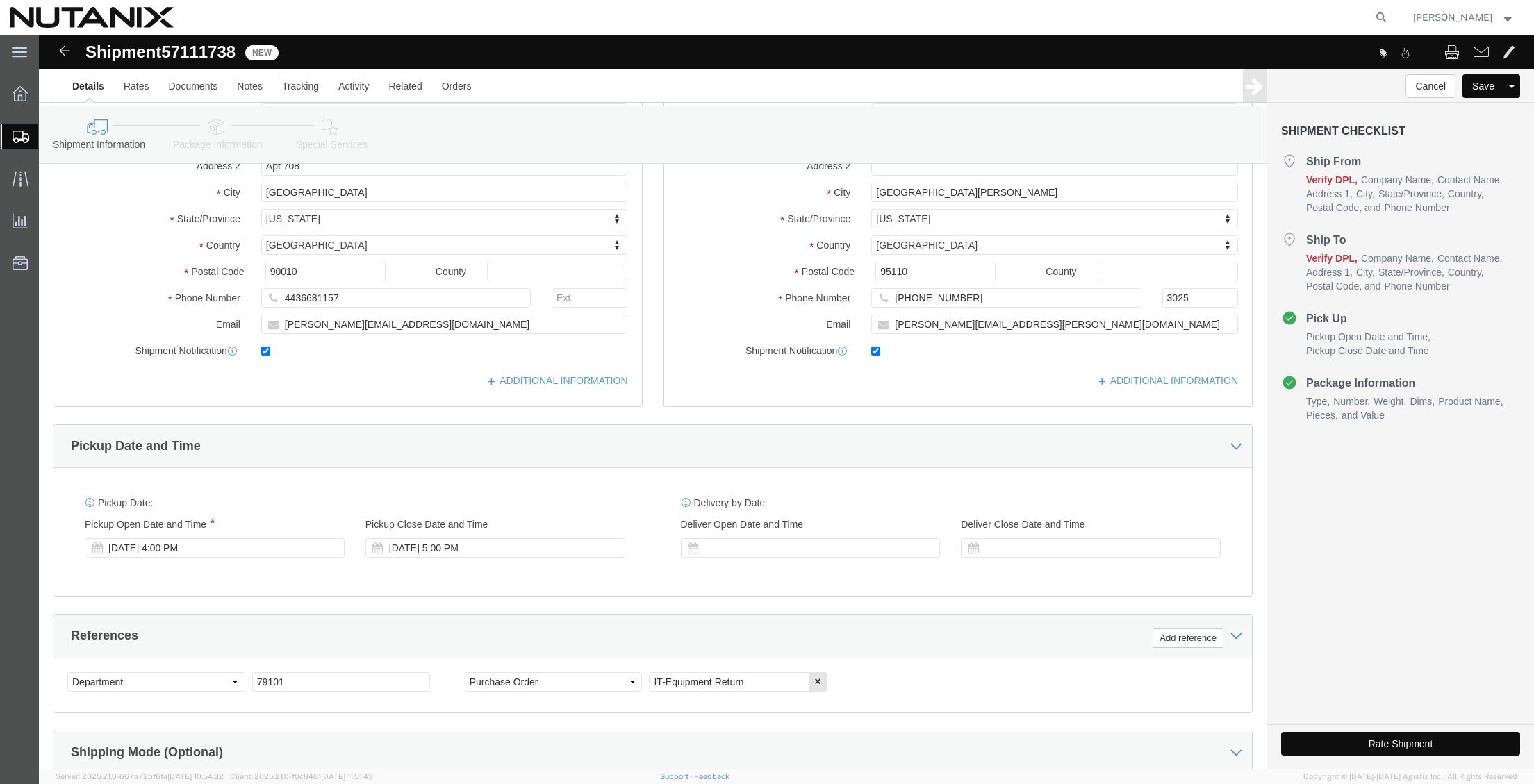
scroll to position [209, 0]
click icon
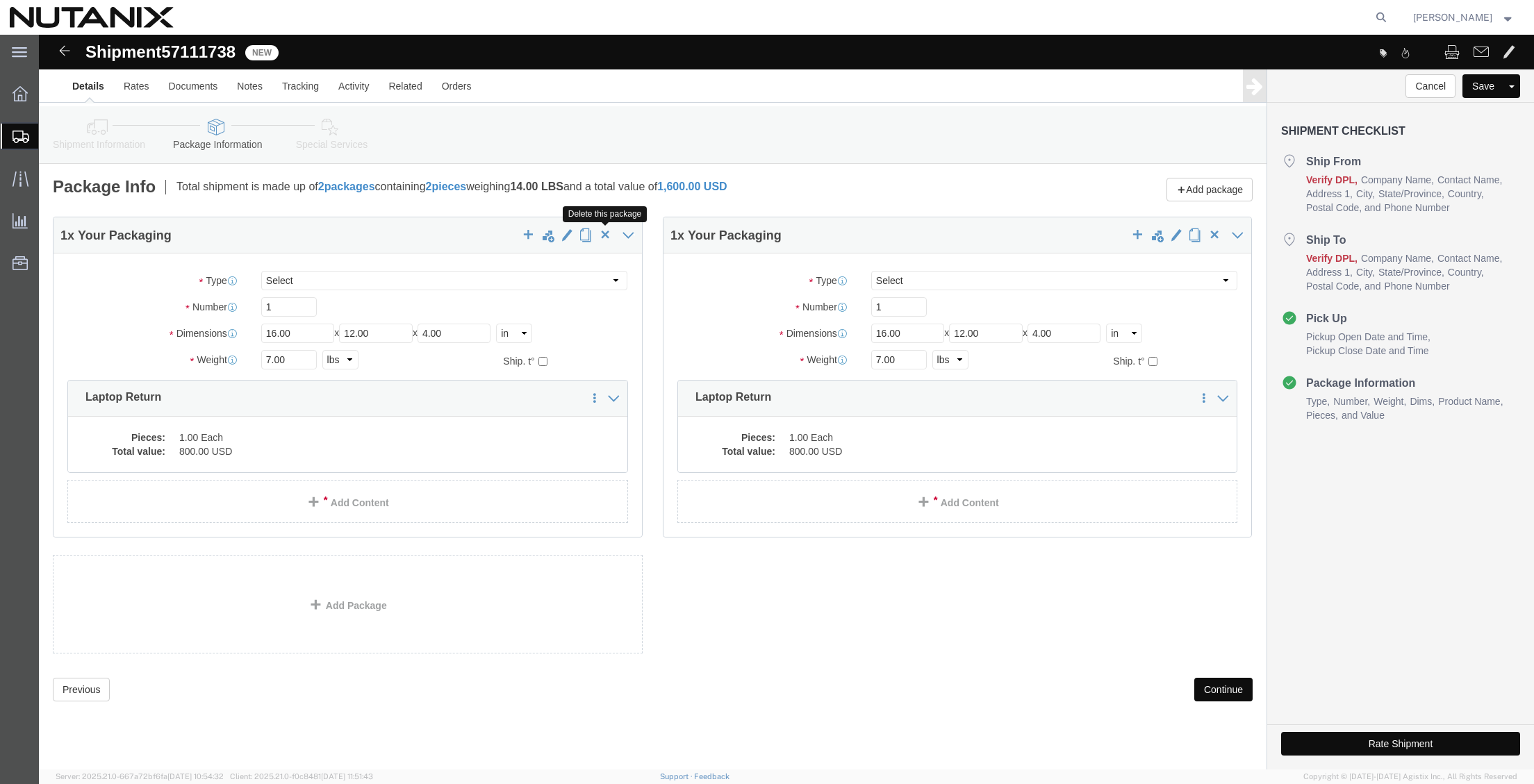
click span "button"
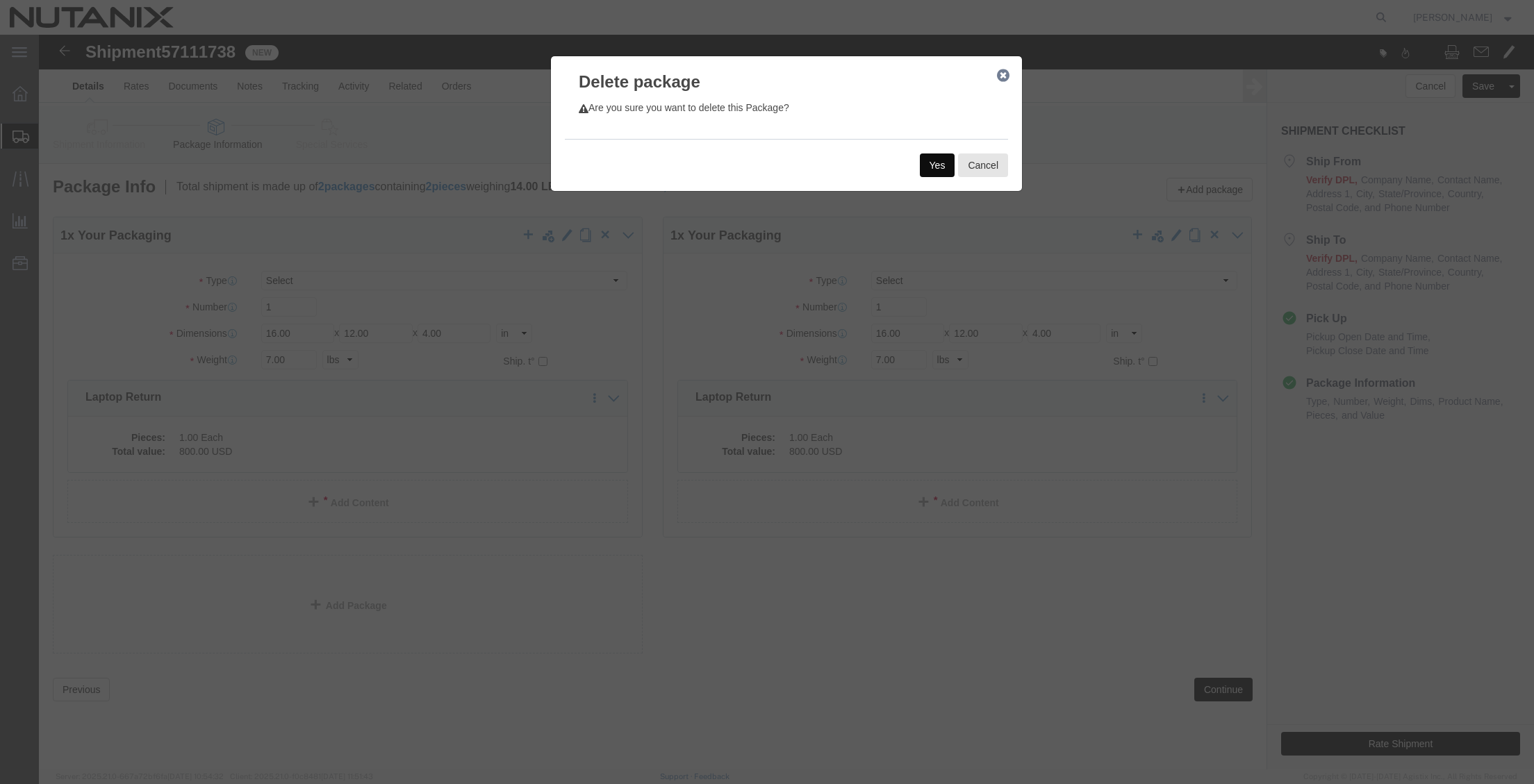
click button "Yes"
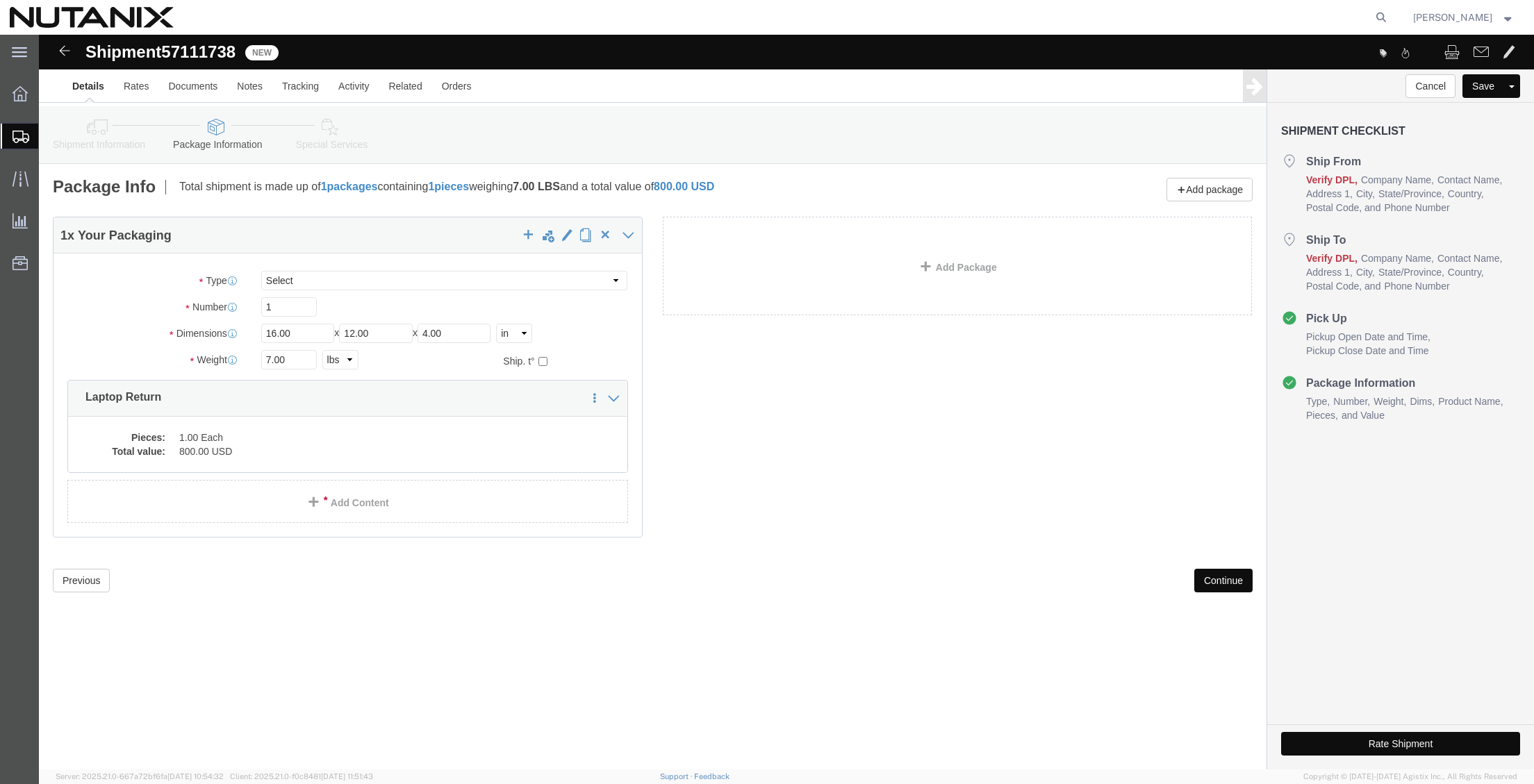
click icon
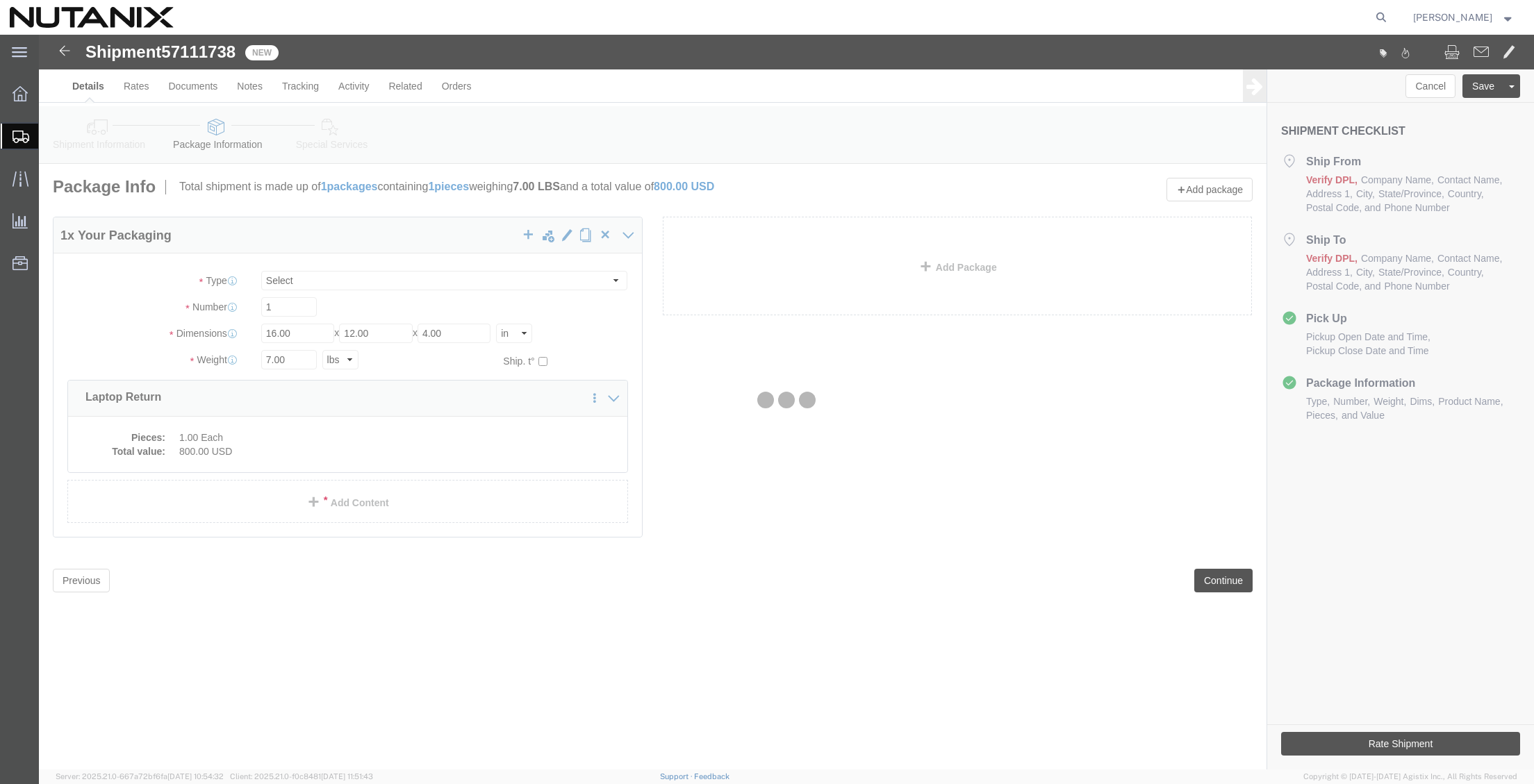
select select
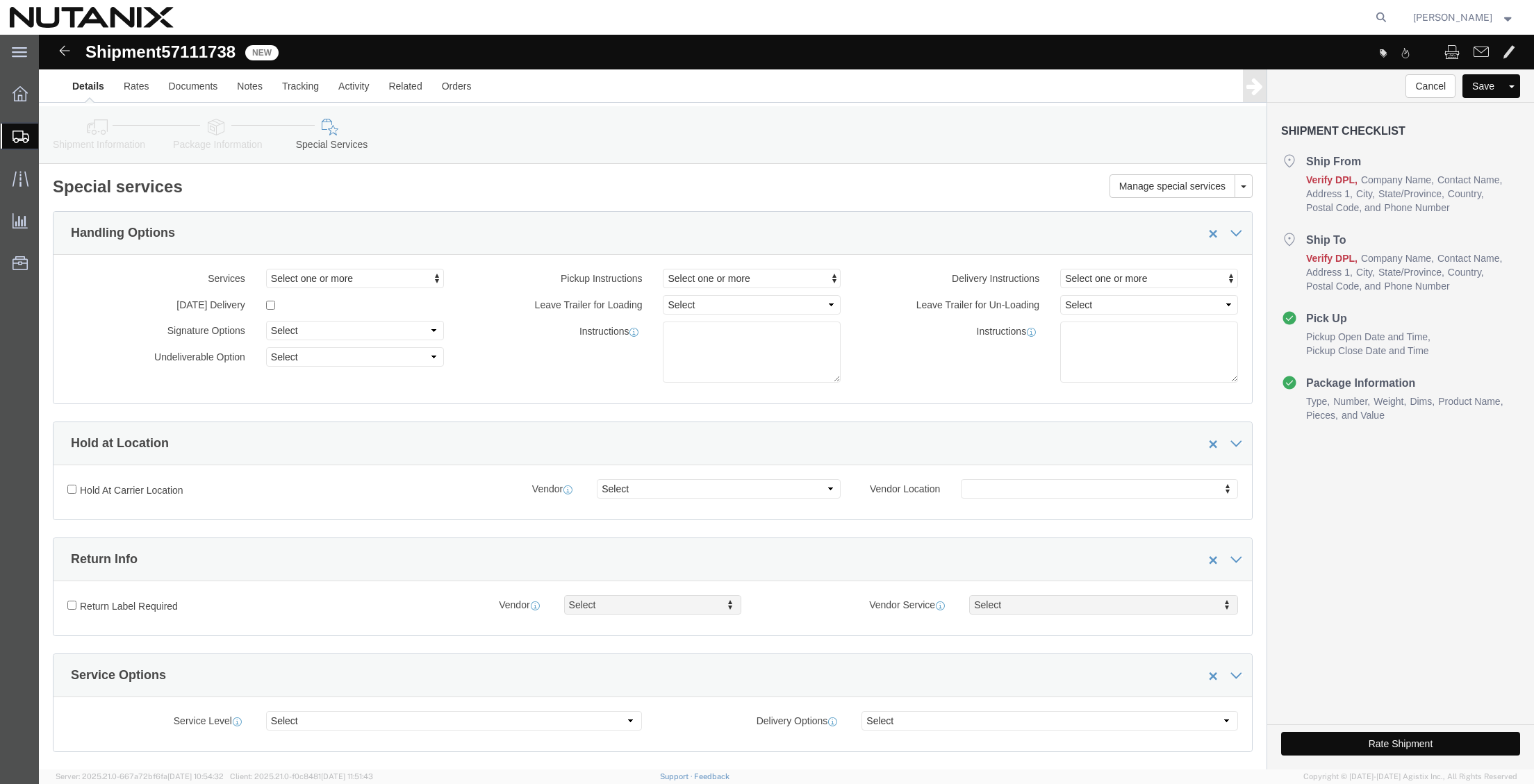
select select "COSTCENTER"
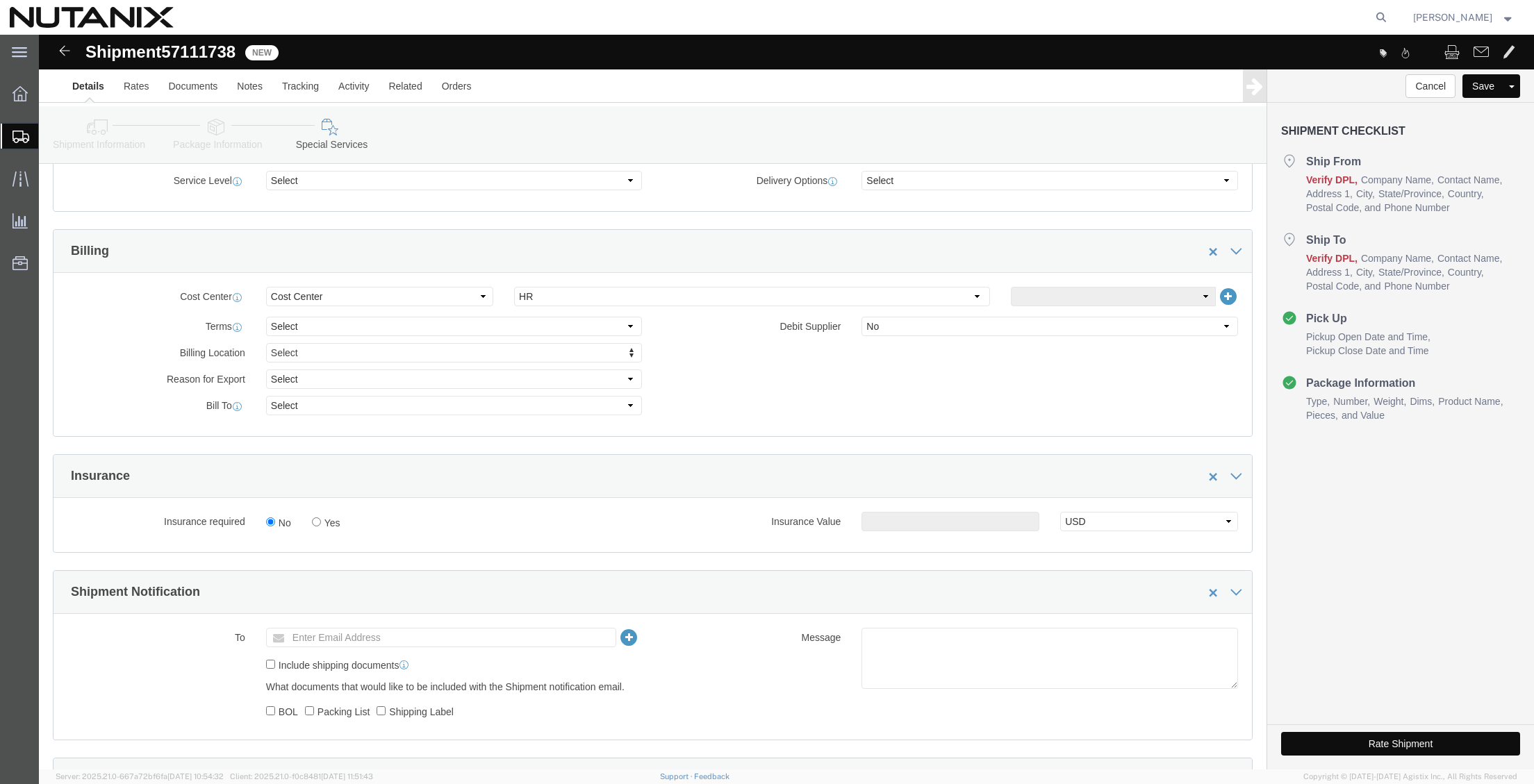
scroll to position [486, 0]
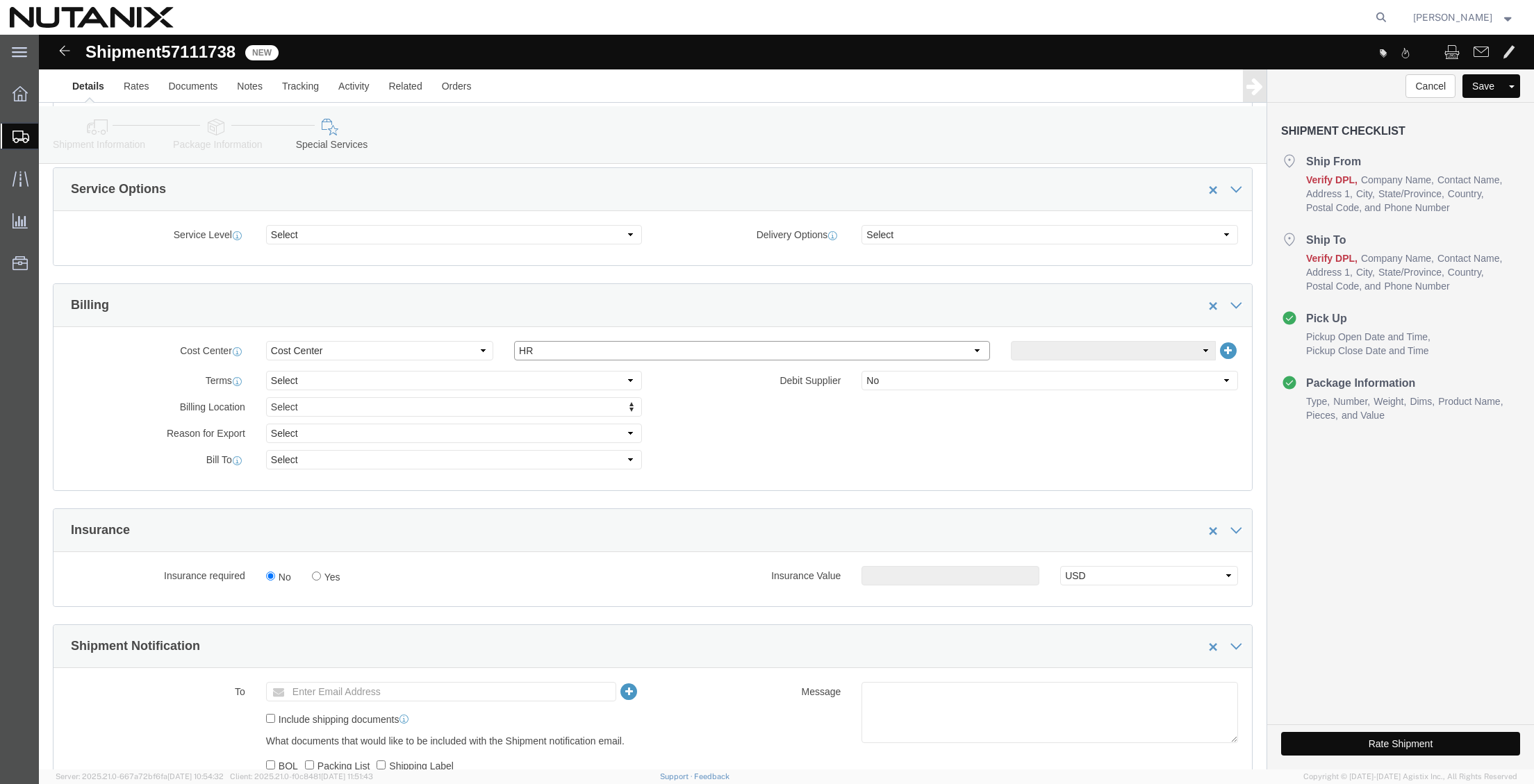
click select "Select Engineering Facilities Global Training HR IT Marketing Operations Other …"
select select "59652"
click select "Select Engineering Facilities Global Training HR IT Marketing Operations Other …"
click button "Rate Shipment"
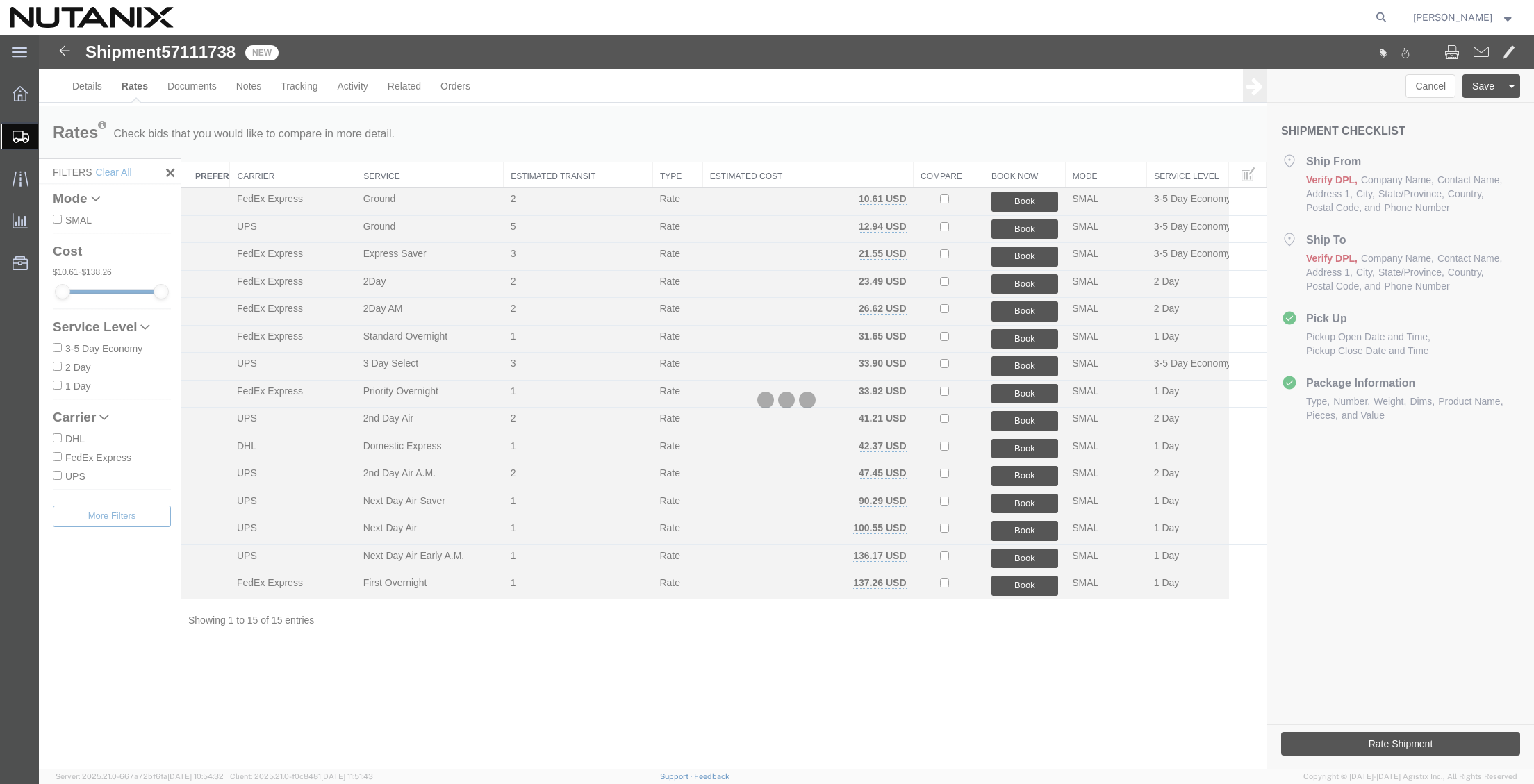
scroll to position [0, 0]
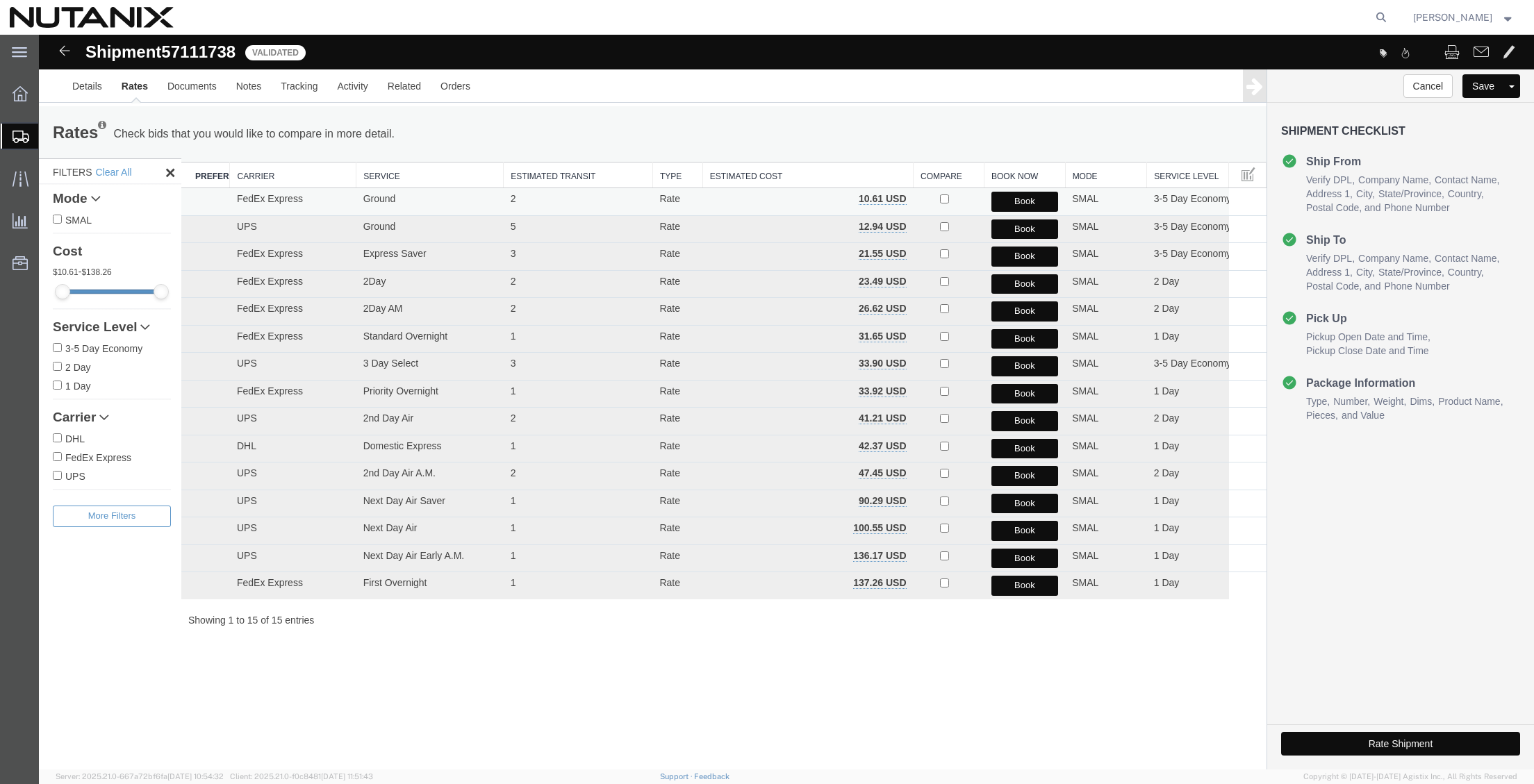
click at [1010, 202] on button "Book" at bounding box center [1025, 202] width 68 height 20
